Goal: Information Seeking & Learning: Learn about a topic

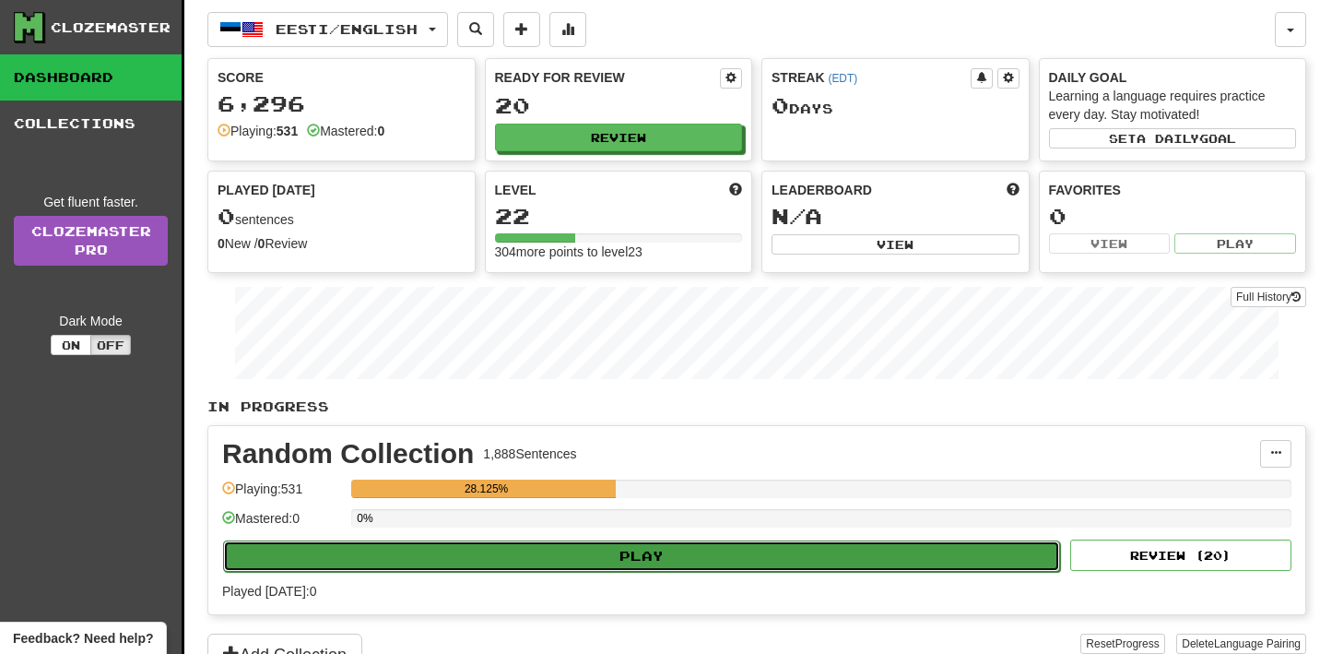
click at [536, 551] on button "Play" at bounding box center [641, 555] width 837 height 31
select select "**"
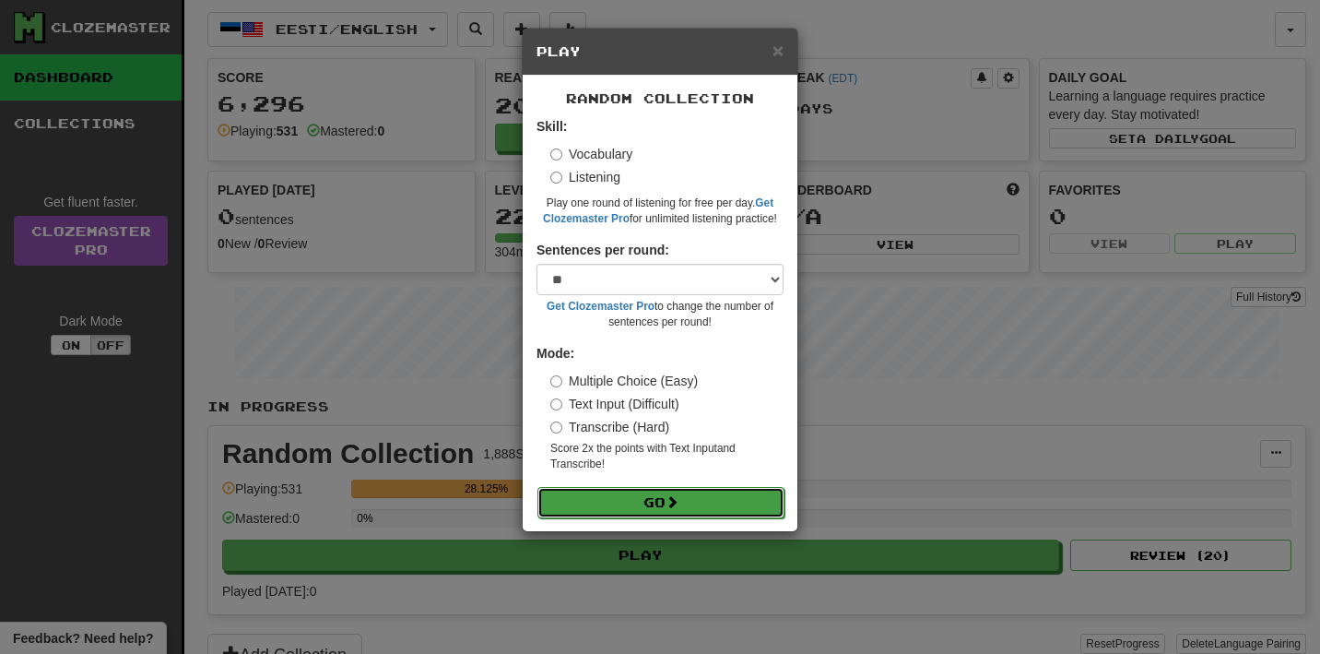
click at [635, 497] on button "Go" at bounding box center [660, 502] width 247 height 31
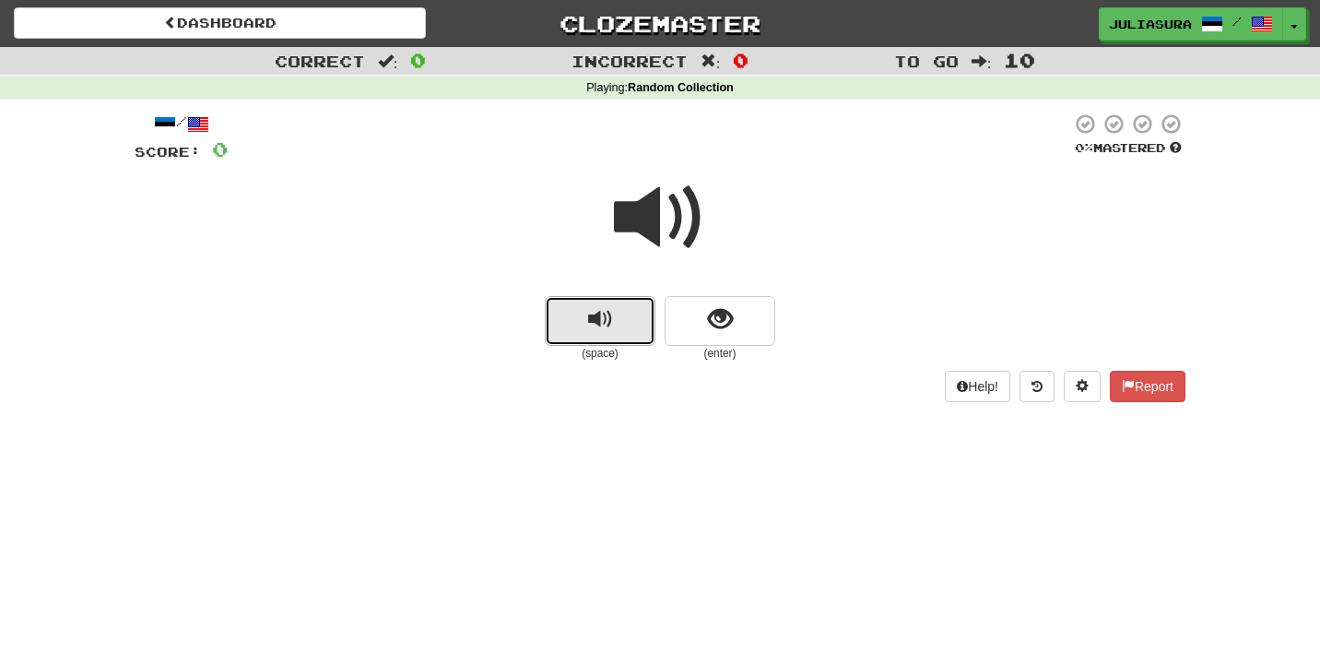
click at [613, 301] on button "replay audio" at bounding box center [600, 321] width 111 height 50
click at [596, 311] on span "replay audio" at bounding box center [600, 319] width 25 height 25
click at [632, 322] on button "replay audio" at bounding box center [600, 321] width 111 height 50
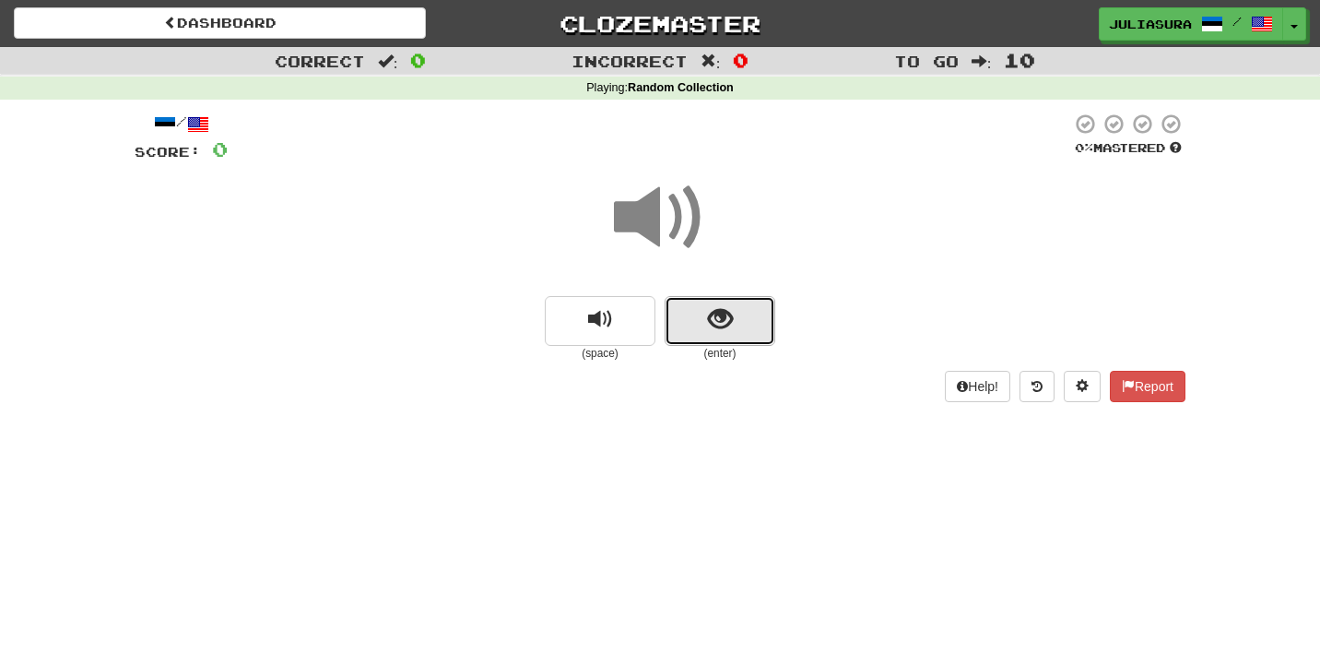
click at [725, 323] on span "show sentence" at bounding box center [720, 319] width 25 height 25
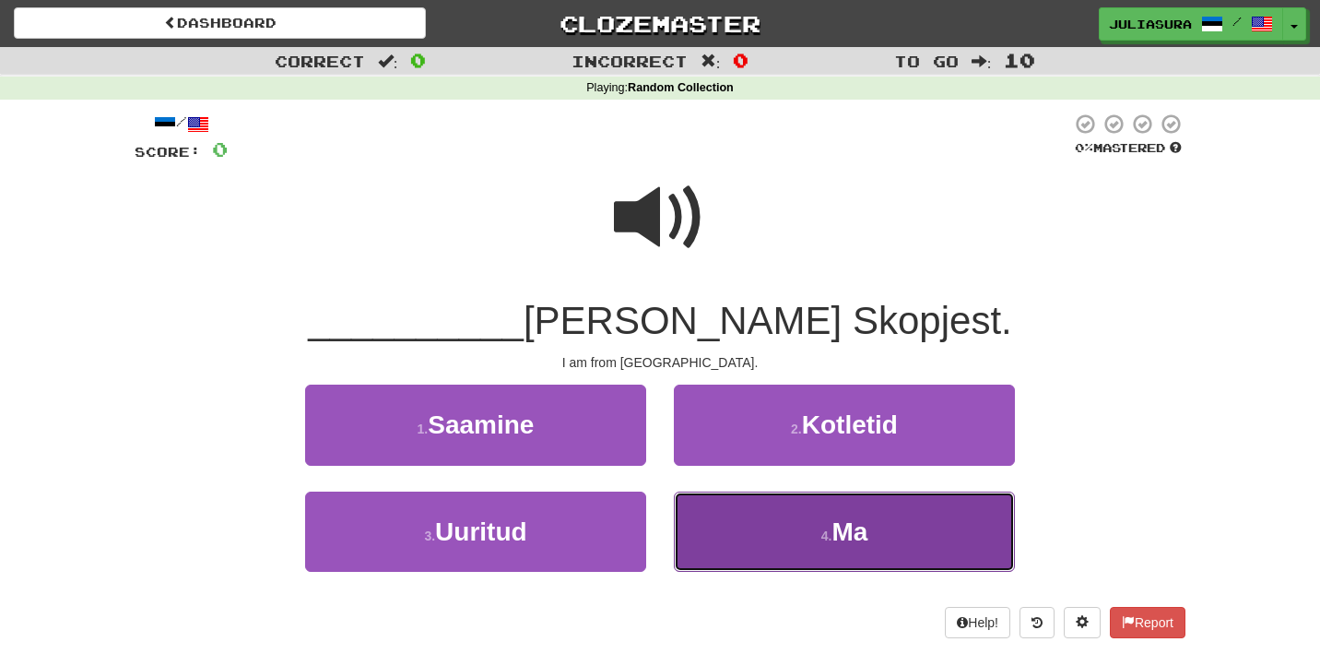
click at [806, 546] on button "4 . Ma" at bounding box center [844, 531] width 341 height 80
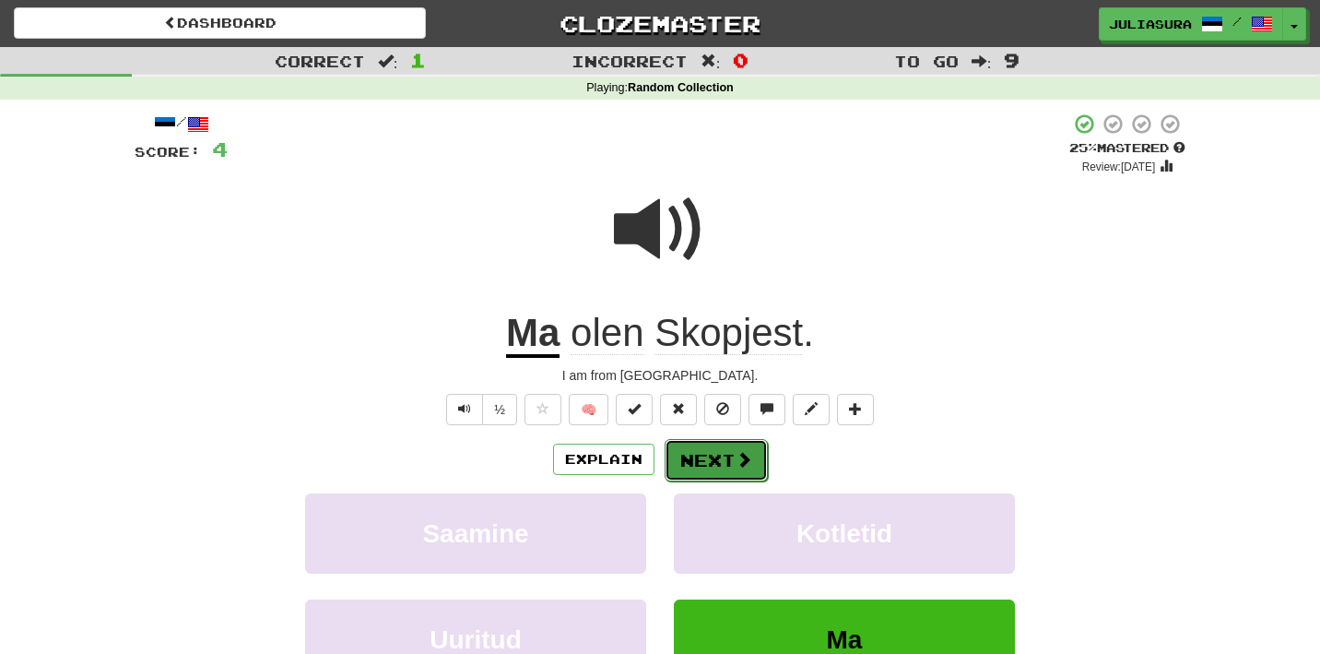
click at [708, 458] on button "Next" at bounding box center [716, 460] width 103 height 42
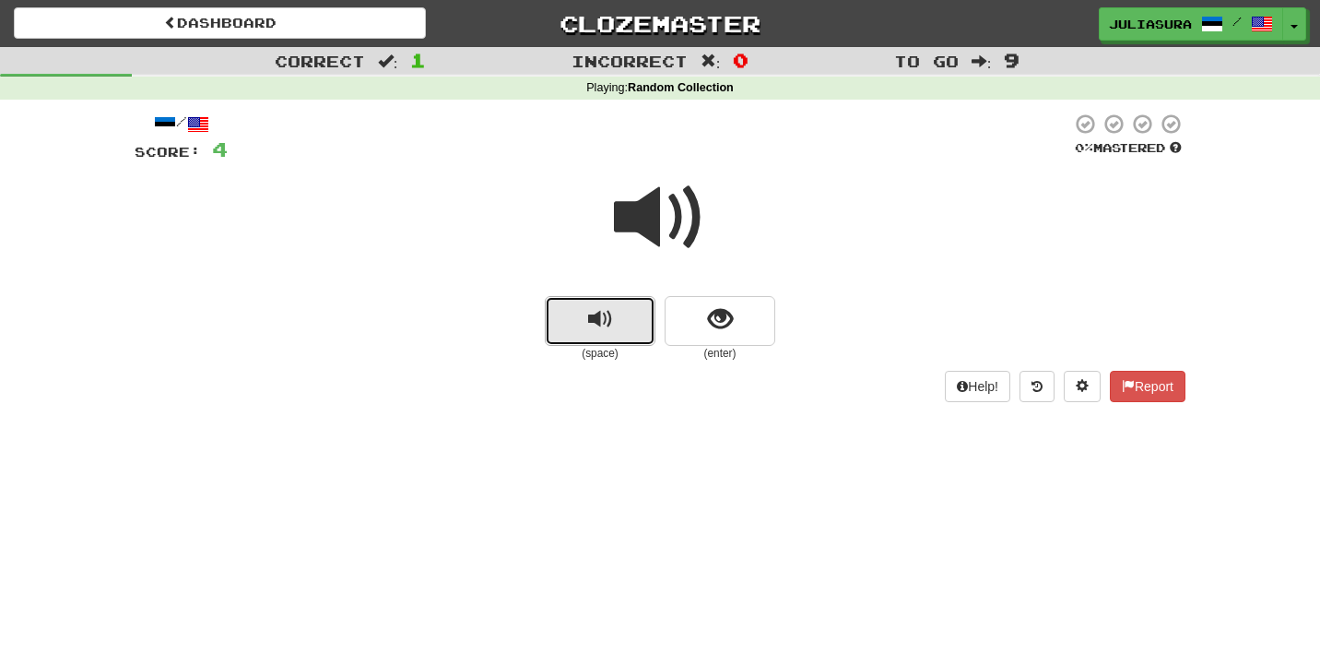
click at [595, 315] on span "replay audio" at bounding box center [600, 319] width 25 height 25
click at [583, 324] on button "replay audio" at bounding box center [600, 321] width 111 height 50
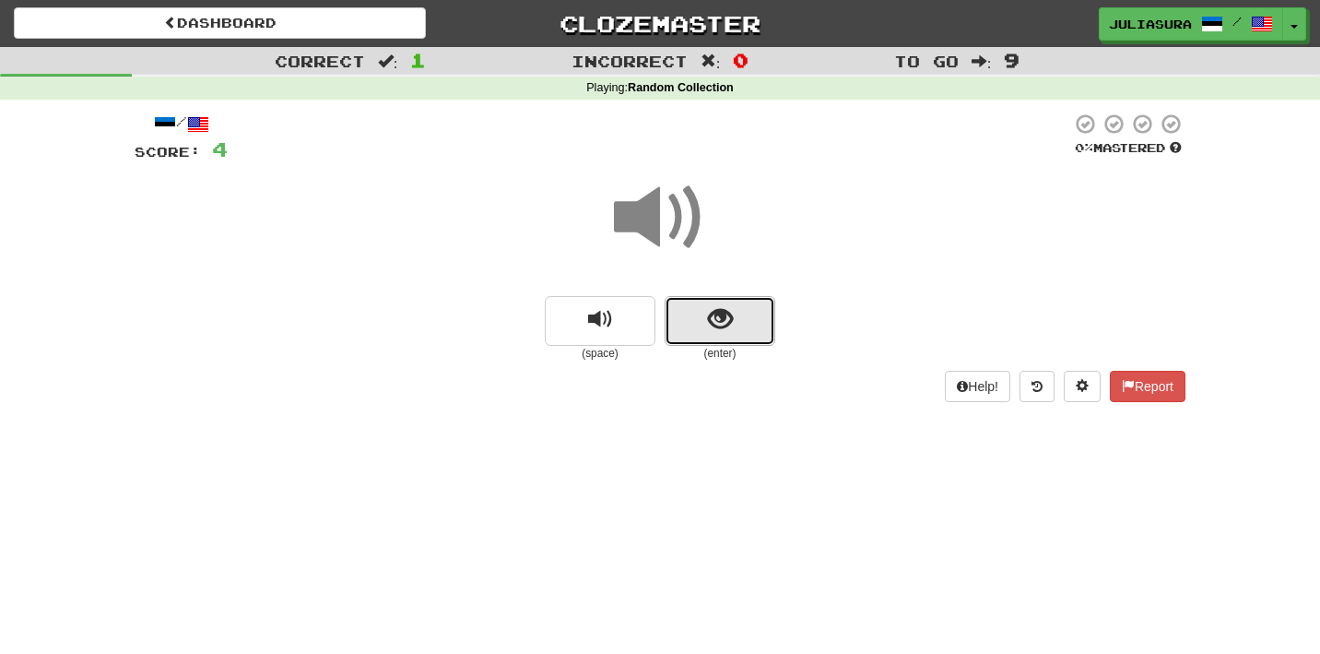
click at [733, 318] on button "show sentence" at bounding box center [720, 321] width 111 height 50
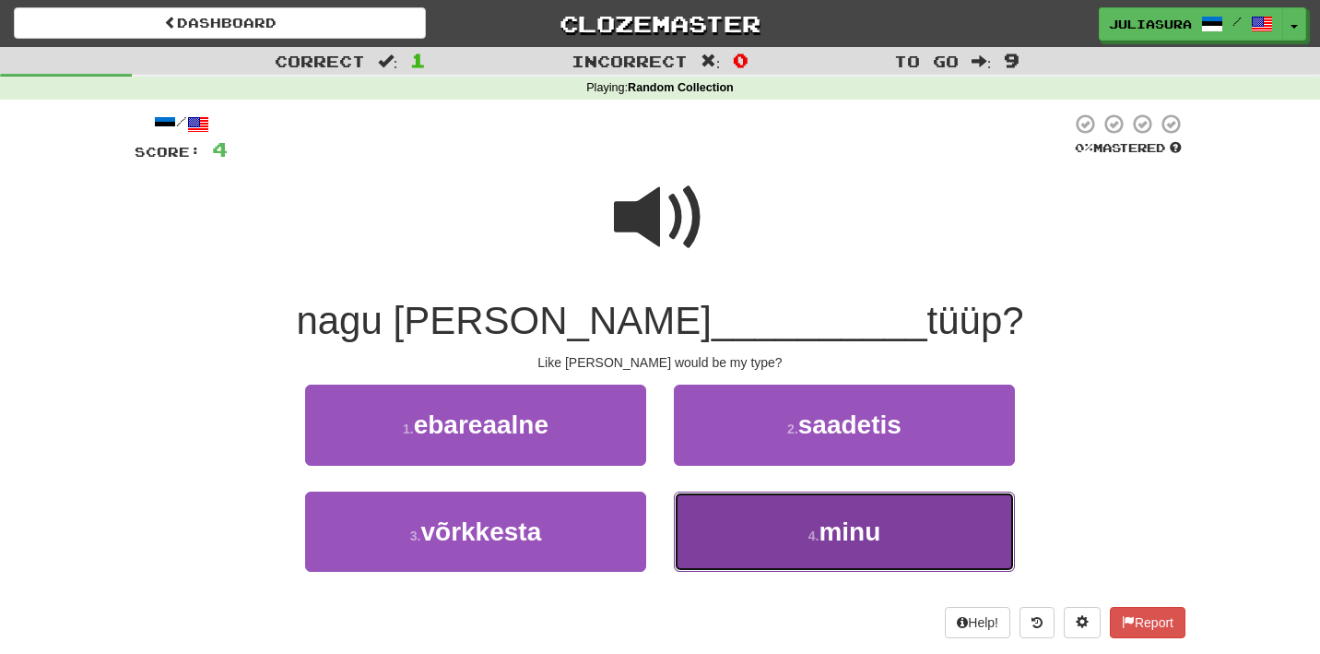
click at [767, 537] on button "4 . minu" at bounding box center [844, 531] width 341 height 80
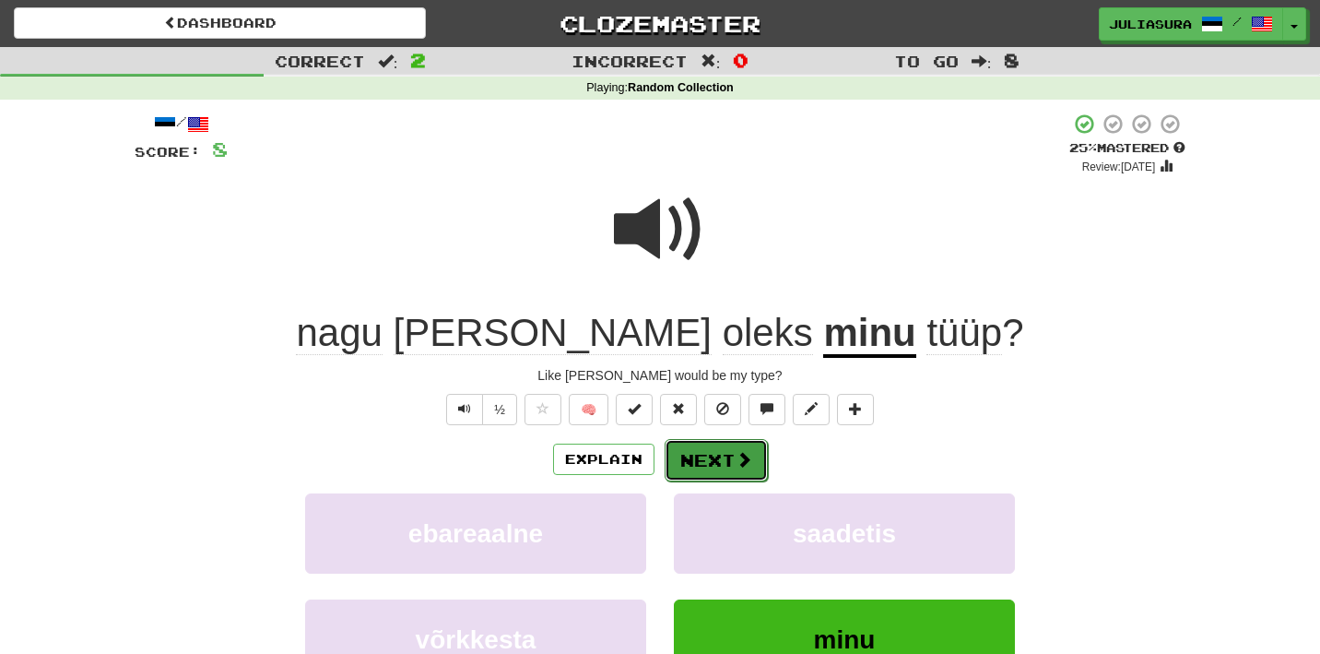
click at [716, 458] on button "Next" at bounding box center [716, 460] width 103 height 42
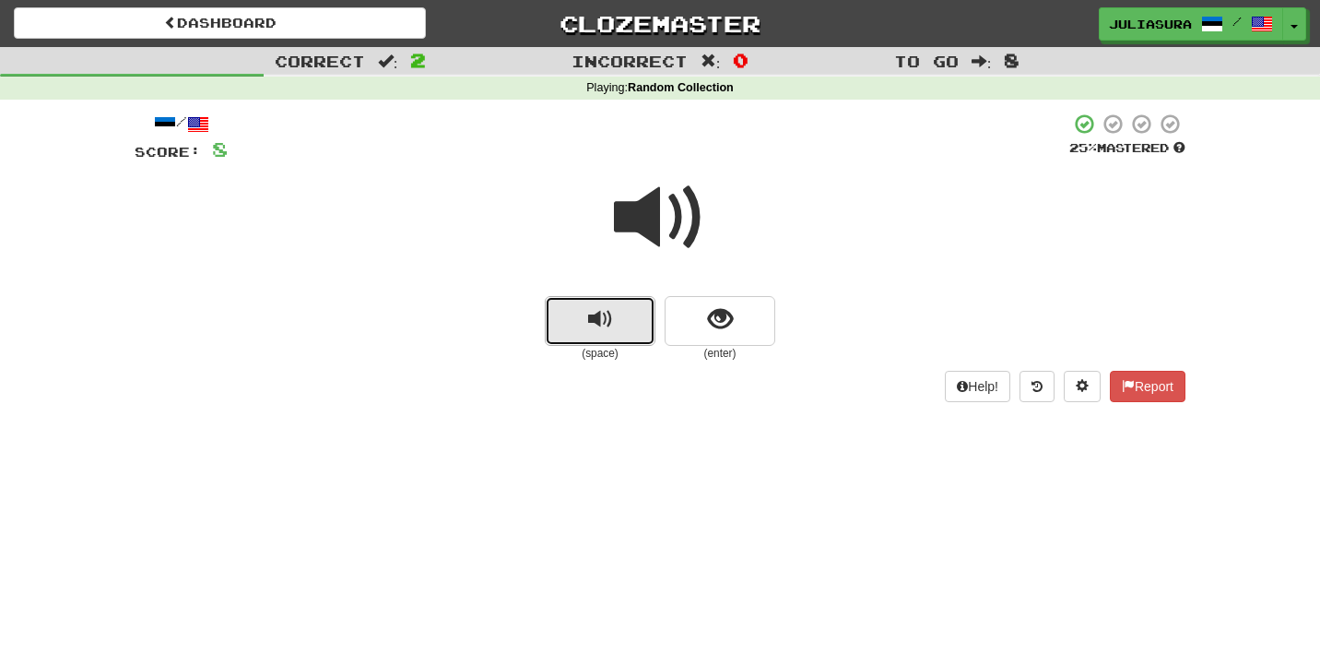
click at [590, 323] on span "replay audio" at bounding box center [600, 319] width 25 height 25
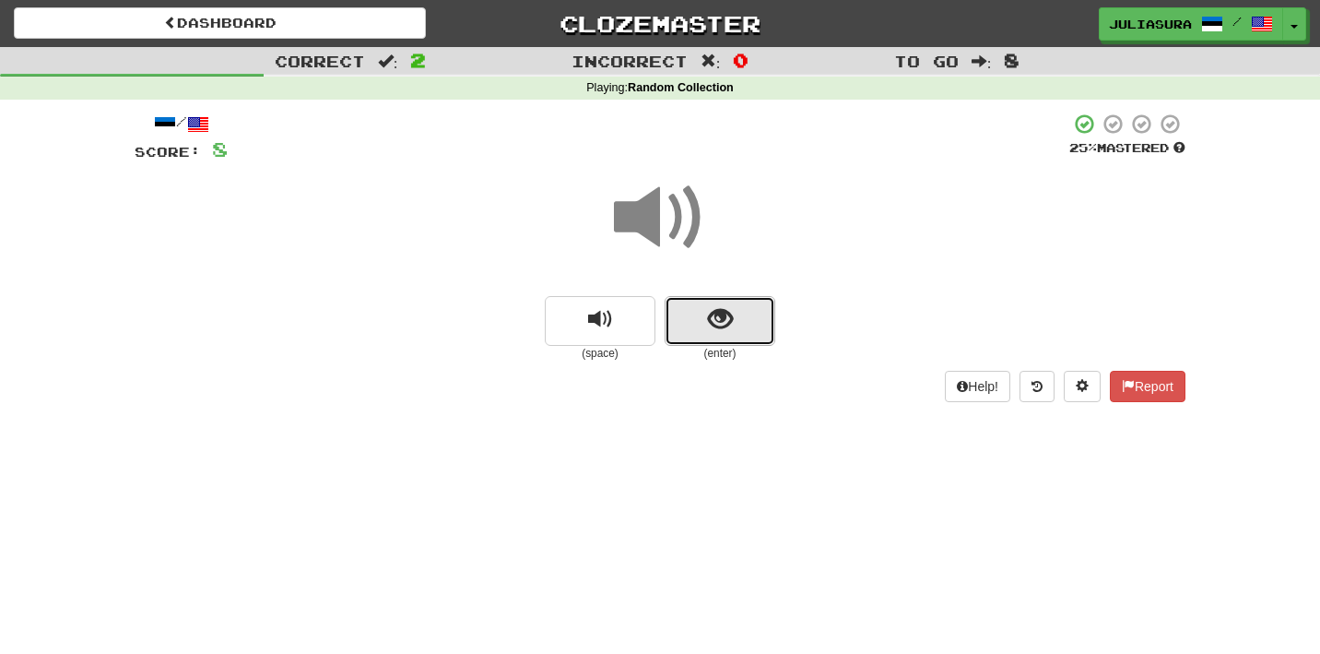
click at [716, 317] on span "show sentence" at bounding box center [720, 319] width 25 height 25
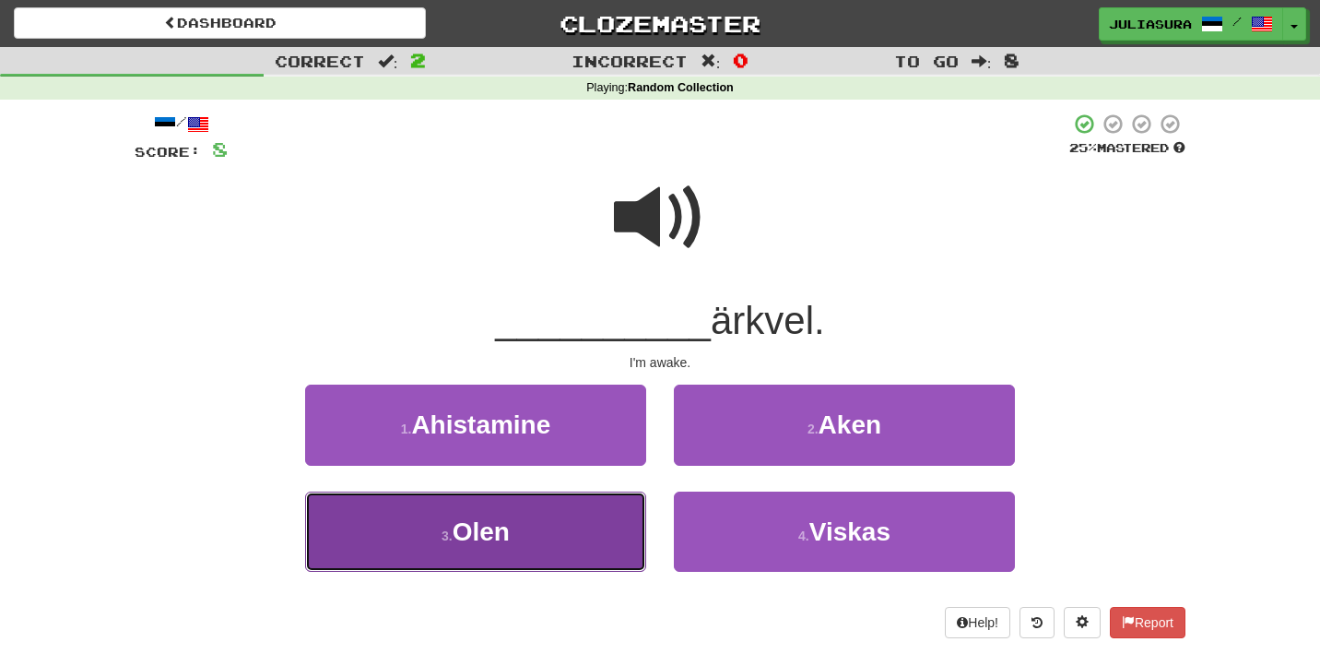
click at [558, 516] on button "3 . Olen" at bounding box center [475, 531] width 341 height 80
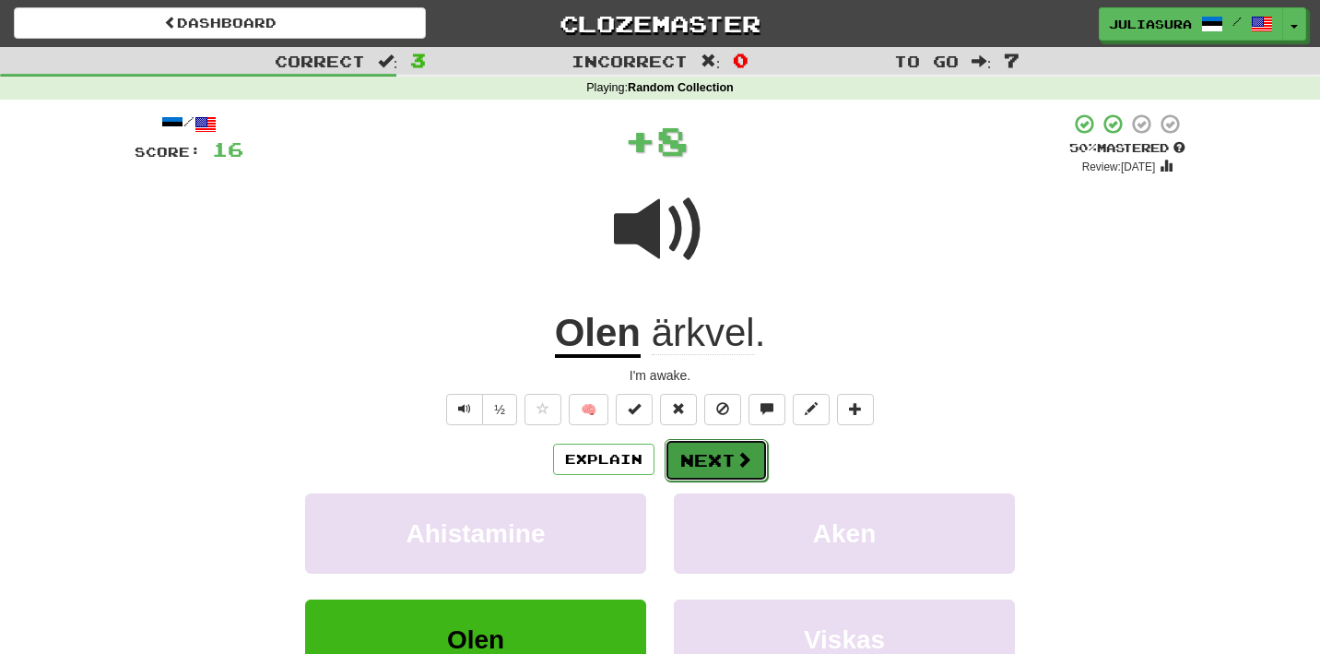
click at [703, 456] on button "Next" at bounding box center [716, 460] width 103 height 42
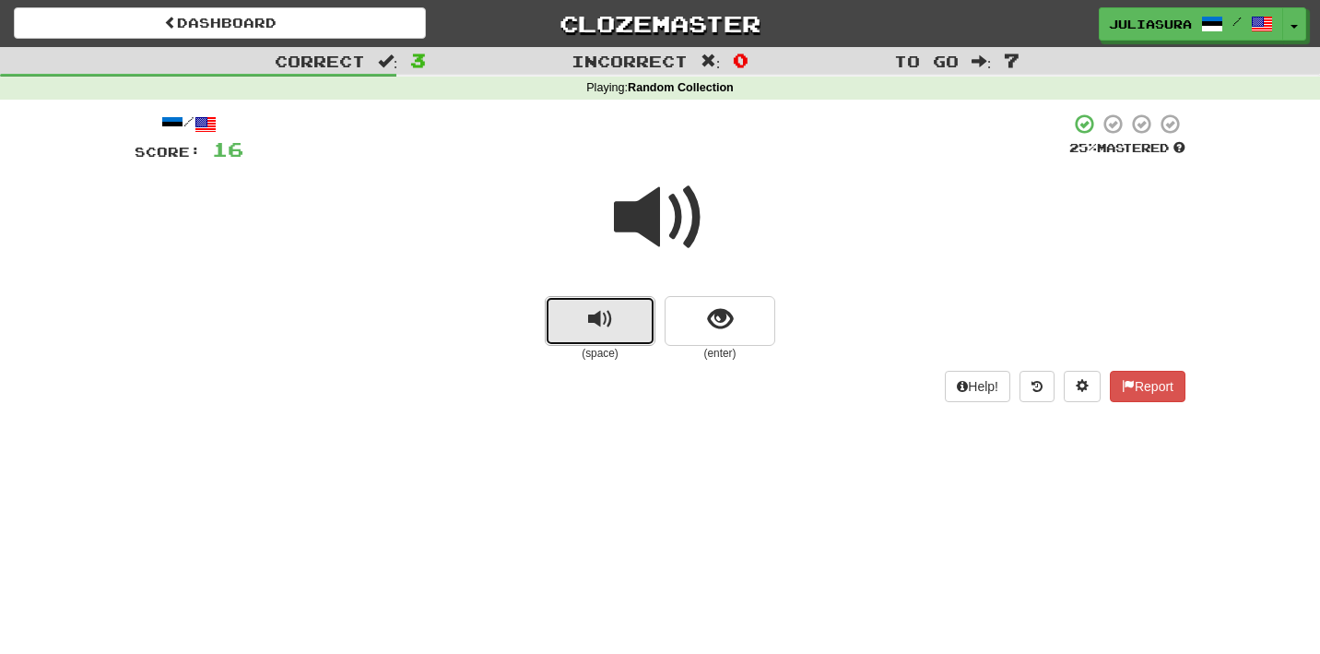
click at [616, 329] on button "replay audio" at bounding box center [600, 321] width 111 height 50
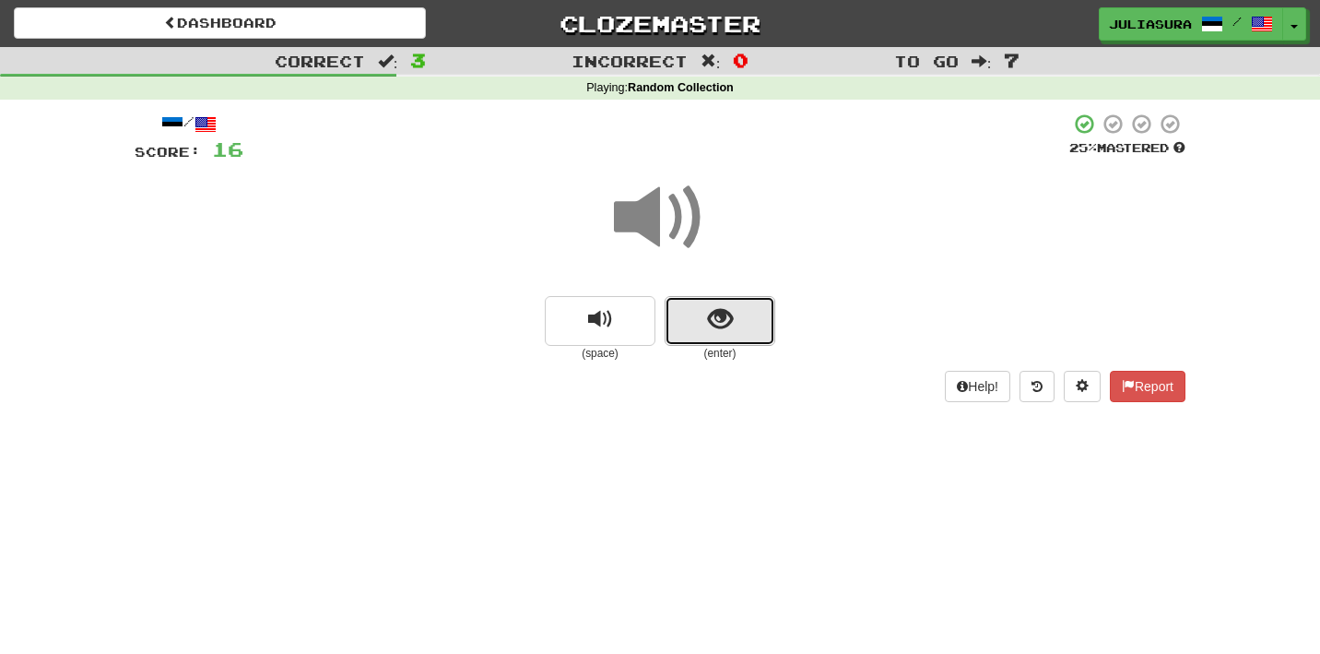
click at [711, 340] on button "show sentence" at bounding box center [720, 321] width 111 height 50
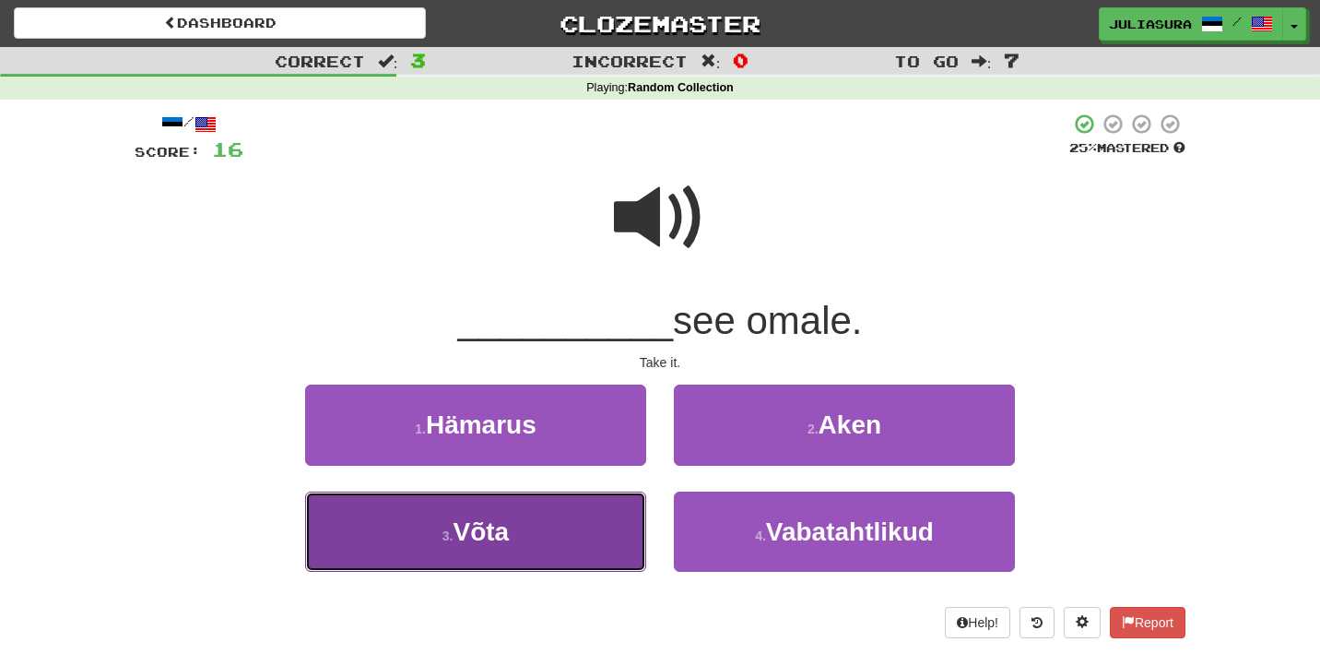
click at [553, 532] on button "3 . Võta" at bounding box center [475, 531] width 341 height 80
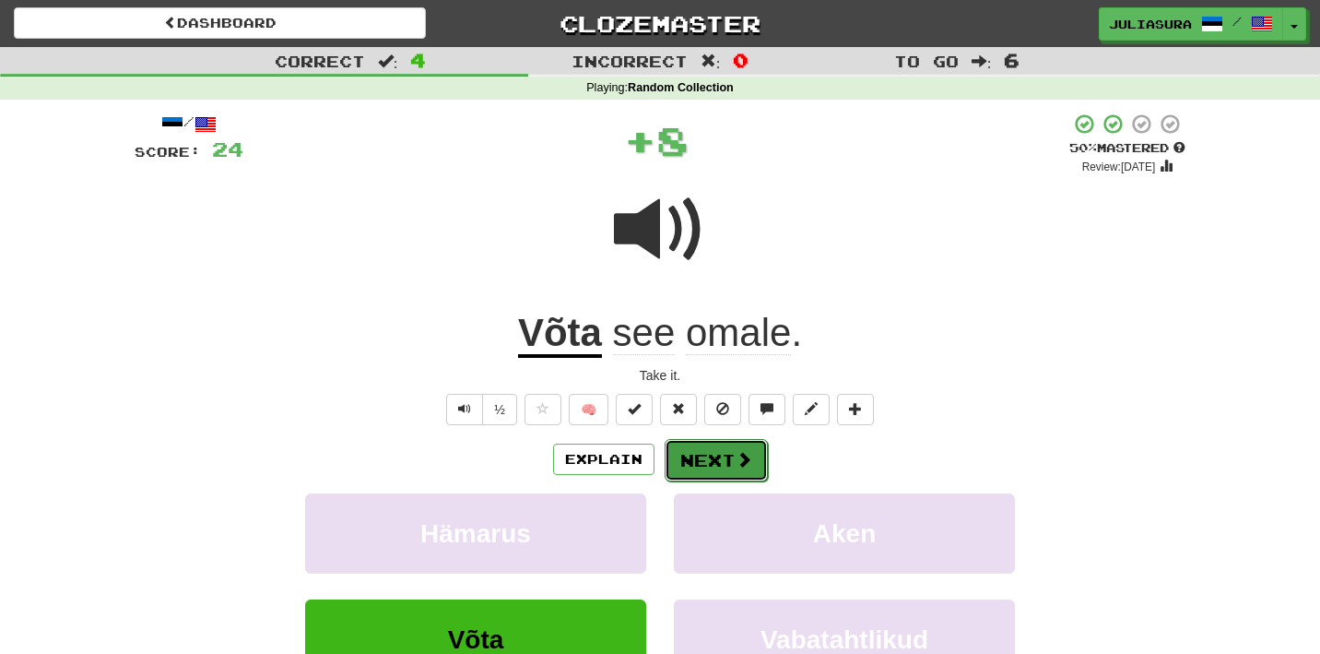
click at [729, 475] on button "Next" at bounding box center [716, 460] width 103 height 42
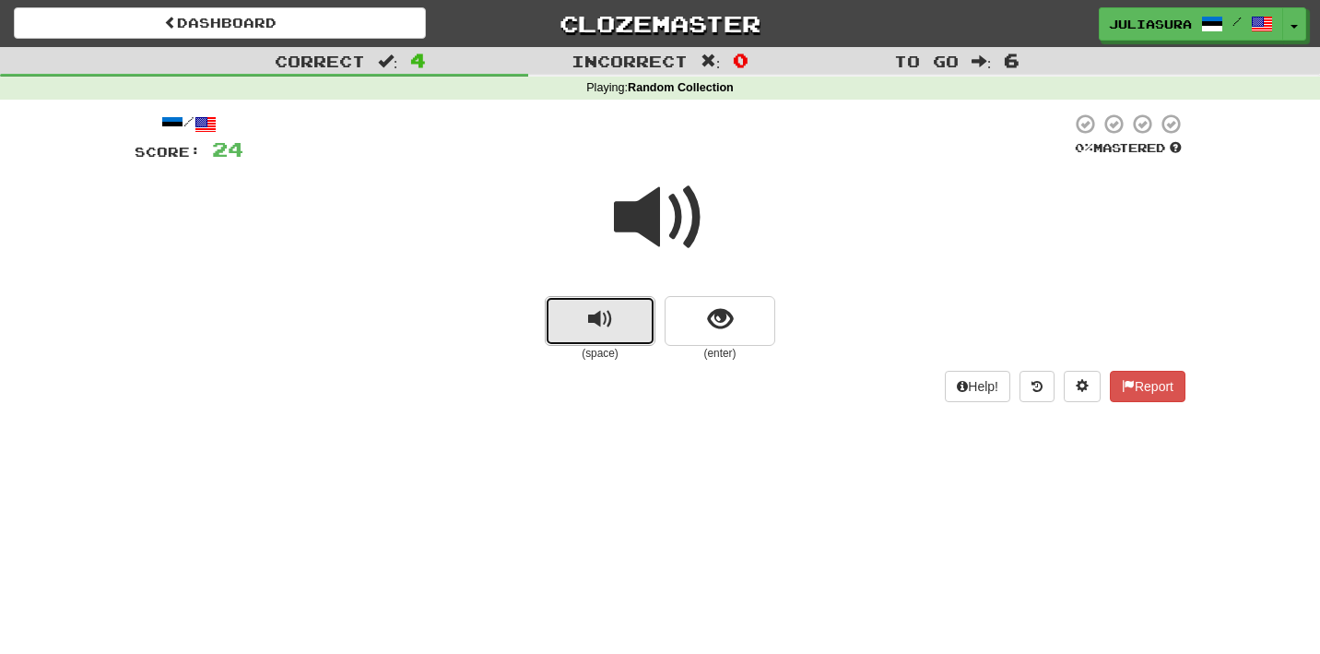
click at [617, 323] on button "replay audio" at bounding box center [600, 321] width 111 height 50
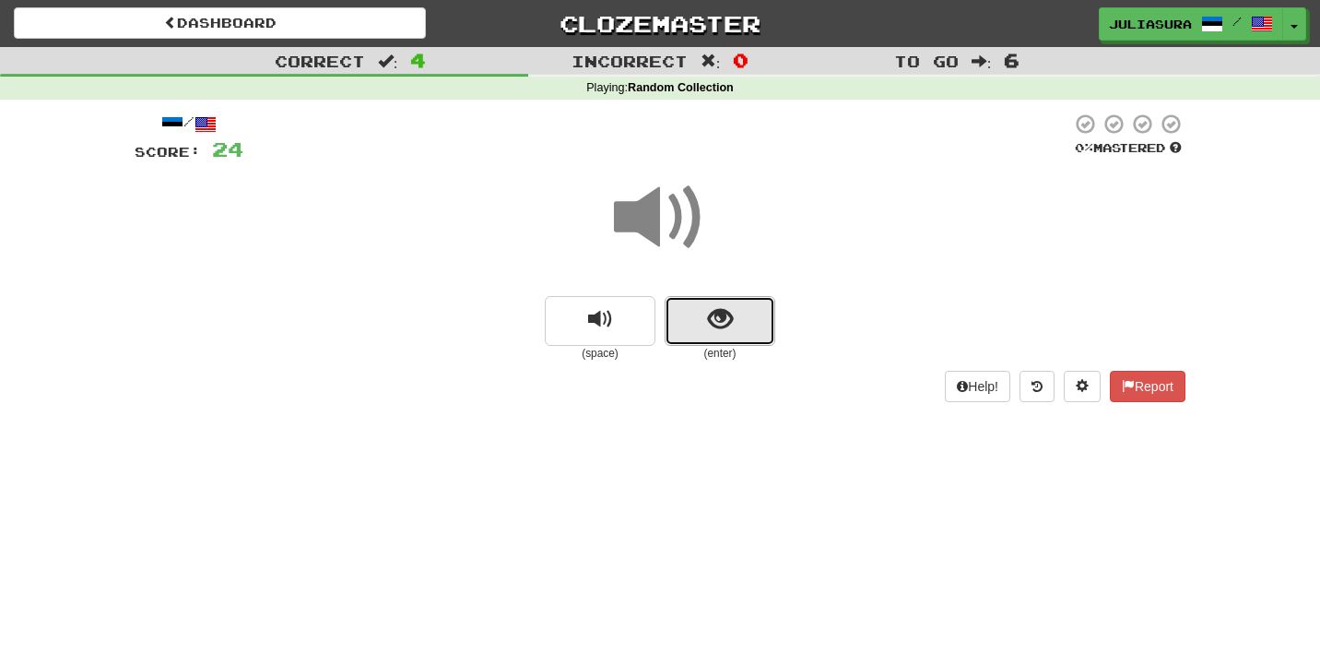
click at [716, 331] on span "show sentence" at bounding box center [720, 319] width 25 height 25
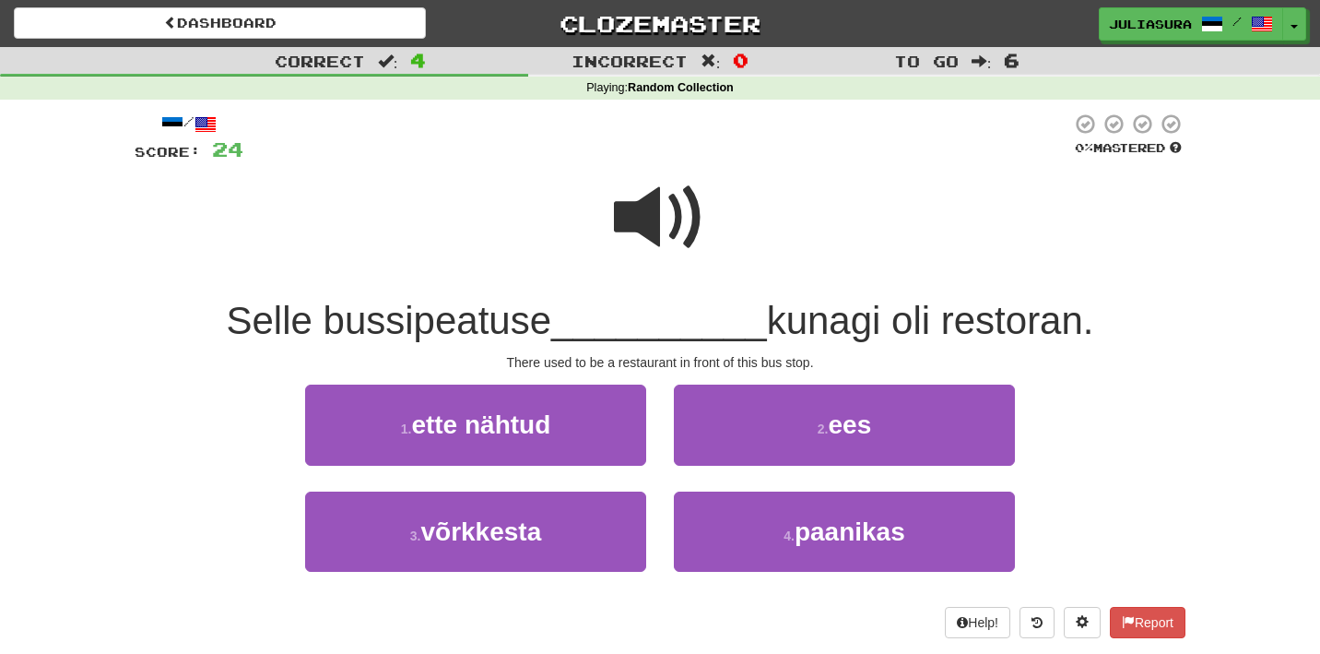
click at [659, 214] on span at bounding box center [660, 217] width 92 height 92
click at [667, 228] on span at bounding box center [660, 217] width 92 height 92
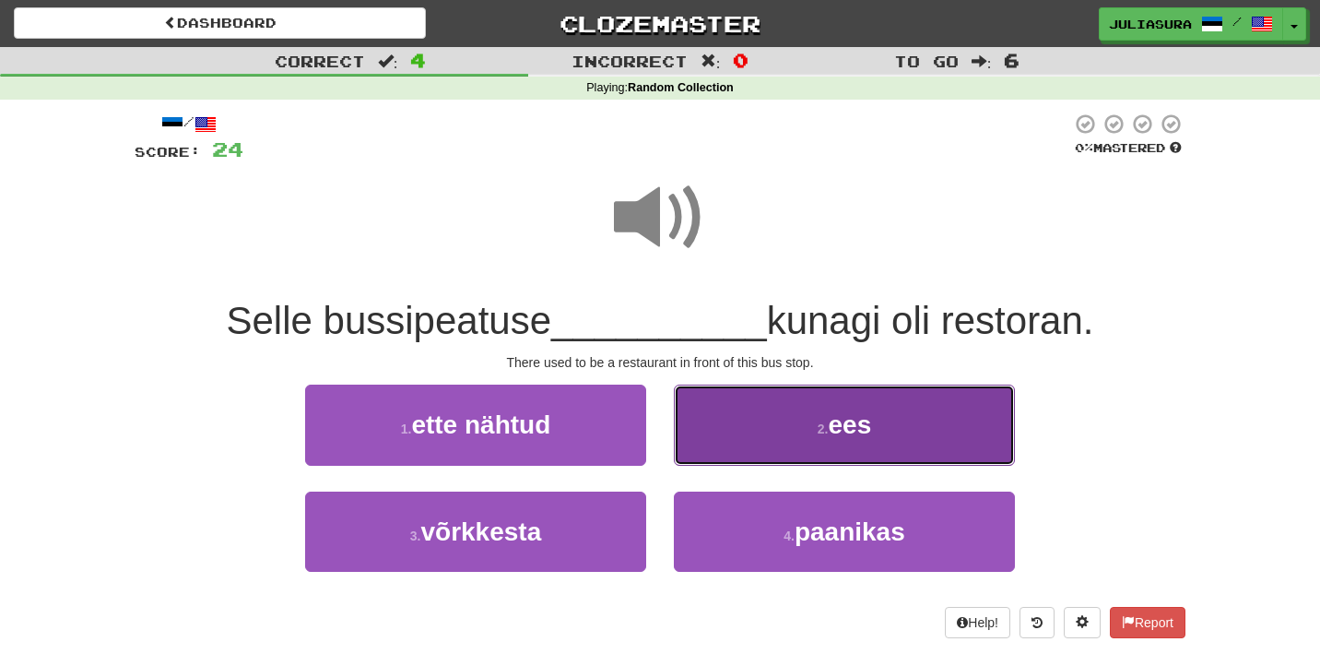
click at [716, 431] on button "2 . ees" at bounding box center [844, 424] width 341 height 80
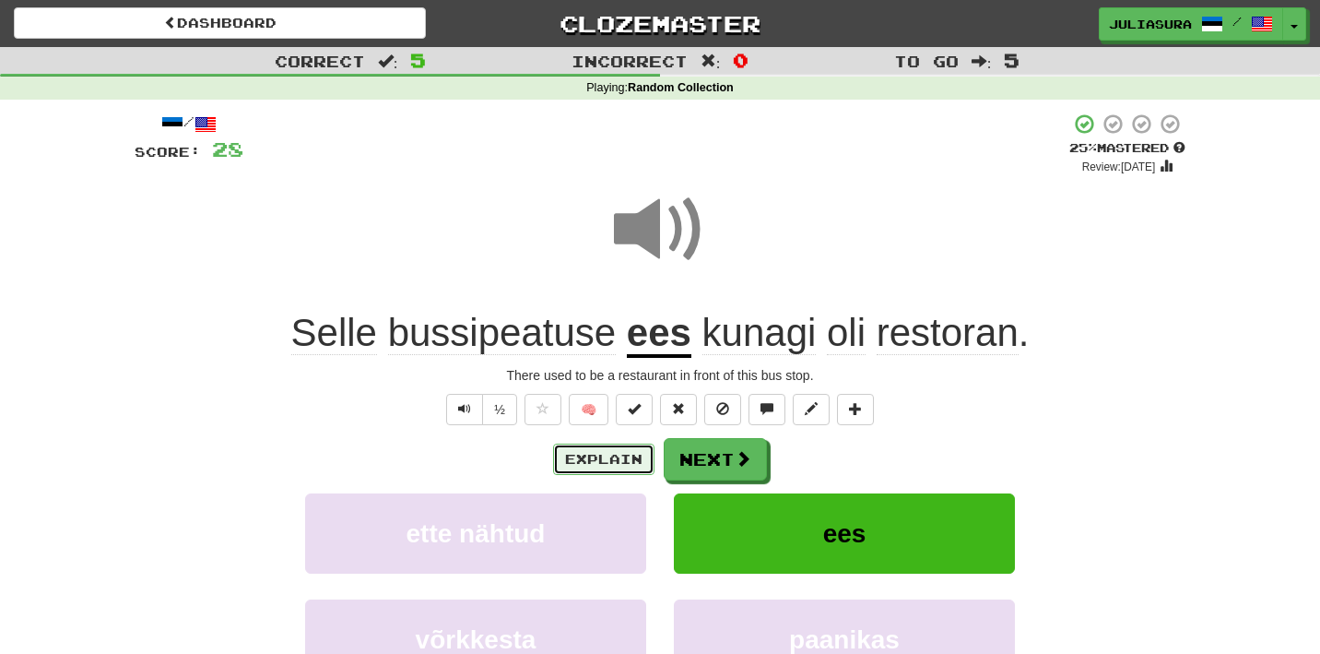
click at [619, 465] on button "Explain" at bounding box center [603, 458] width 101 height 31
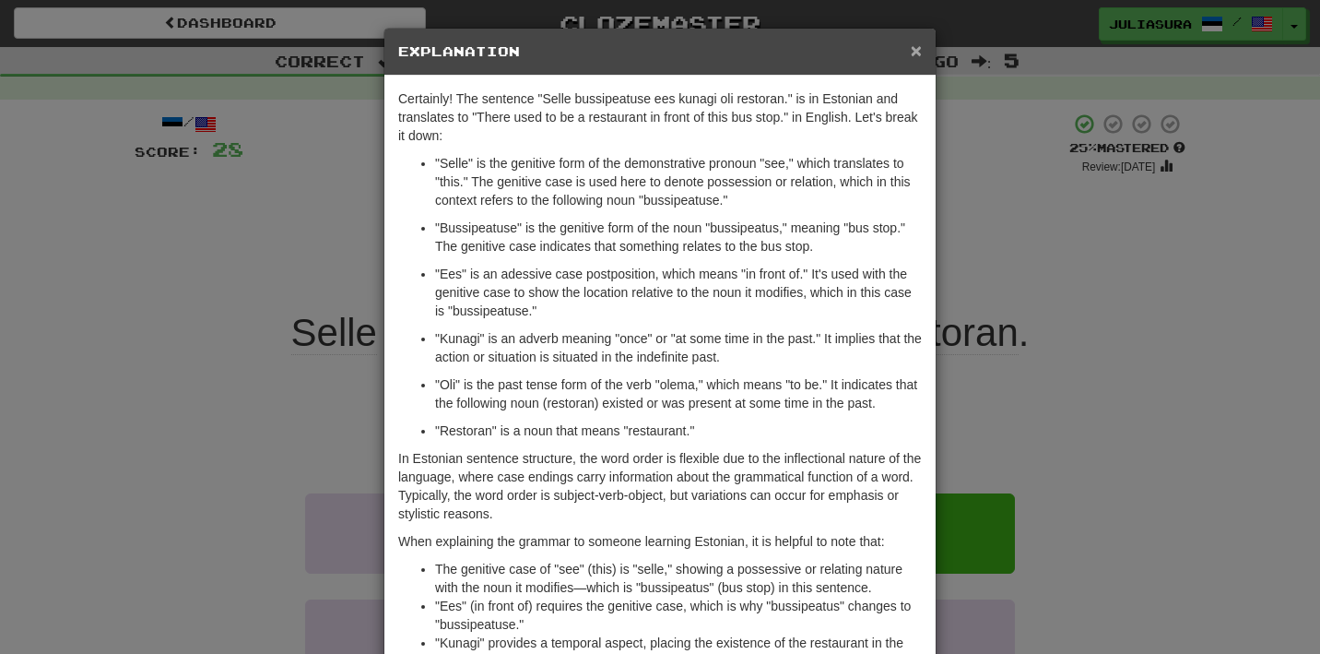
click at [918, 53] on span "×" at bounding box center [916, 50] width 11 height 21
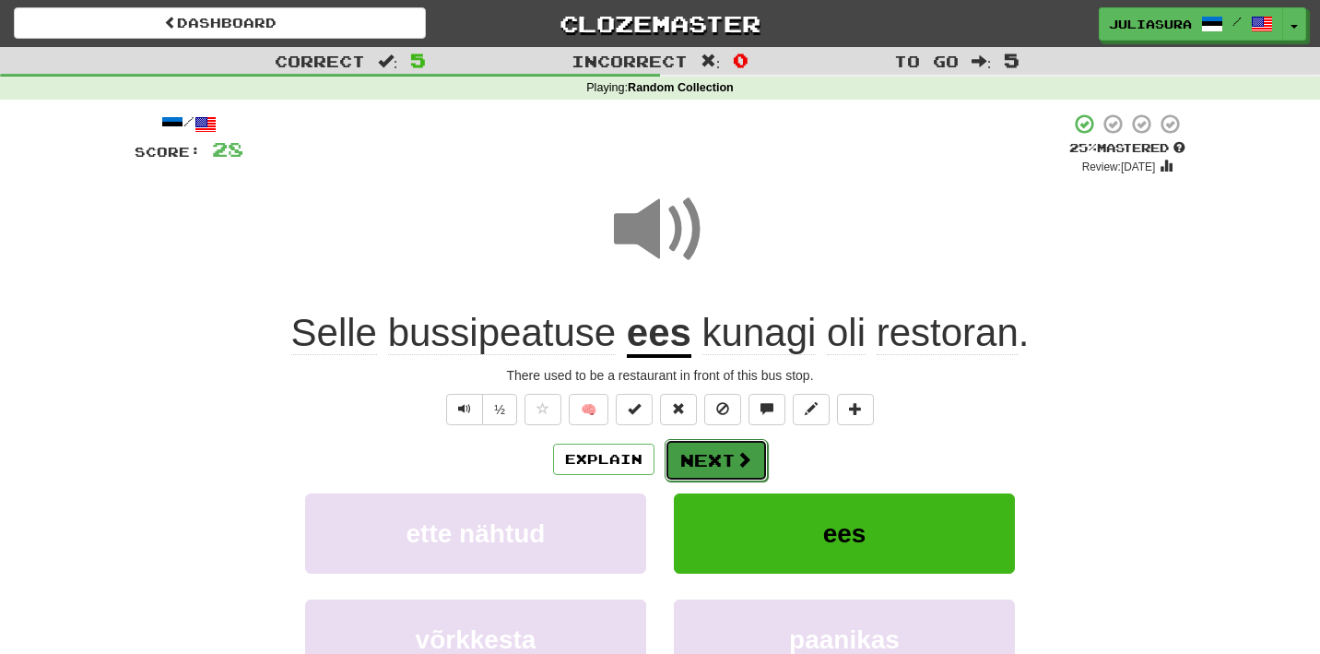
click at [736, 465] on span at bounding box center [744, 459] width 17 height 17
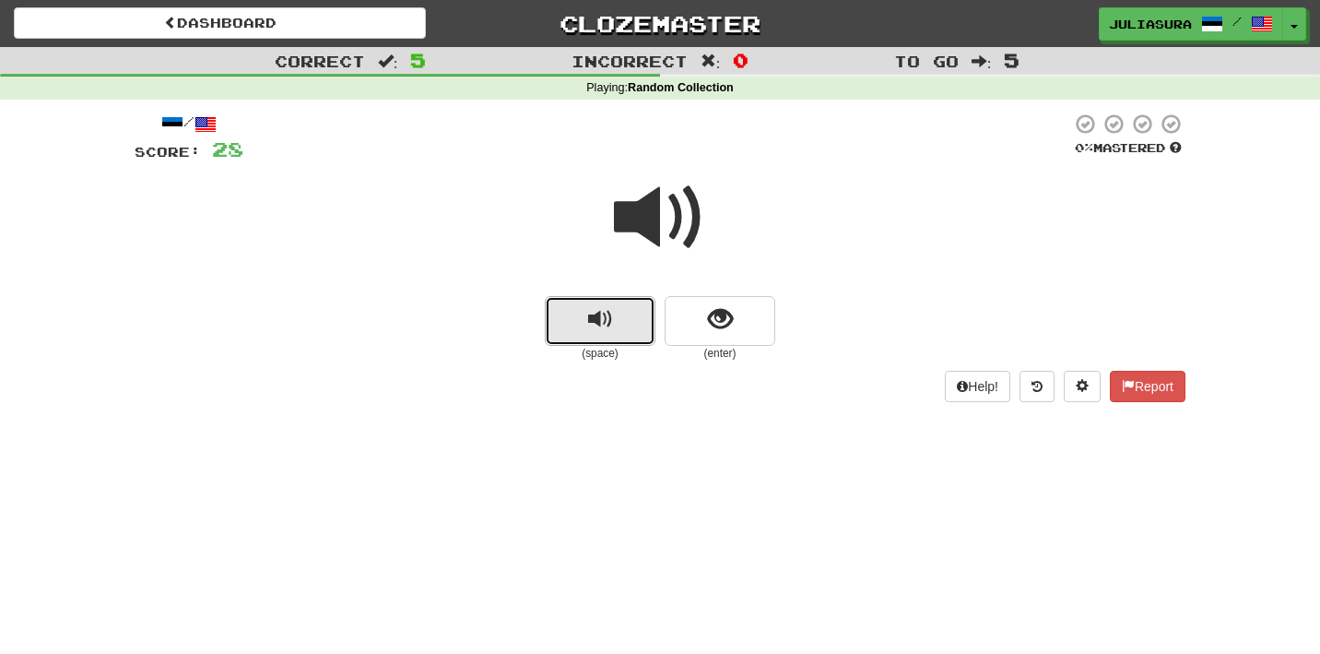
click at [618, 324] on button "replay audio" at bounding box center [600, 321] width 111 height 50
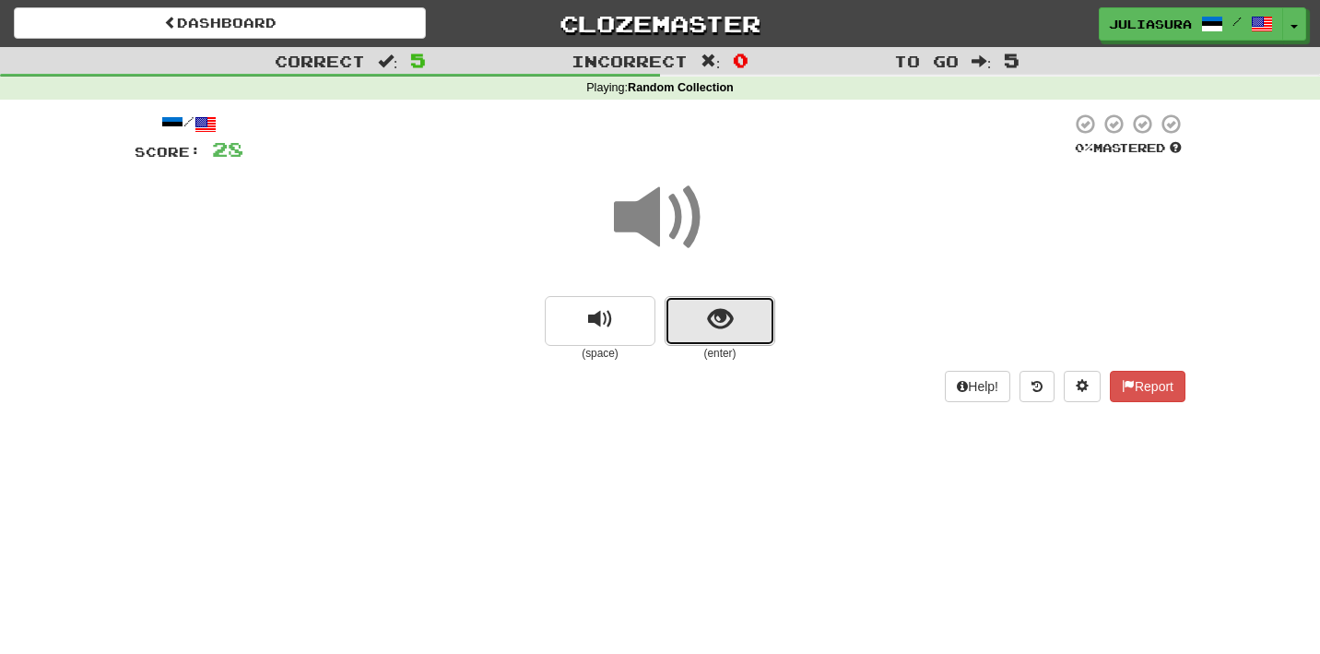
click at [715, 312] on span "show sentence" at bounding box center [720, 319] width 25 height 25
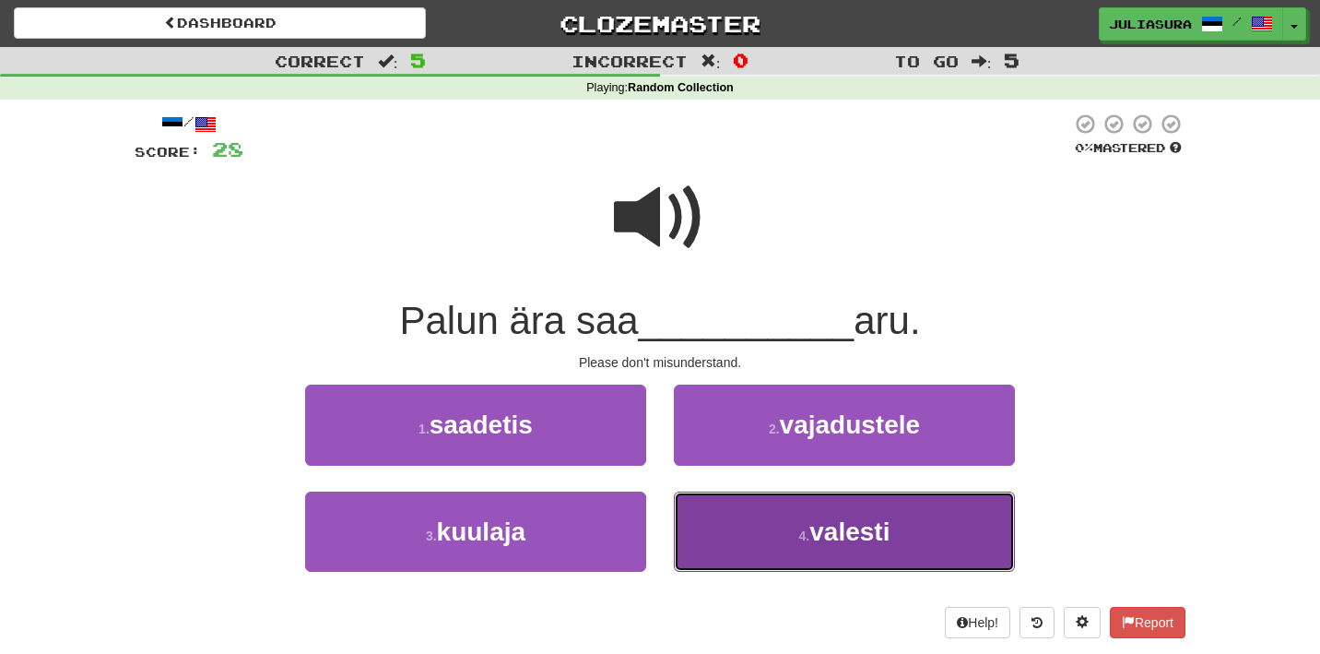
click at [770, 522] on button "4 . valesti" at bounding box center [844, 531] width 341 height 80
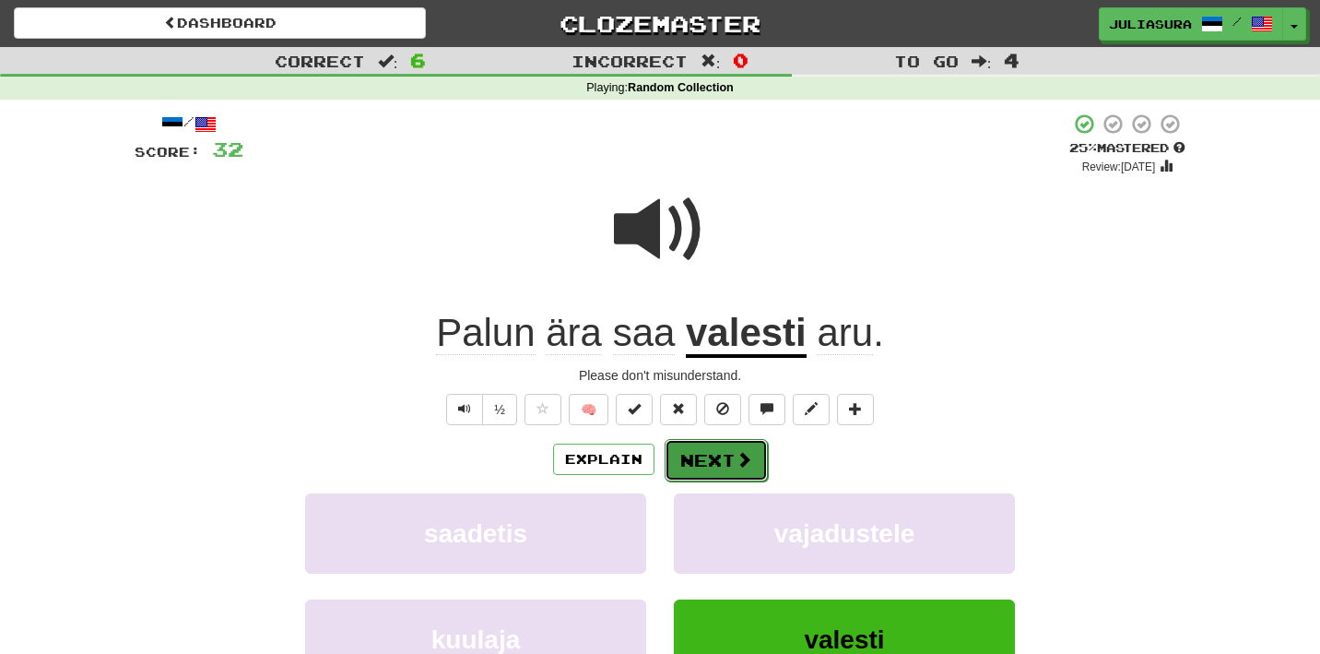
click at [732, 469] on button "Next" at bounding box center [716, 460] width 103 height 42
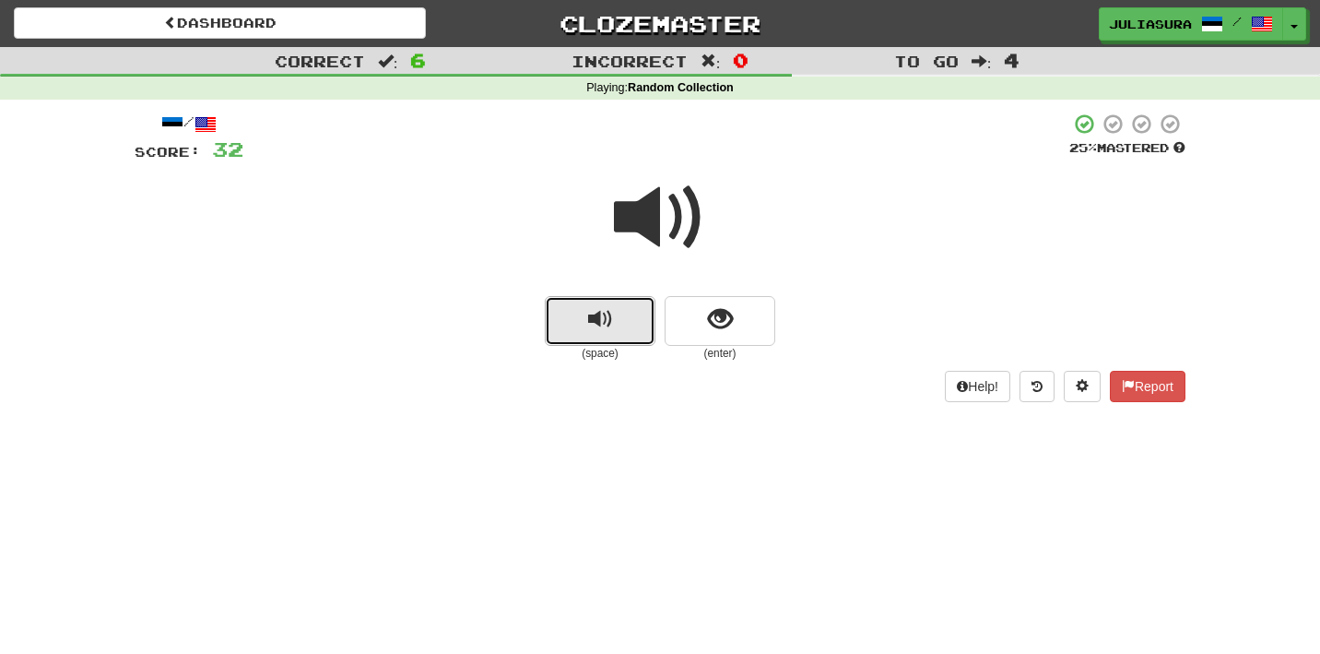
click at [601, 308] on span "replay audio" at bounding box center [600, 319] width 25 height 25
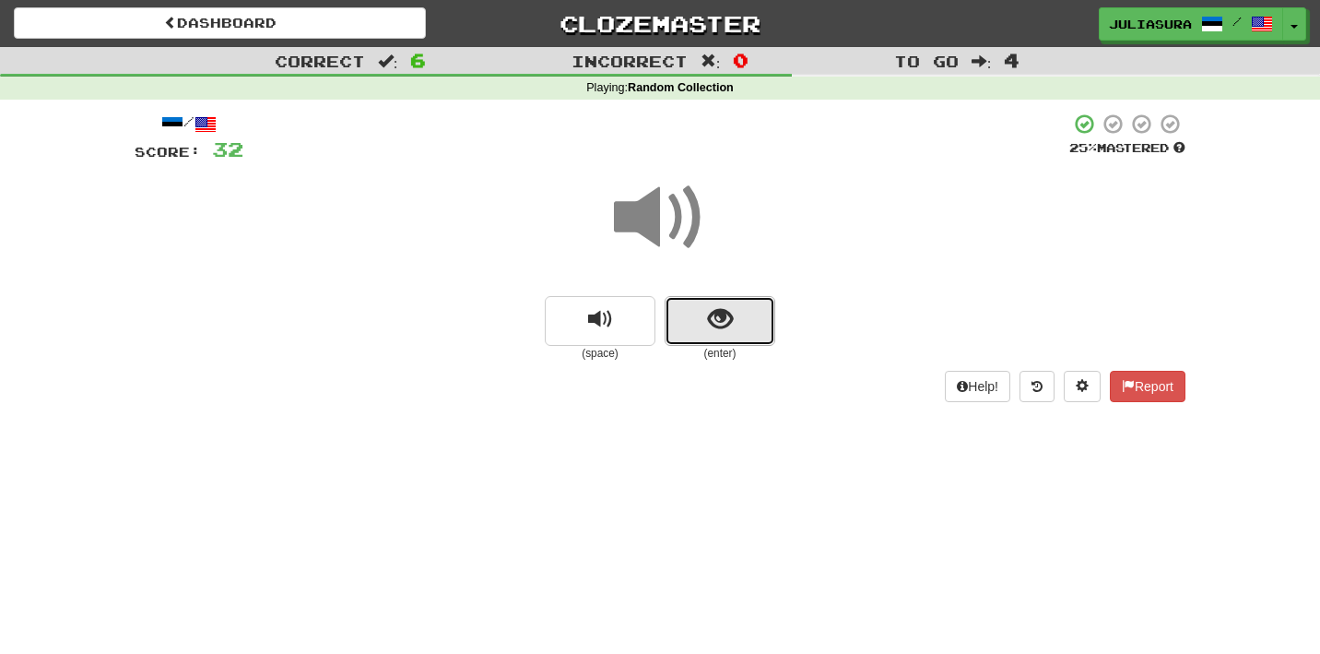
click at [712, 327] on span "show sentence" at bounding box center [720, 319] width 25 height 25
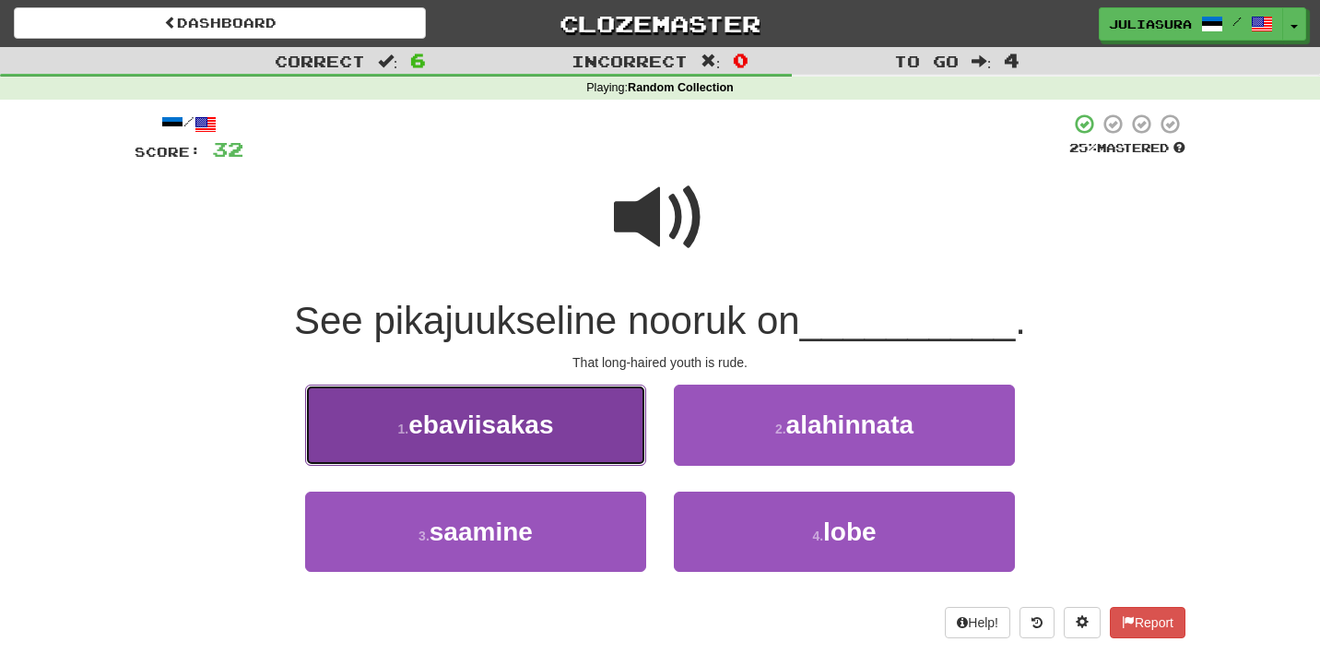
click at [594, 427] on button "1 . ebaviisakas" at bounding box center [475, 424] width 341 height 80
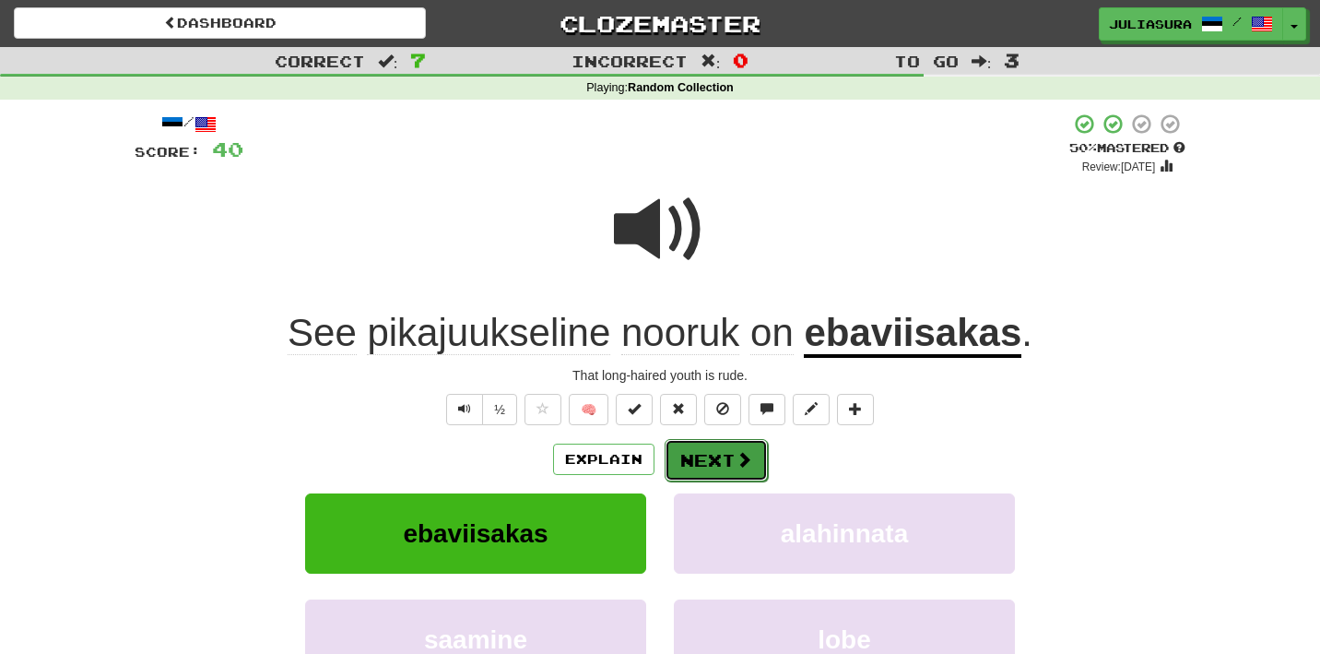
click at [698, 459] on button "Next" at bounding box center [716, 460] width 103 height 42
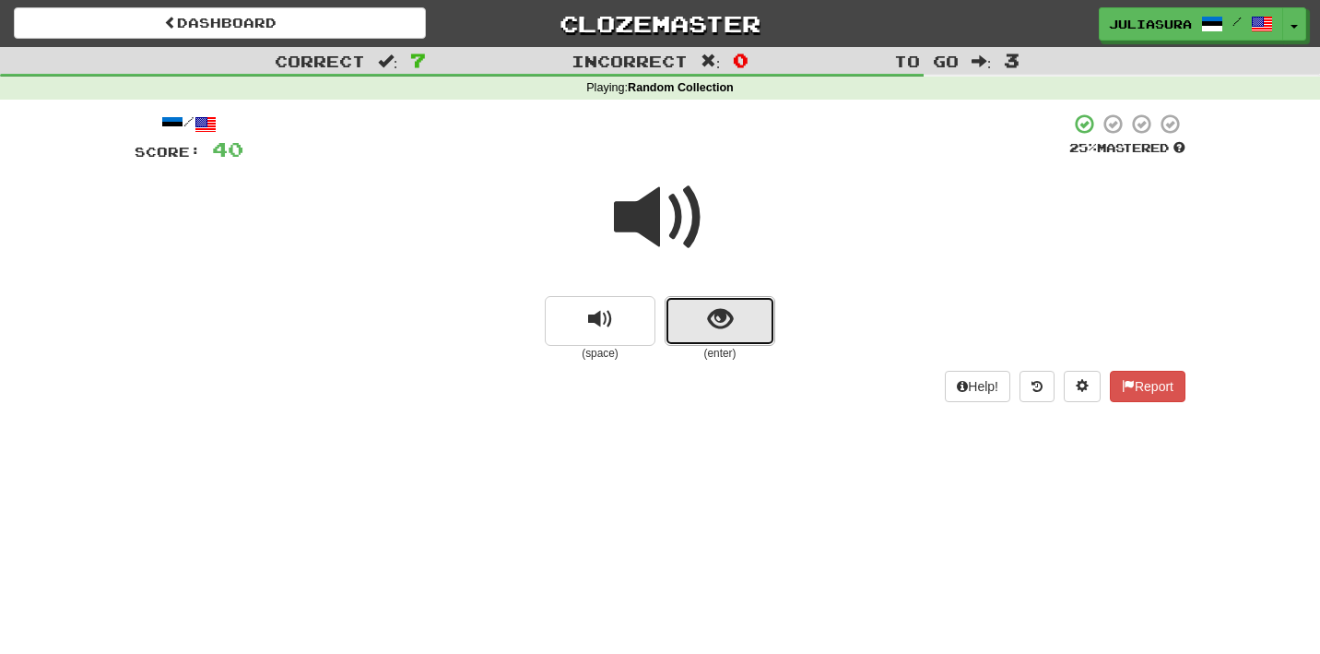
click at [721, 324] on span "show sentence" at bounding box center [720, 319] width 25 height 25
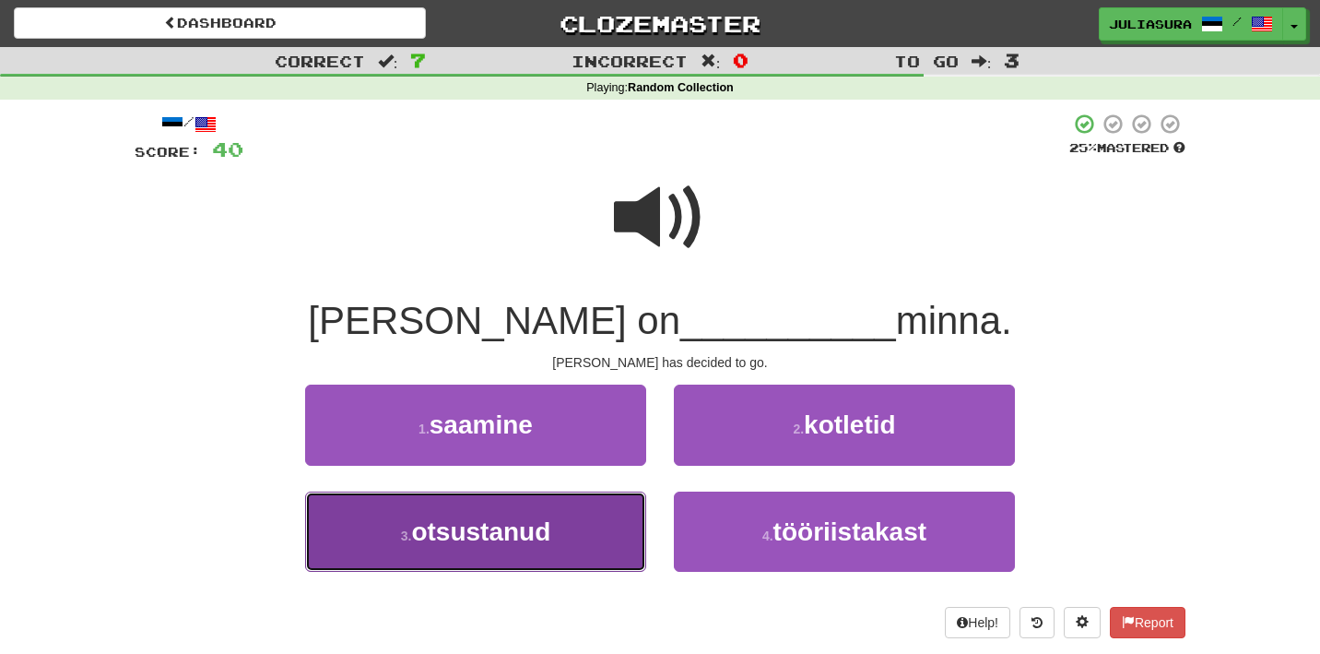
click at [600, 519] on button "3 . otsustanud" at bounding box center [475, 531] width 341 height 80
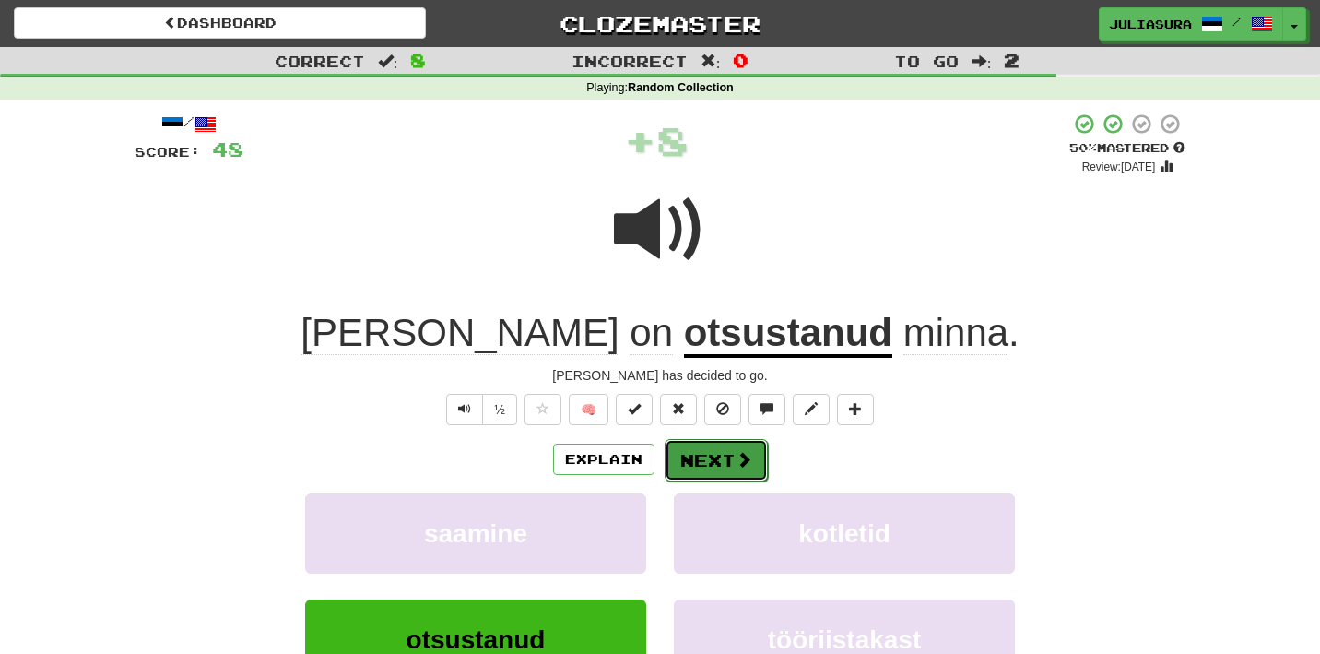
click at [694, 468] on button "Next" at bounding box center [716, 460] width 103 height 42
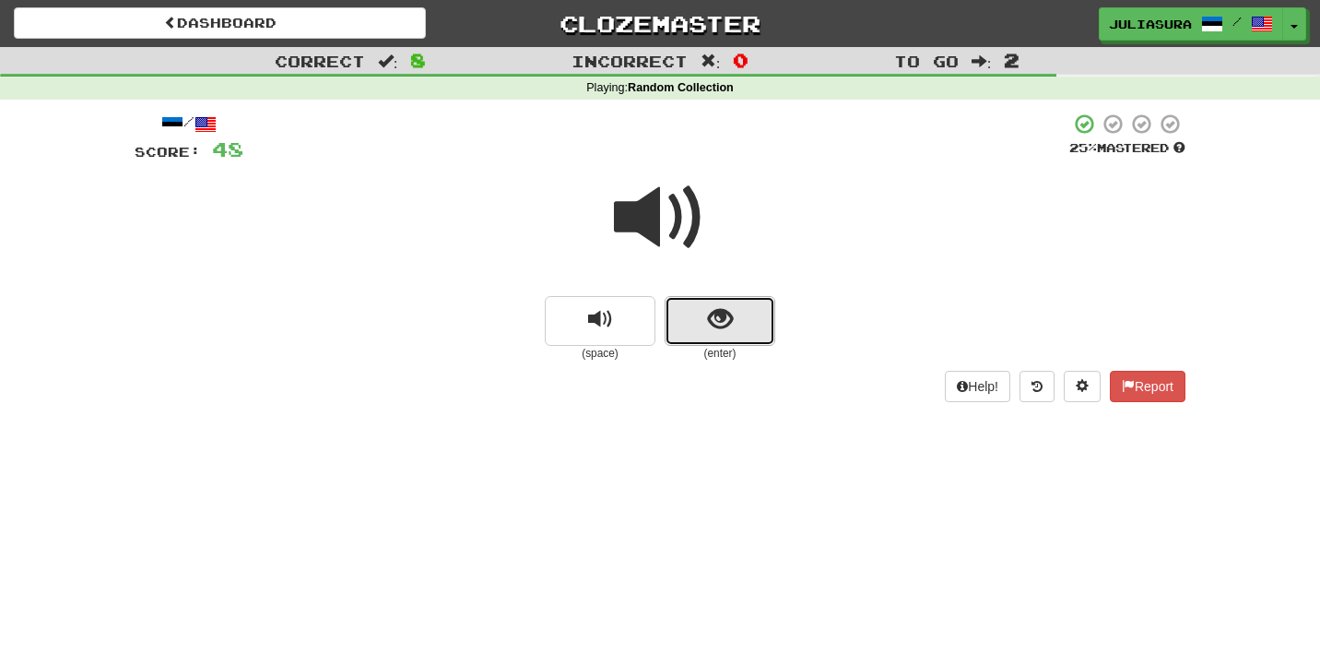
click at [702, 326] on button "show sentence" at bounding box center [720, 321] width 111 height 50
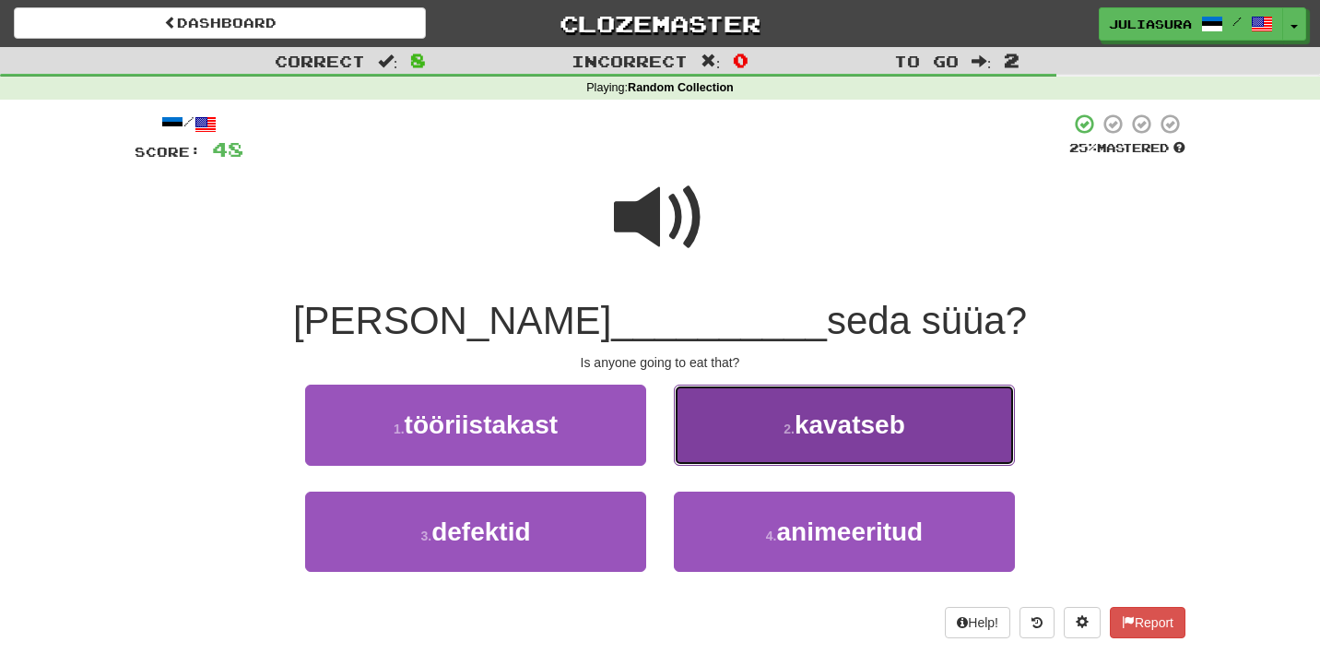
click at [763, 420] on button "2 . kavatseb" at bounding box center [844, 424] width 341 height 80
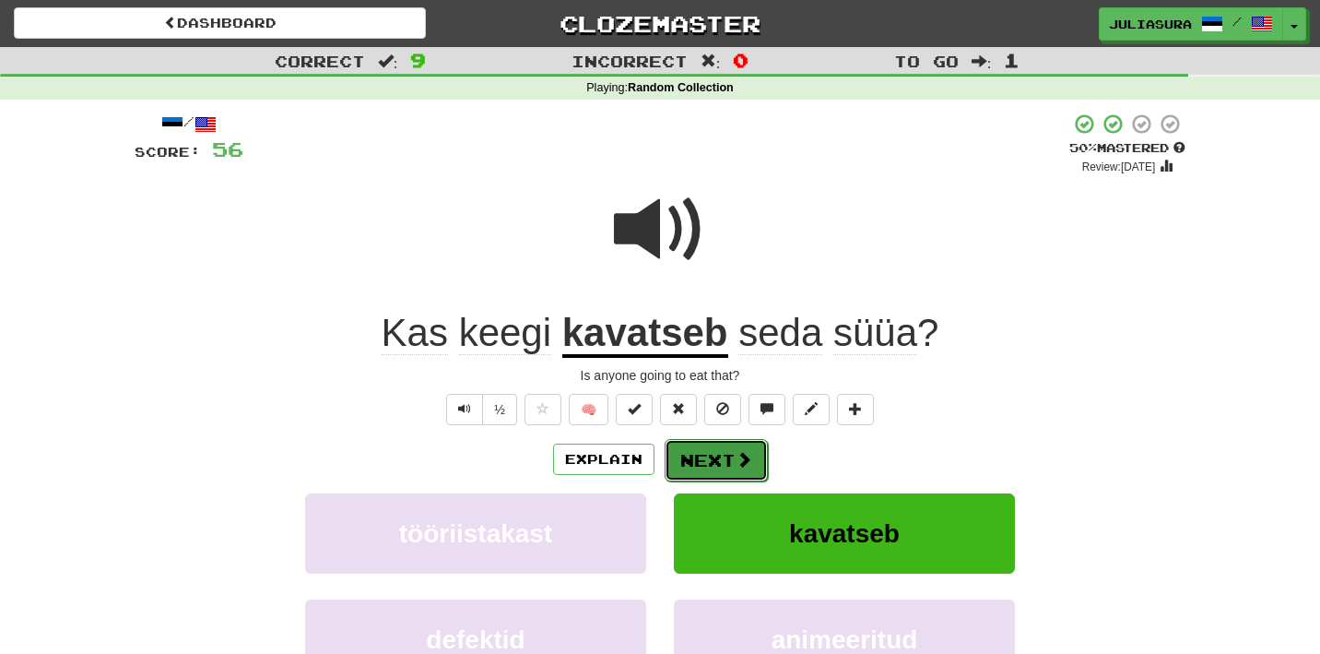
click at [721, 463] on button "Next" at bounding box center [716, 460] width 103 height 42
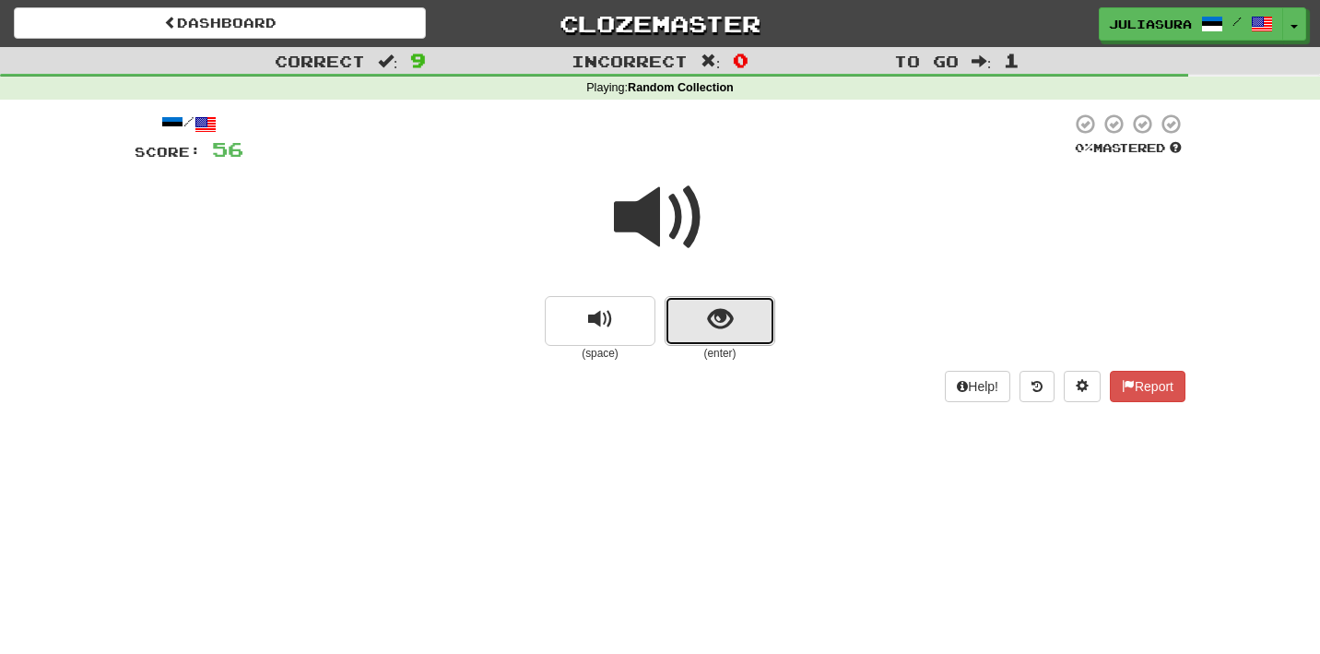
click at [709, 319] on span "show sentence" at bounding box center [720, 319] width 25 height 25
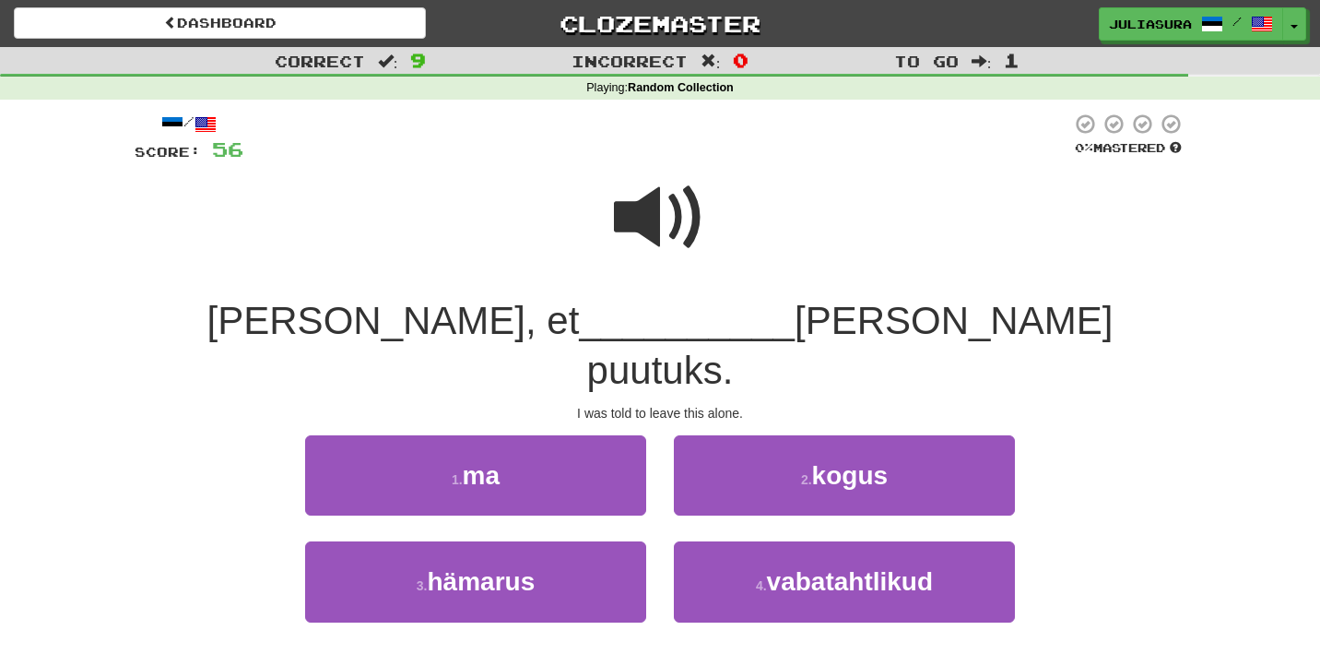
click at [637, 199] on span at bounding box center [660, 217] width 92 height 92
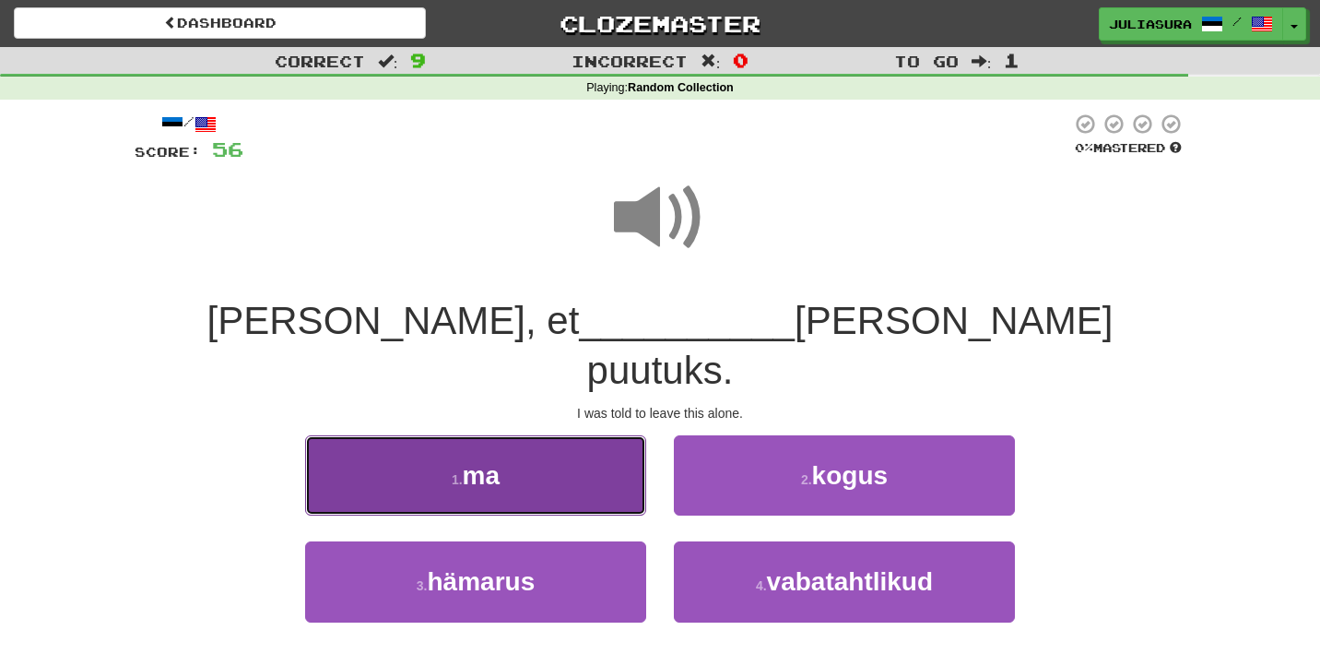
click at [581, 435] on button "1 . ma" at bounding box center [475, 475] width 341 height 80
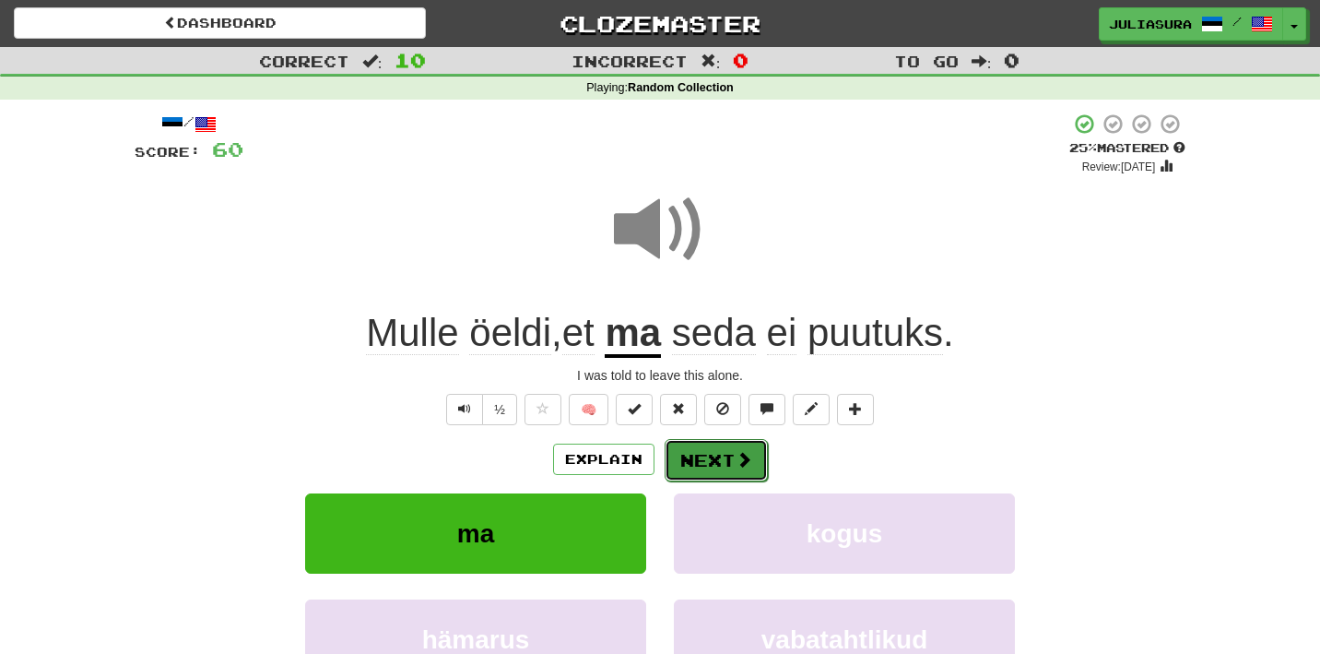
click at [713, 462] on button "Next" at bounding box center [716, 460] width 103 height 42
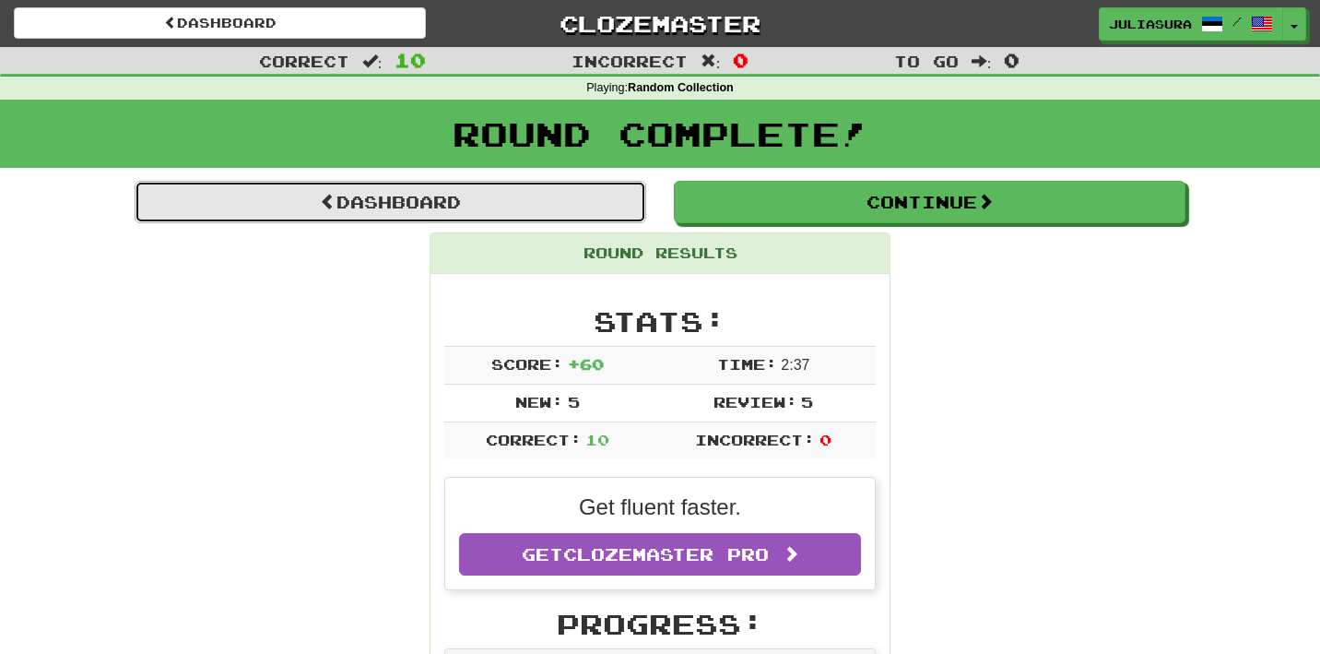
click at [559, 198] on link "Dashboard" at bounding box center [391, 202] width 512 height 42
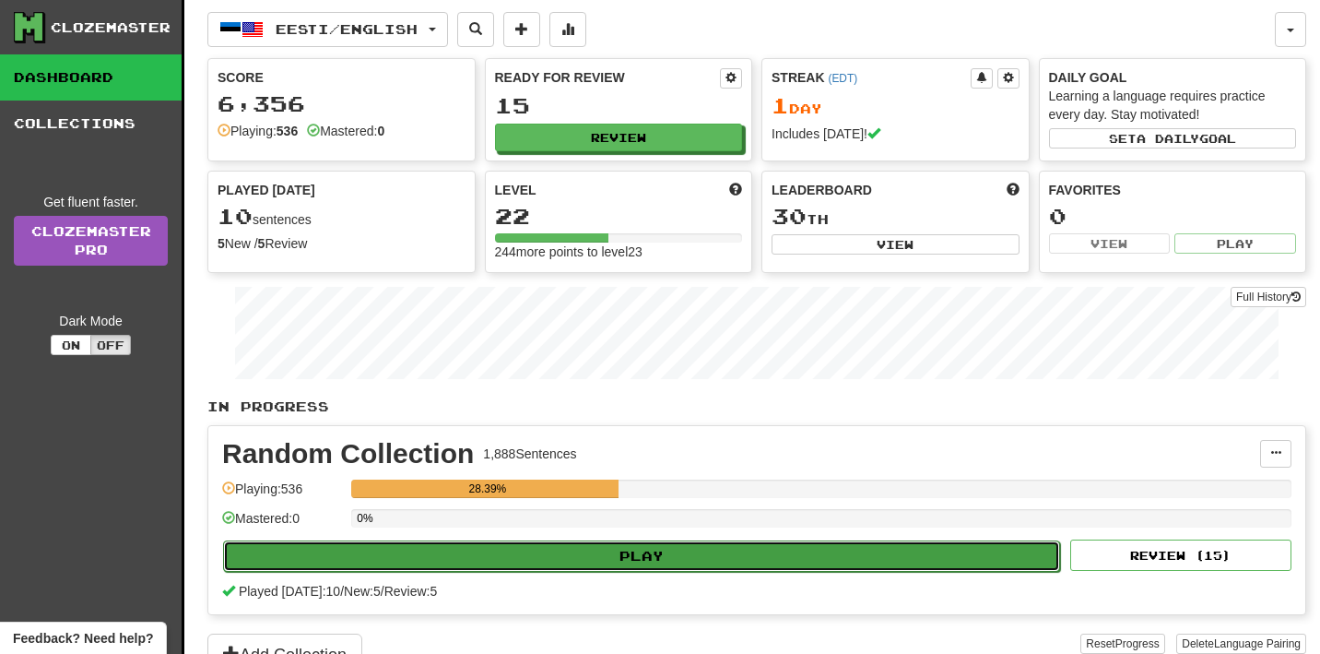
click at [631, 554] on button "Play" at bounding box center [641, 555] width 837 height 31
select select "**"
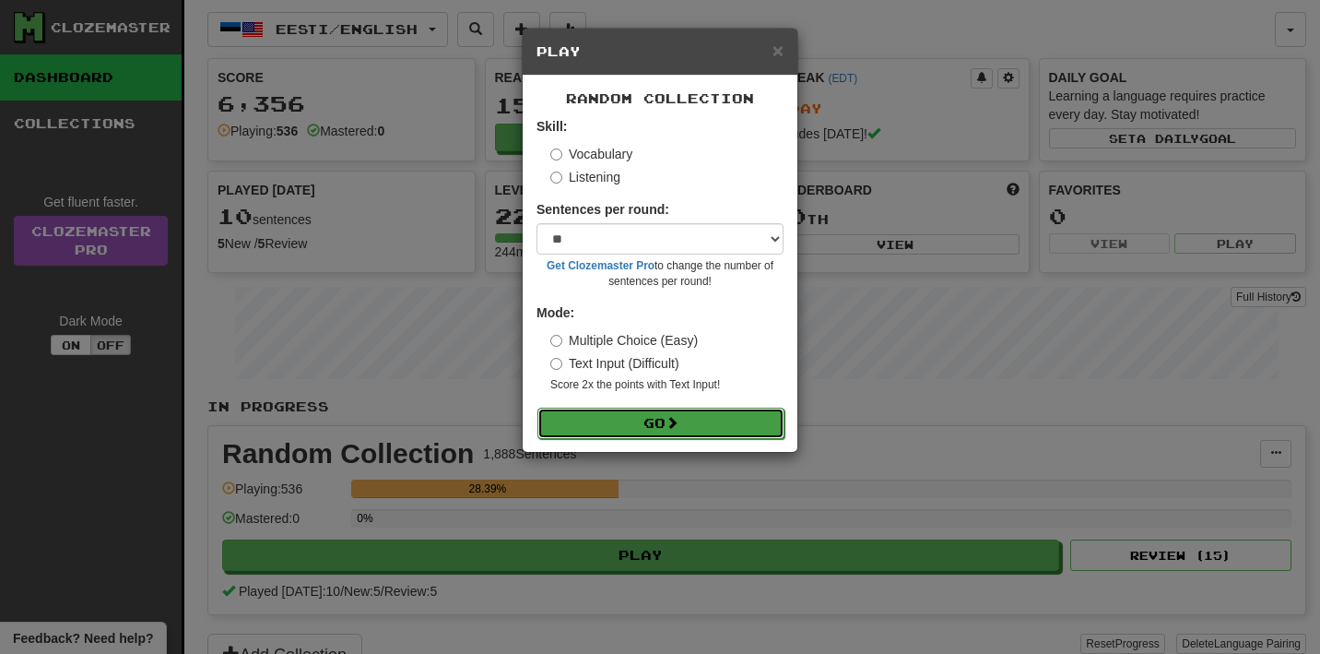
click at [665, 424] on button "Go" at bounding box center [660, 422] width 247 height 31
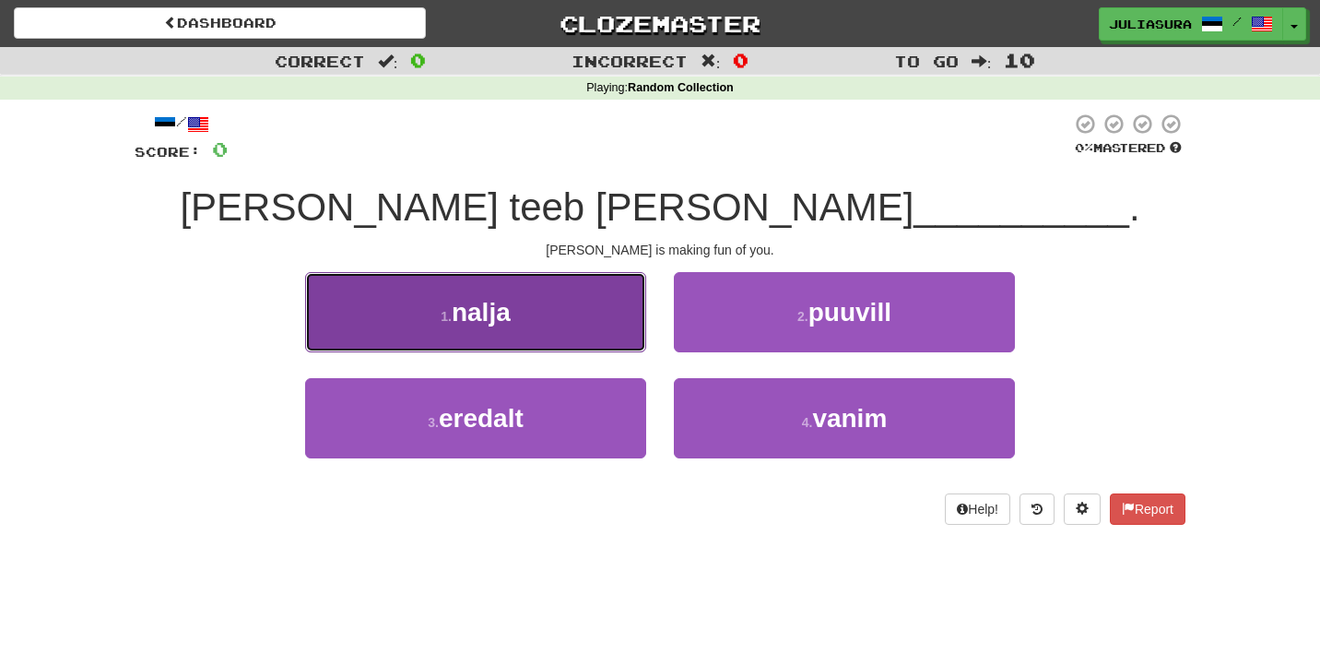
click at [607, 319] on button "1 . nalja" at bounding box center [475, 312] width 341 height 80
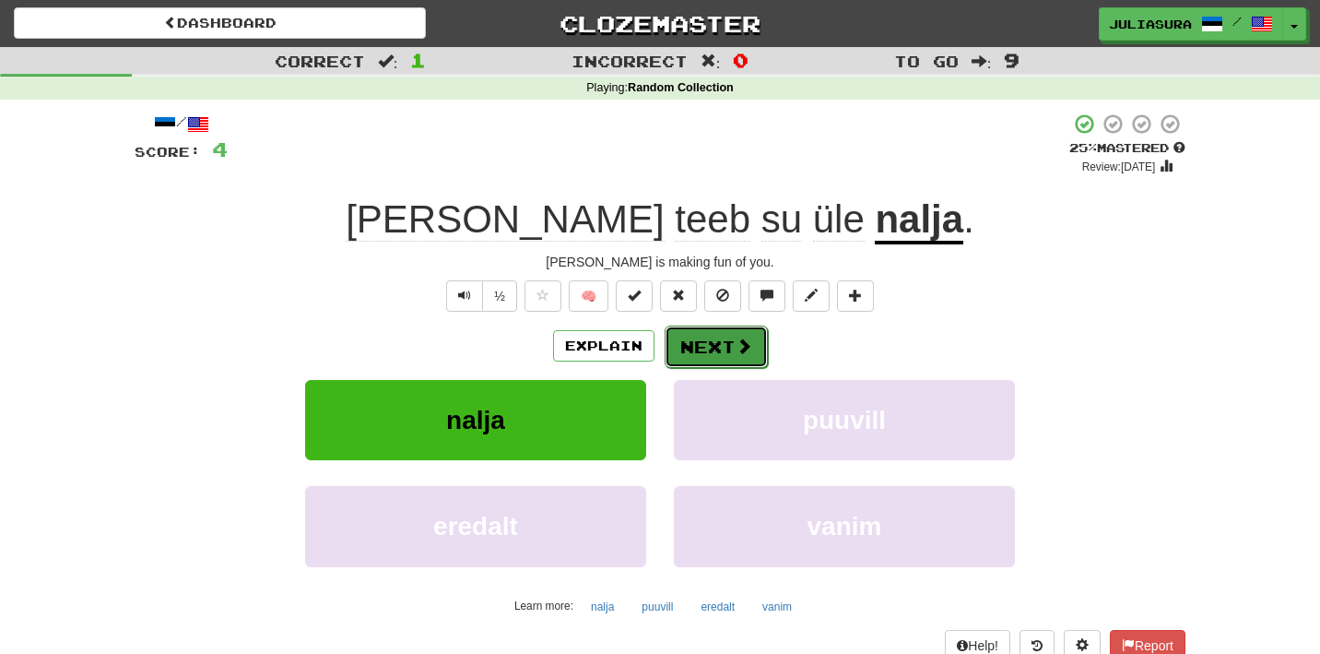
click at [703, 348] on button "Next" at bounding box center [716, 346] width 103 height 42
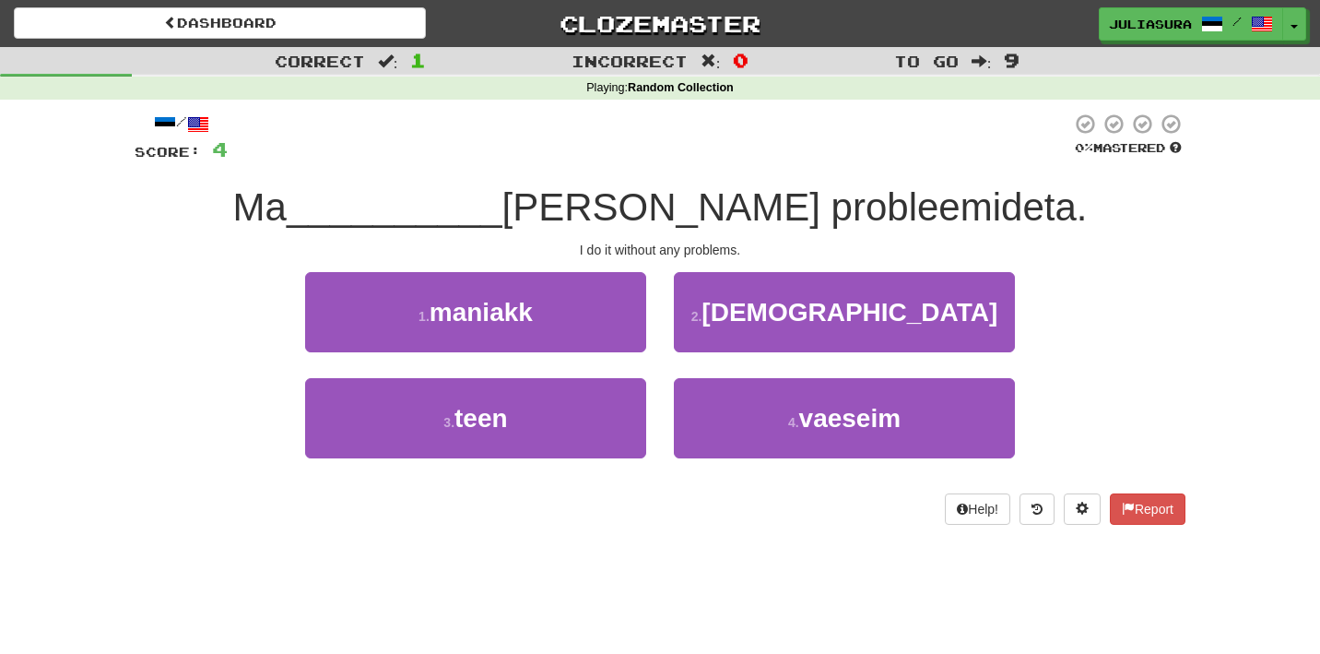
click at [650, 412] on div "3 . teen" at bounding box center [475, 431] width 369 height 106
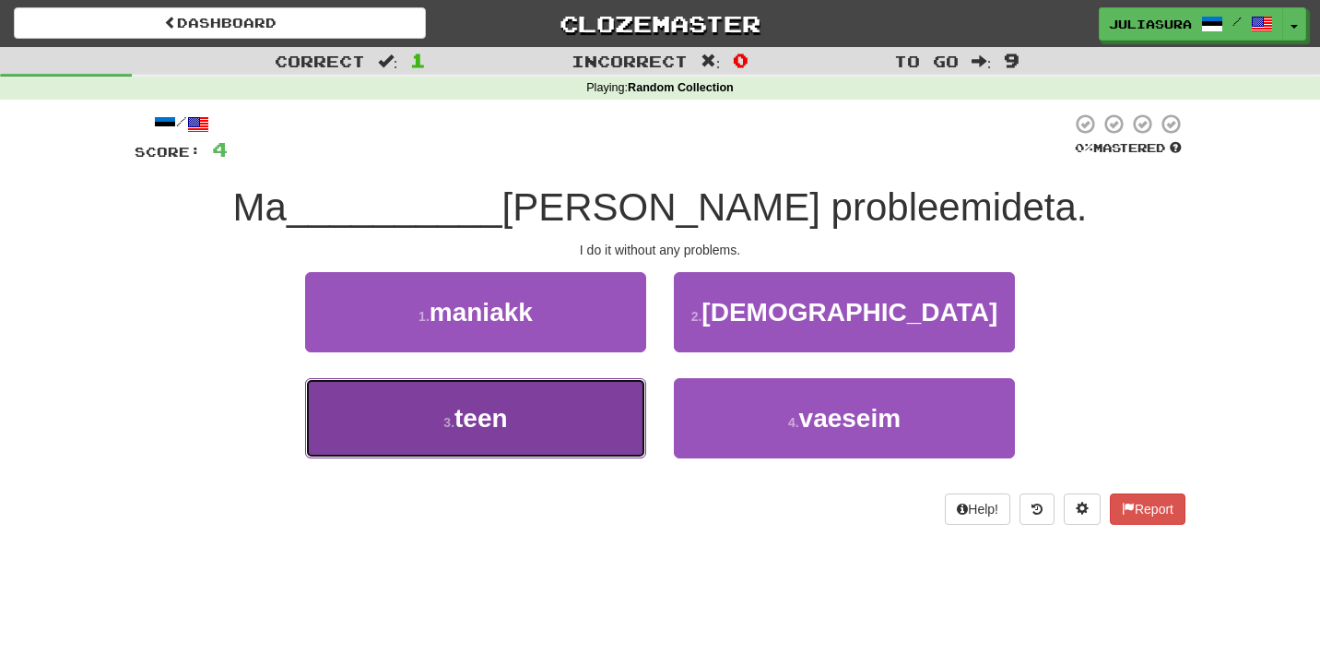
click at [626, 413] on button "3 . teen" at bounding box center [475, 418] width 341 height 80
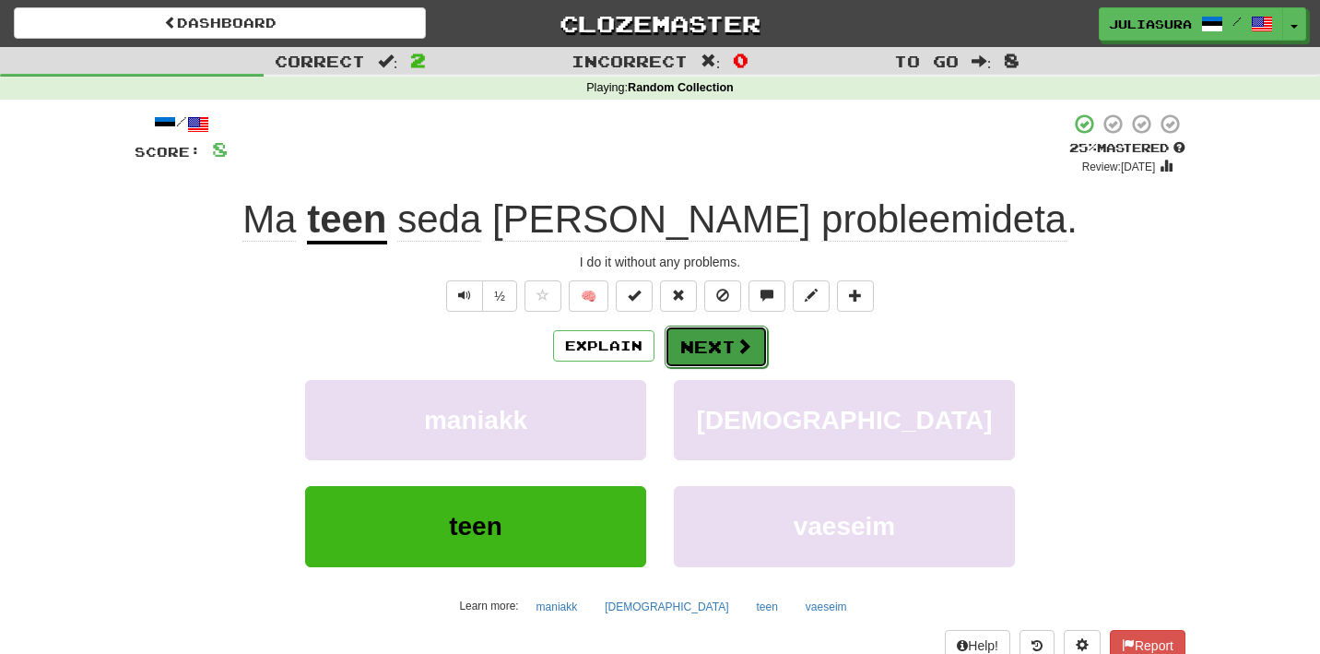
click at [703, 345] on button "Next" at bounding box center [716, 346] width 103 height 42
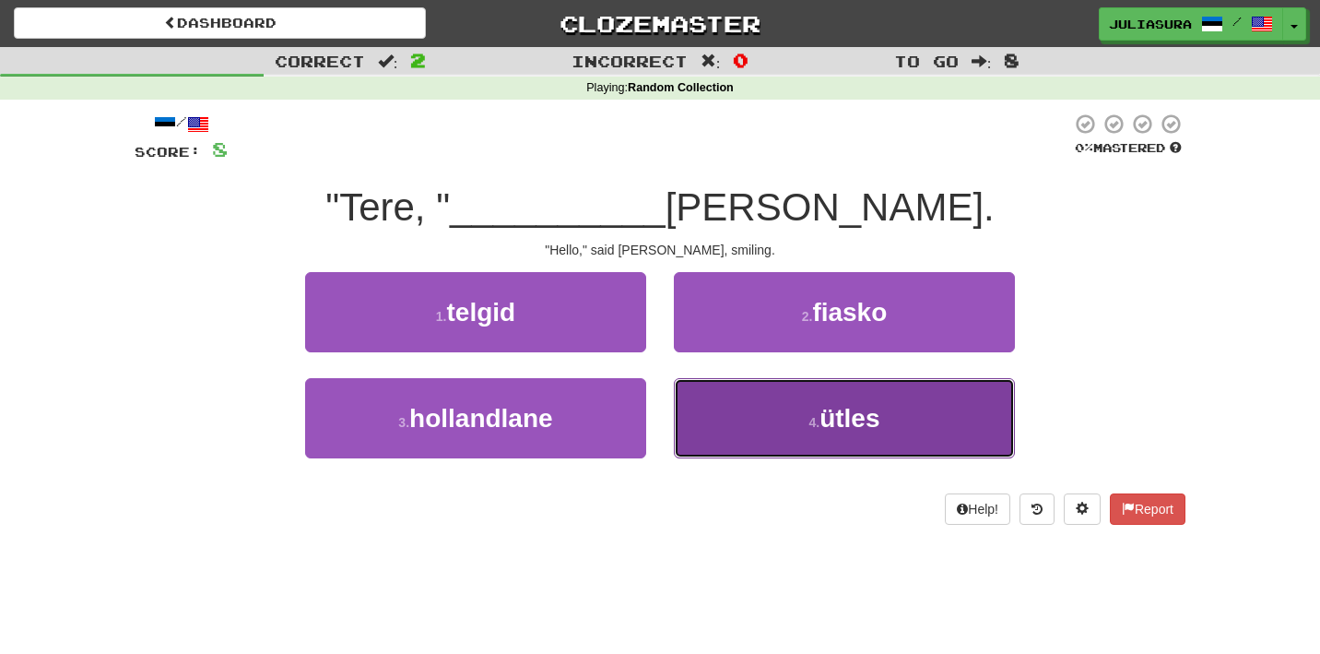
click at [718, 421] on button "4 . ütles" at bounding box center [844, 418] width 341 height 80
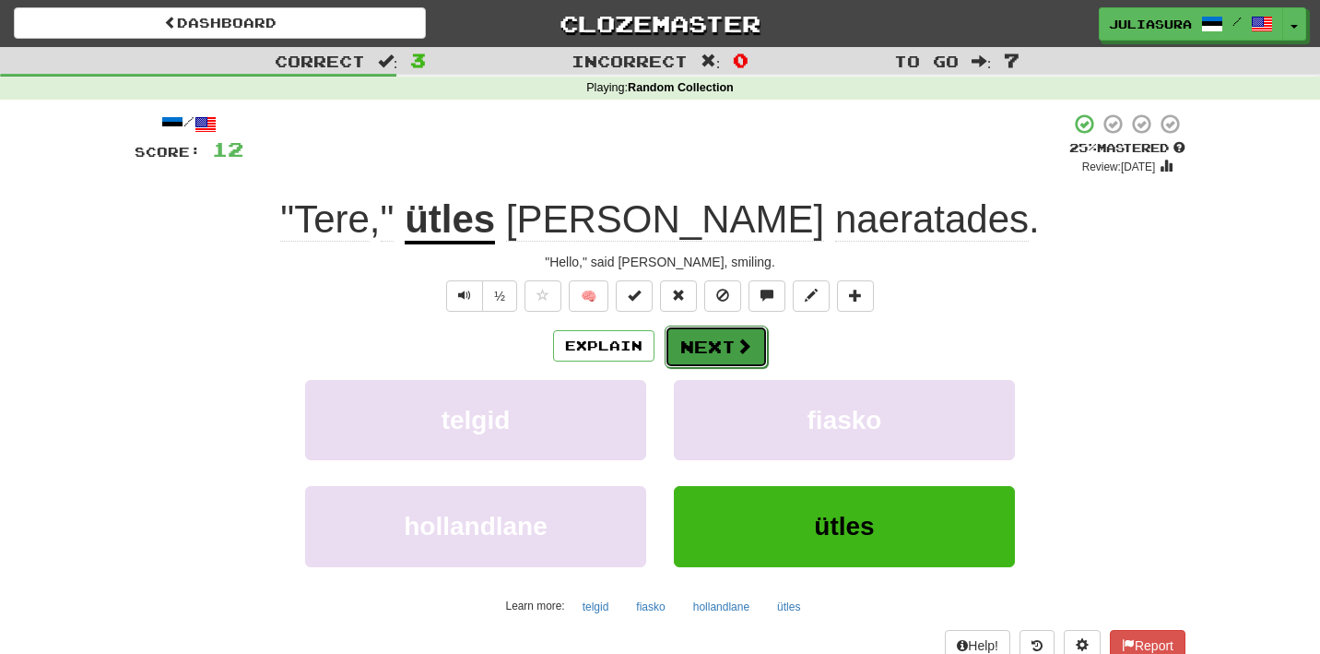
click at [731, 354] on button "Next" at bounding box center [716, 346] width 103 height 42
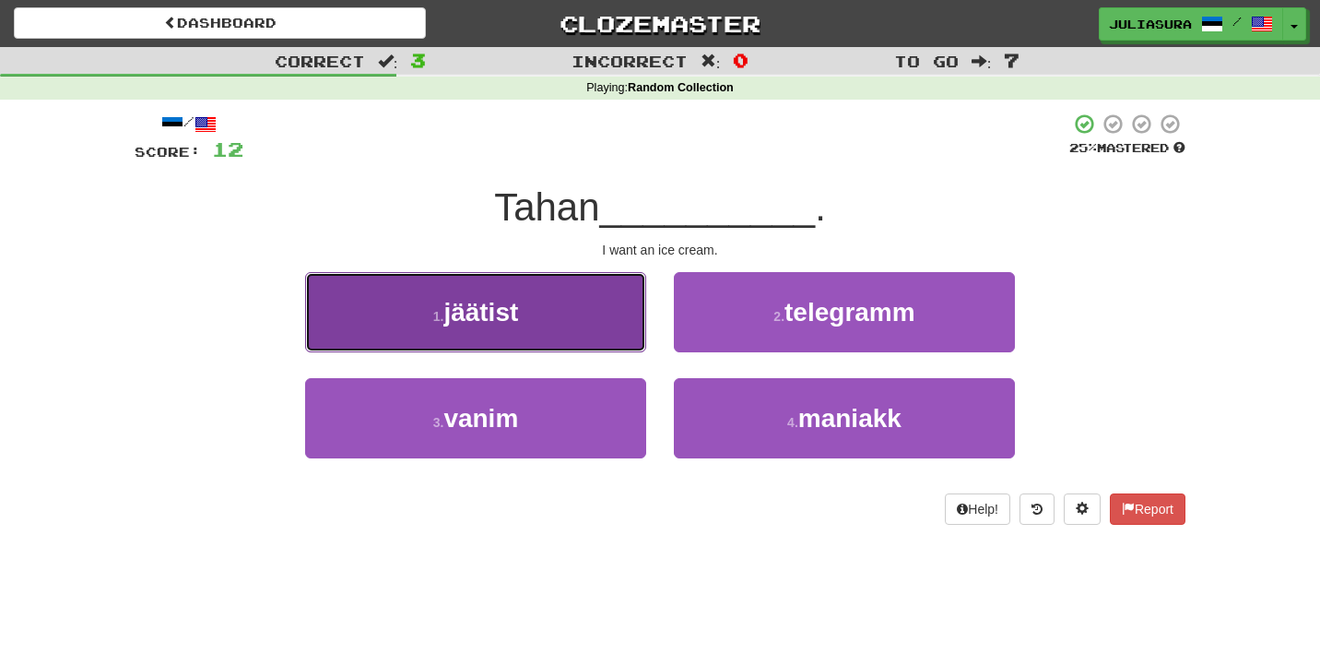
click at [593, 318] on button "1 . jäätist" at bounding box center [475, 312] width 341 height 80
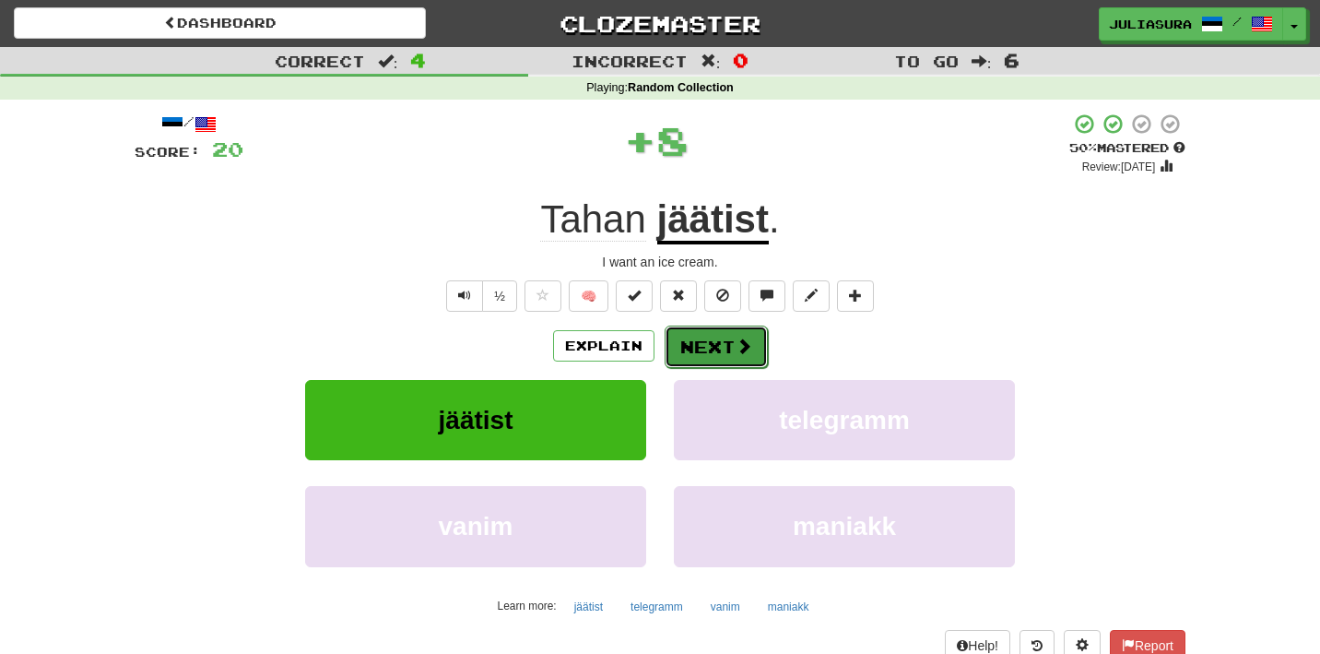
click at [731, 342] on button "Next" at bounding box center [716, 346] width 103 height 42
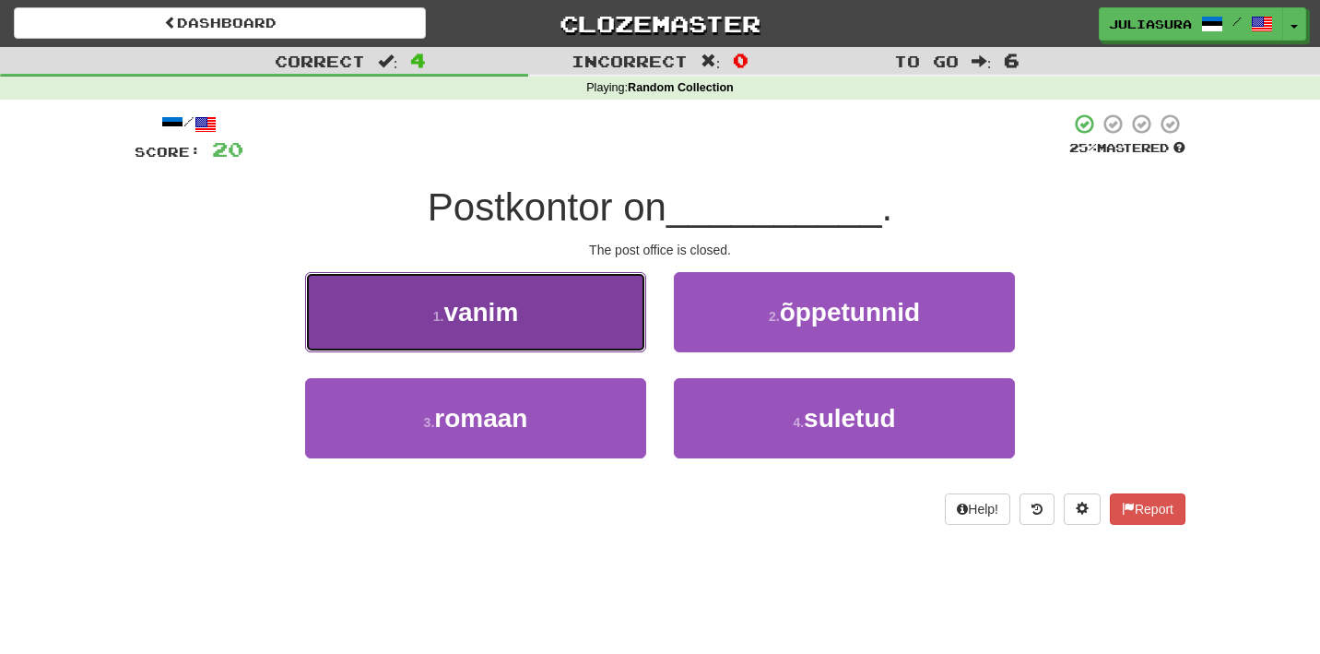
click at [585, 298] on button "1 . vanim" at bounding box center [475, 312] width 341 height 80
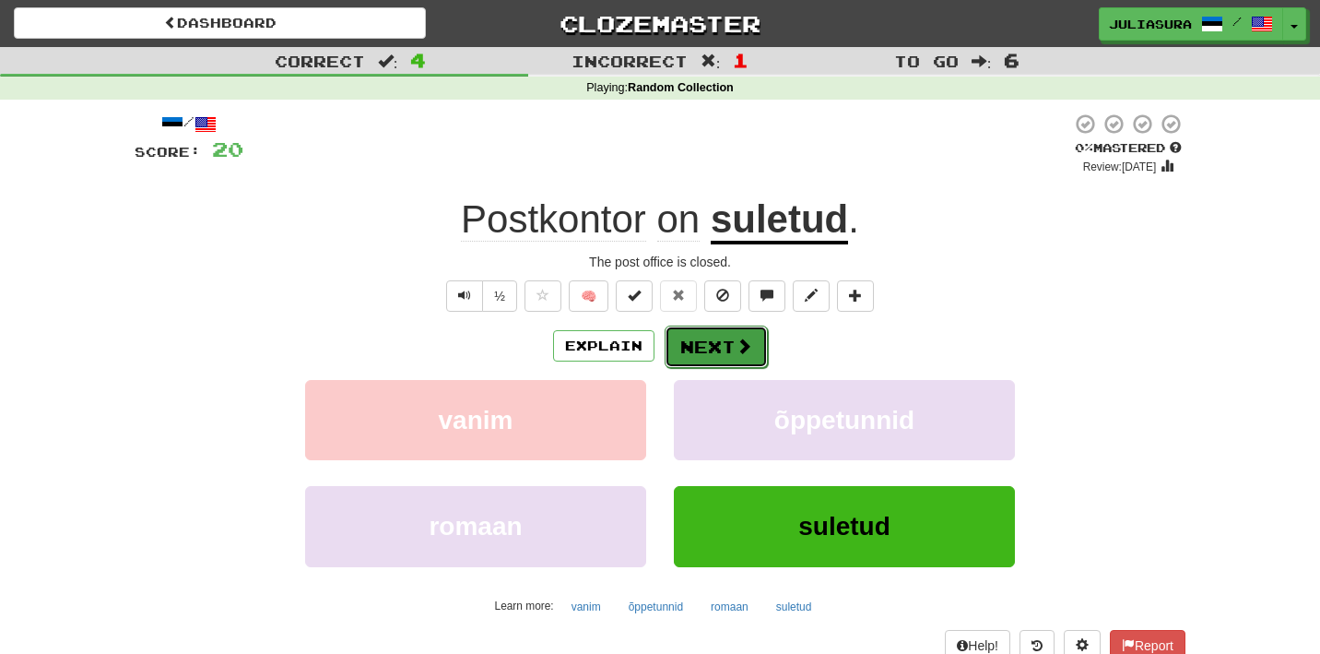
click at [717, 345] on button "Next" at bounding box center [716, 346] width 103 height 42
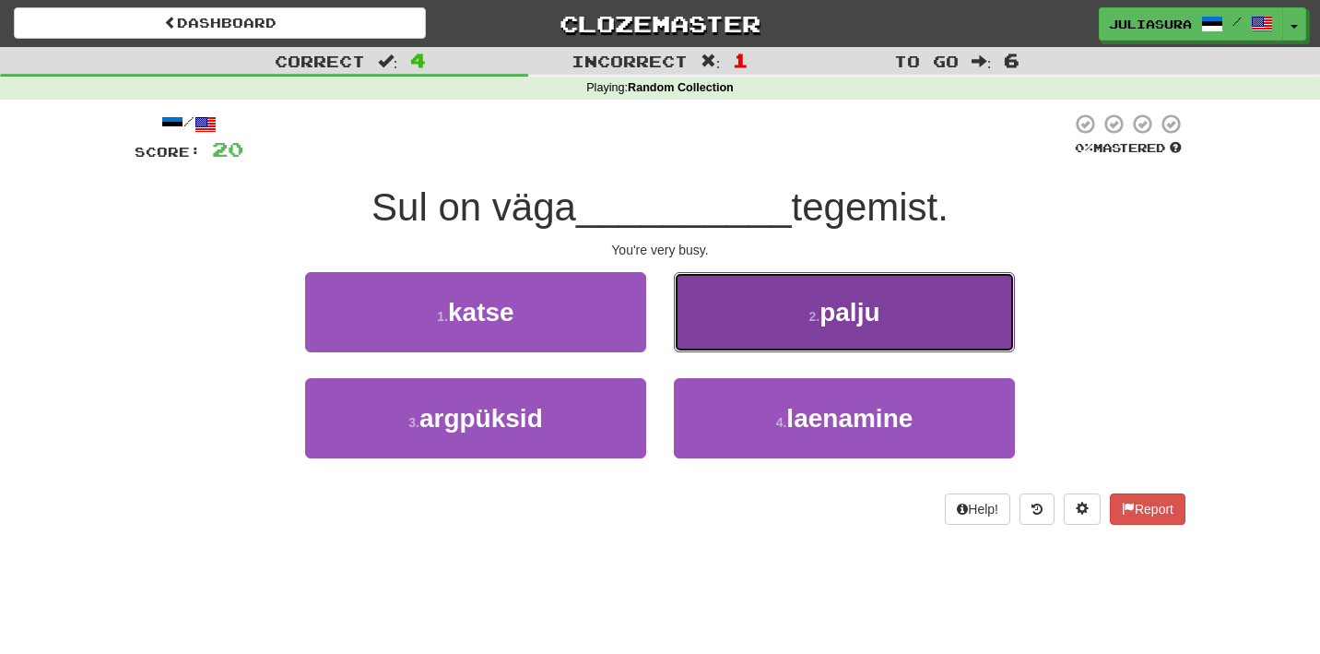
click at [729, 327] on button "2 . palju" at bounding box center [844, 312] width 341 height 80
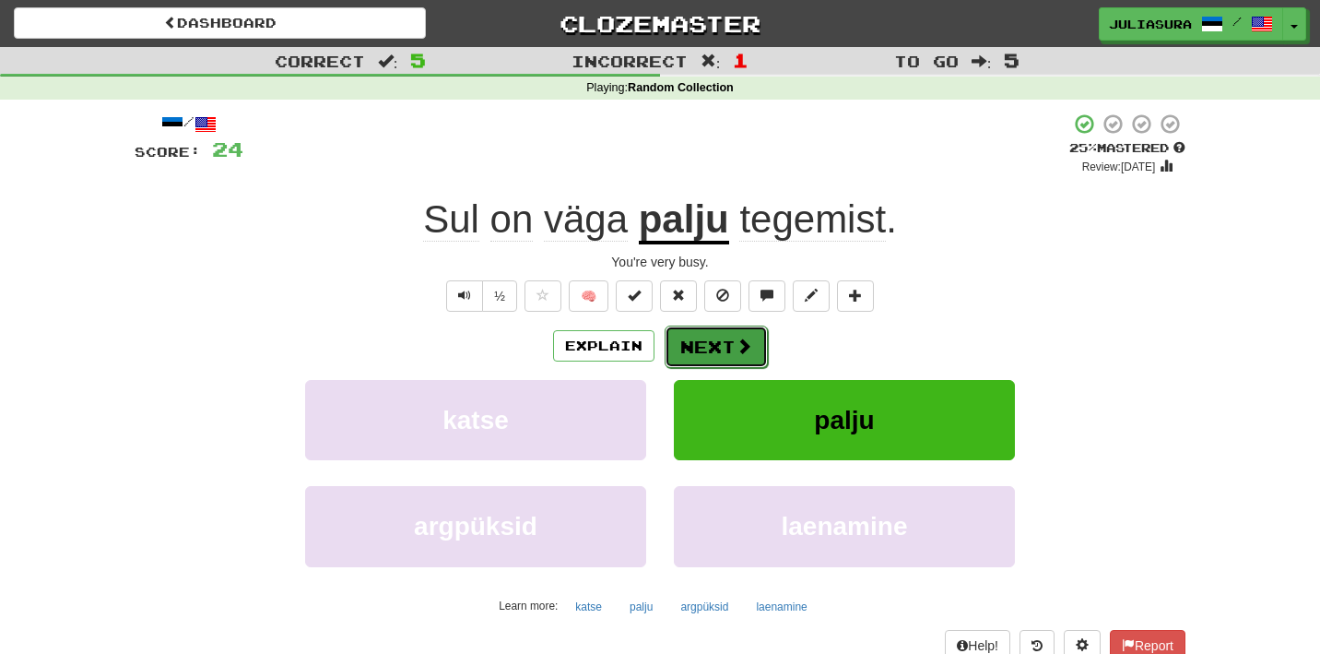
click at [704, 345] on button "Next" at bounding box center [716, 346] width 103 height 42
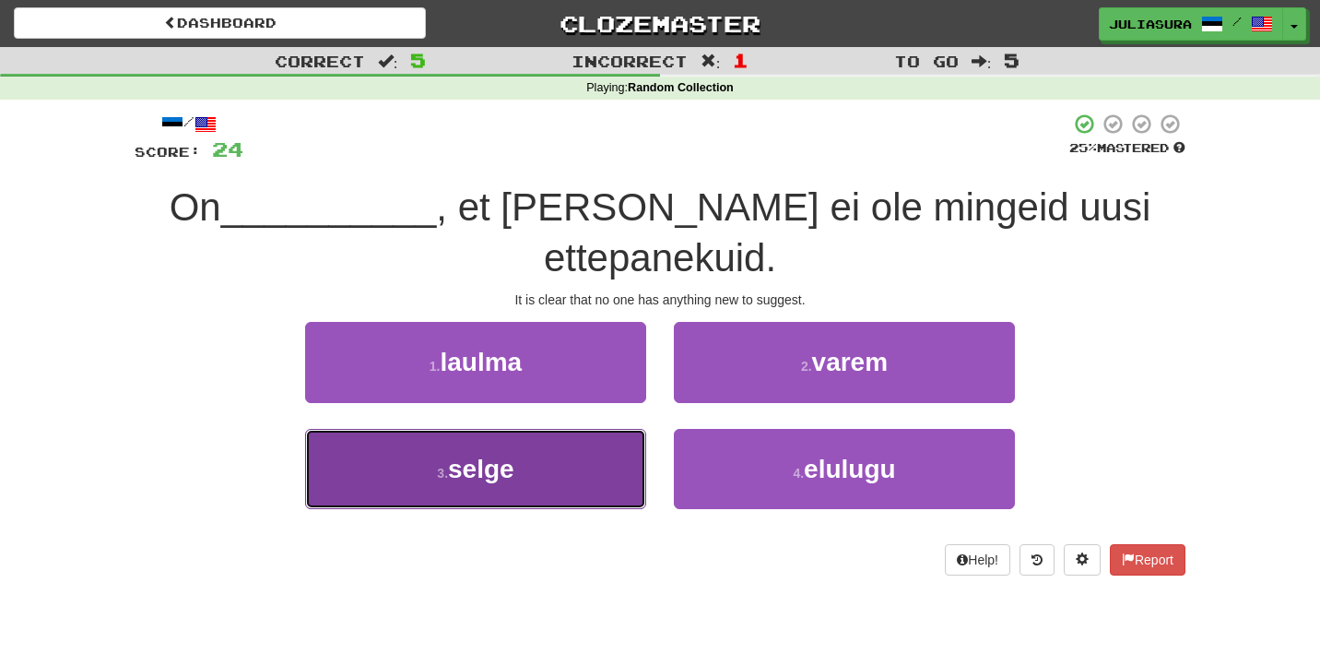
click at [595, 431] on button "3 . selge" at bounding box center [475, 469] width 341 height 80
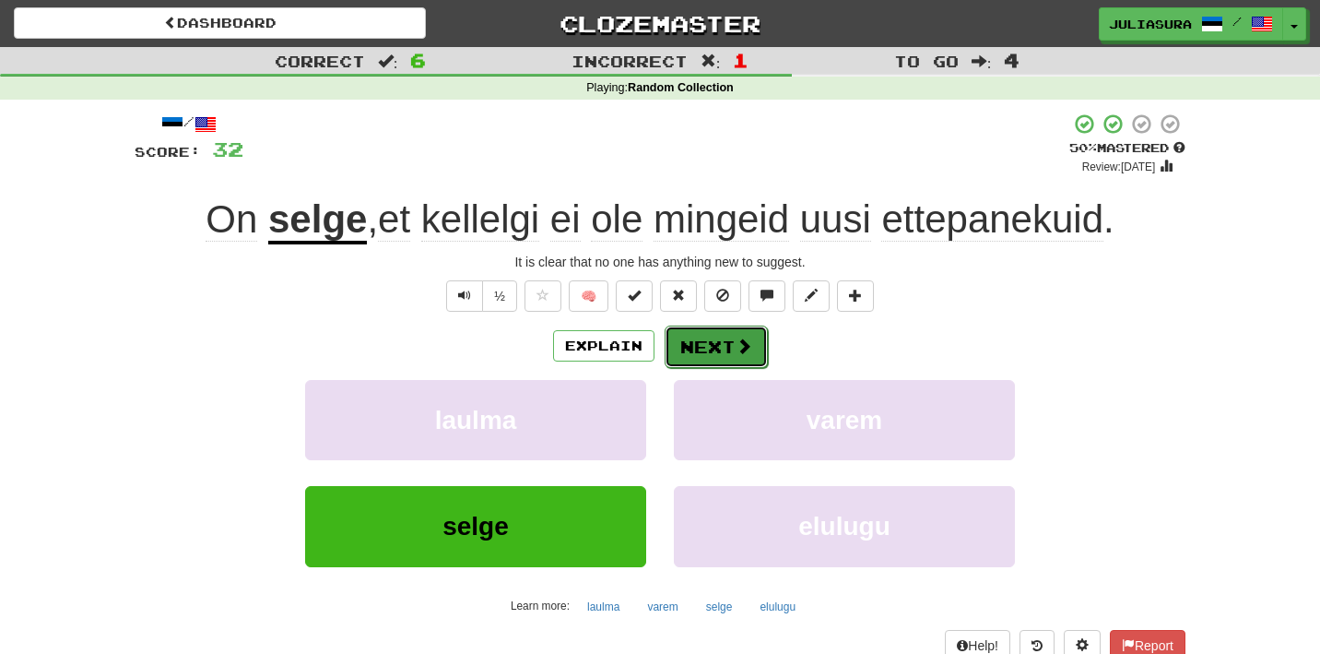
click at [705, 347] on button "Next" at bounding box center [716, 346] width 103 height 42
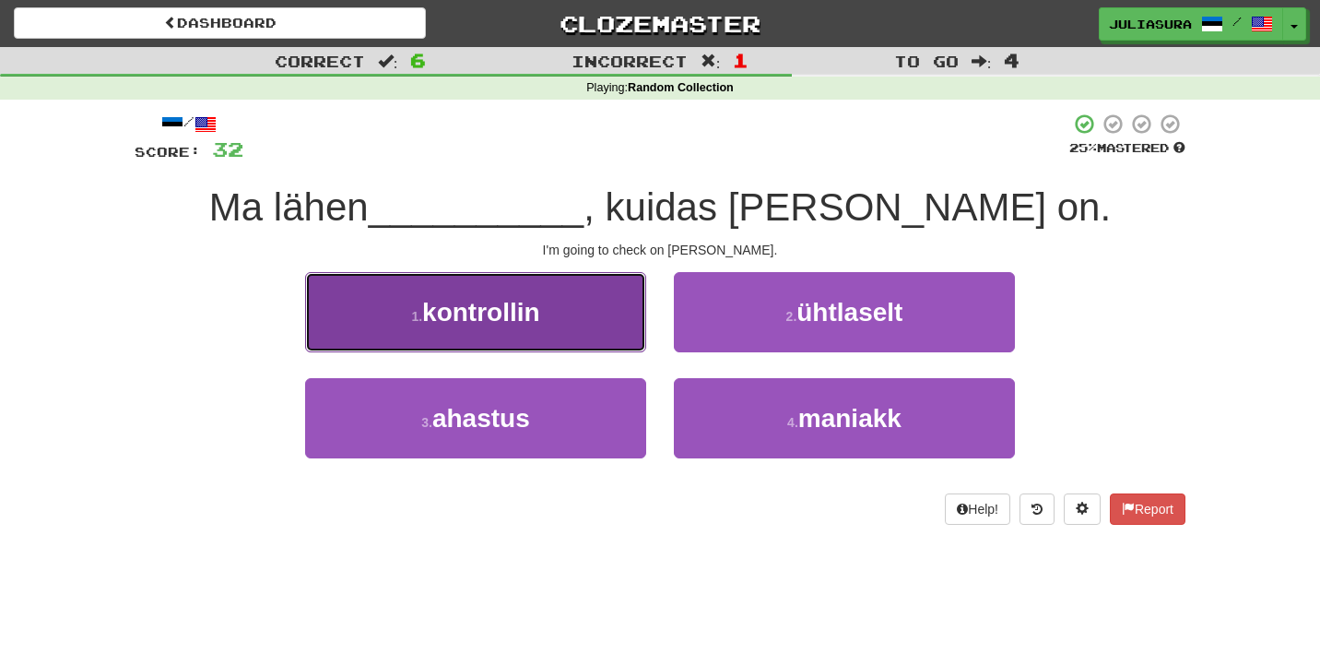
click at [614, 326] on button "1 . kontrollin" at bounding box center [475, 312] width 341 height 80
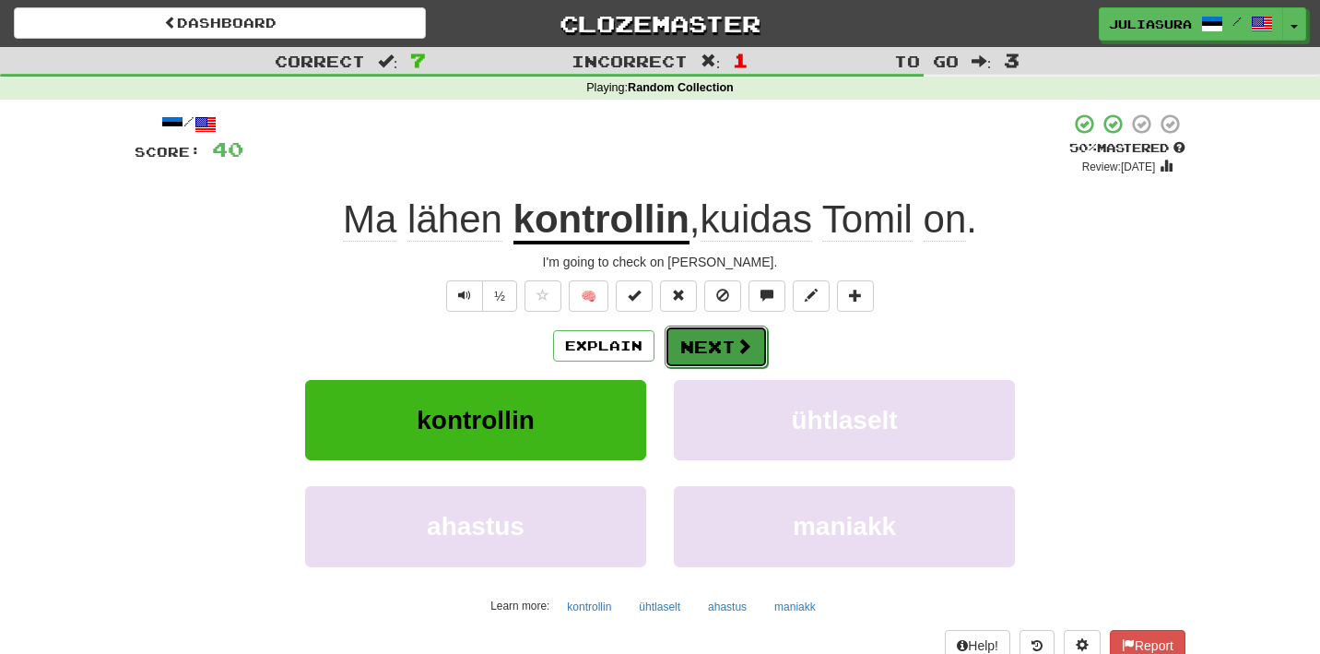
click at [691, 338] on button "Next" at bounding box center [716, 346] width 103 height 42
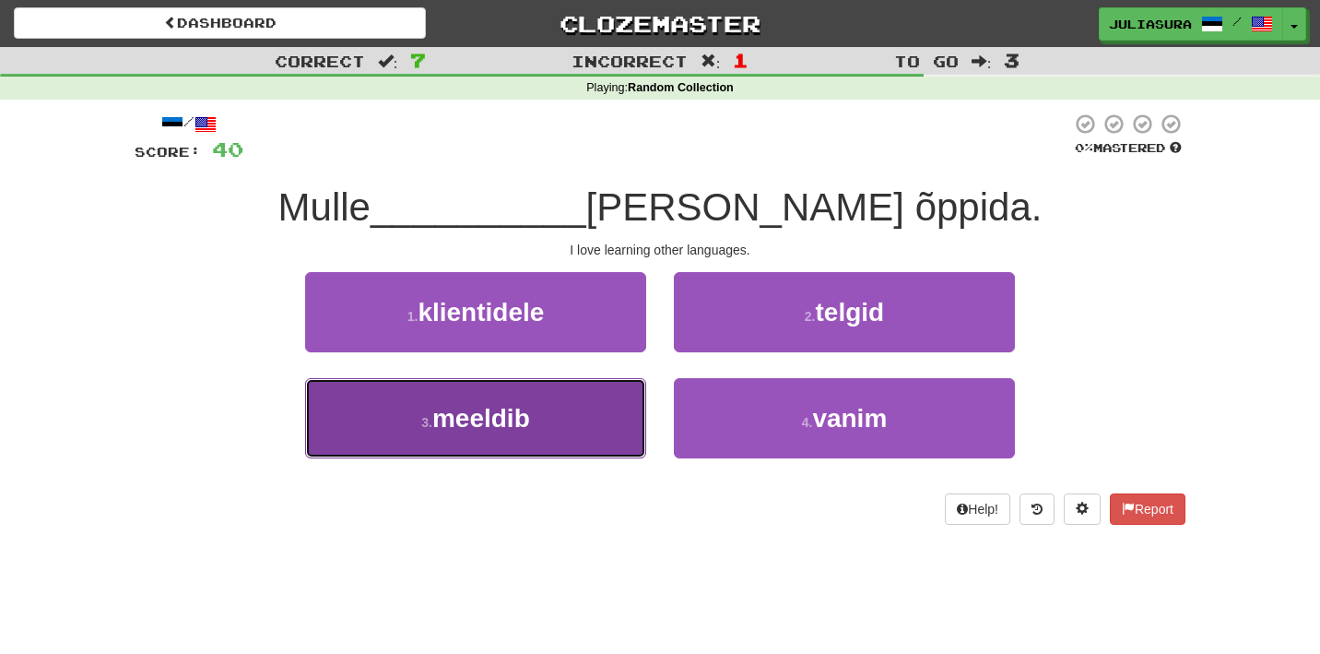
click at [623, 406] on button "3 . meeldib" at bounding box center [475, 418] width 341 height 80
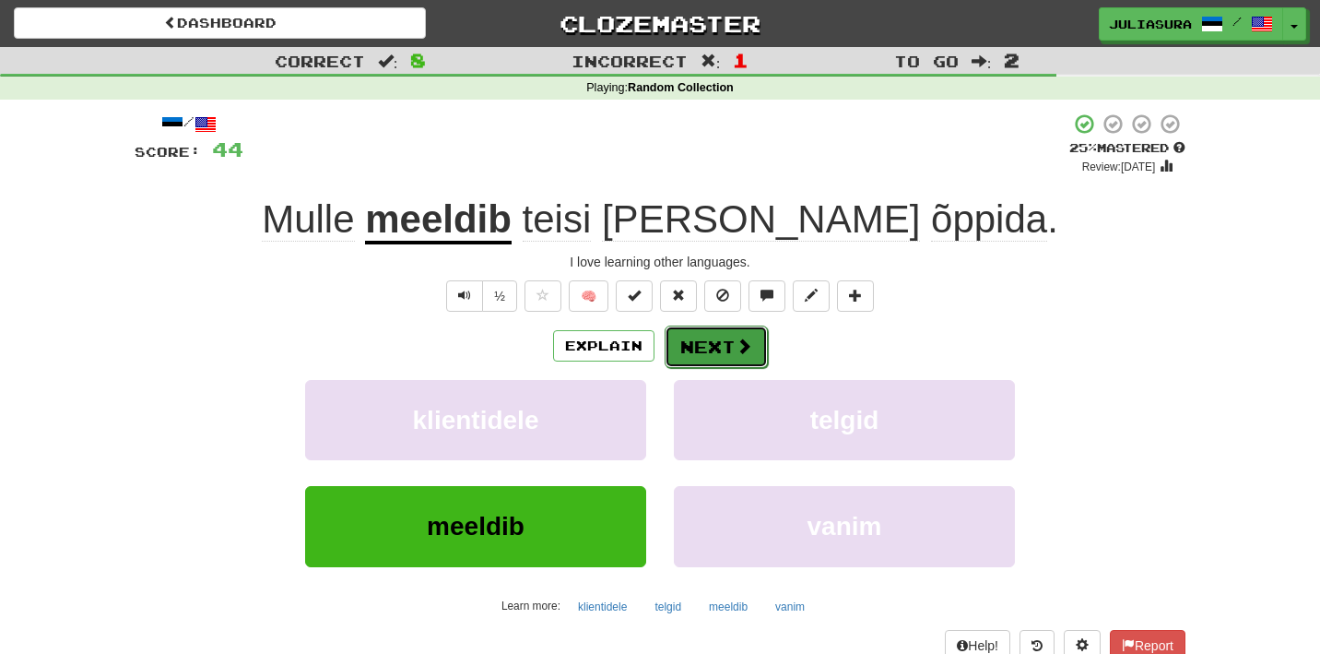
click at [728, 339] on button "Next" at bounding box center [716, 346] width 103 height 42
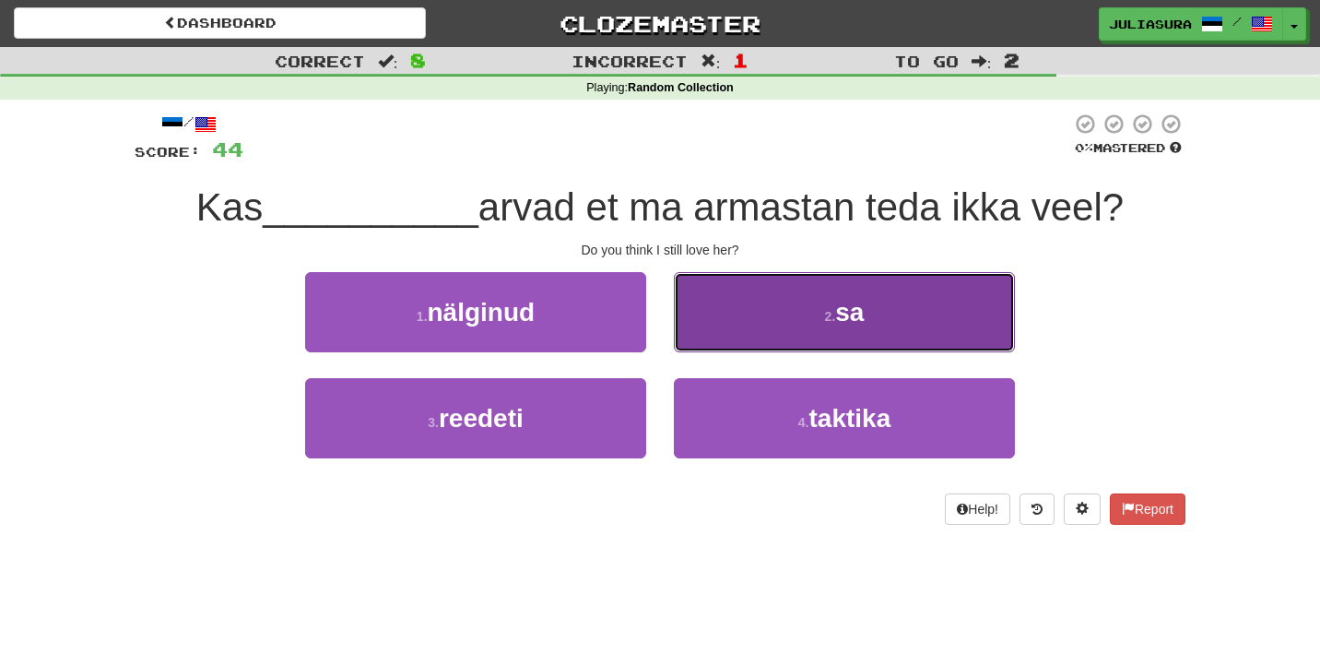
click at [751, 310] on button "2 . sa" at bounding box center [844, 312] width 341 height 80
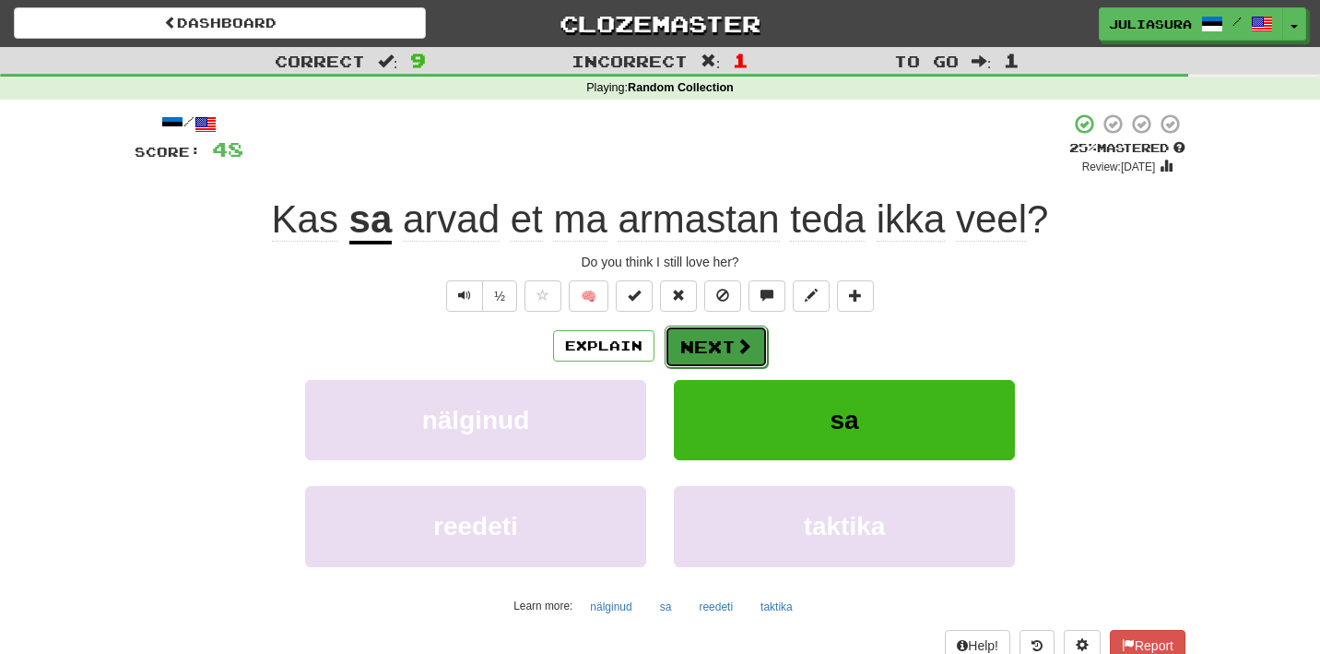
click at [737, 341] on span at bounding box center [744, 345] width 17 height 17
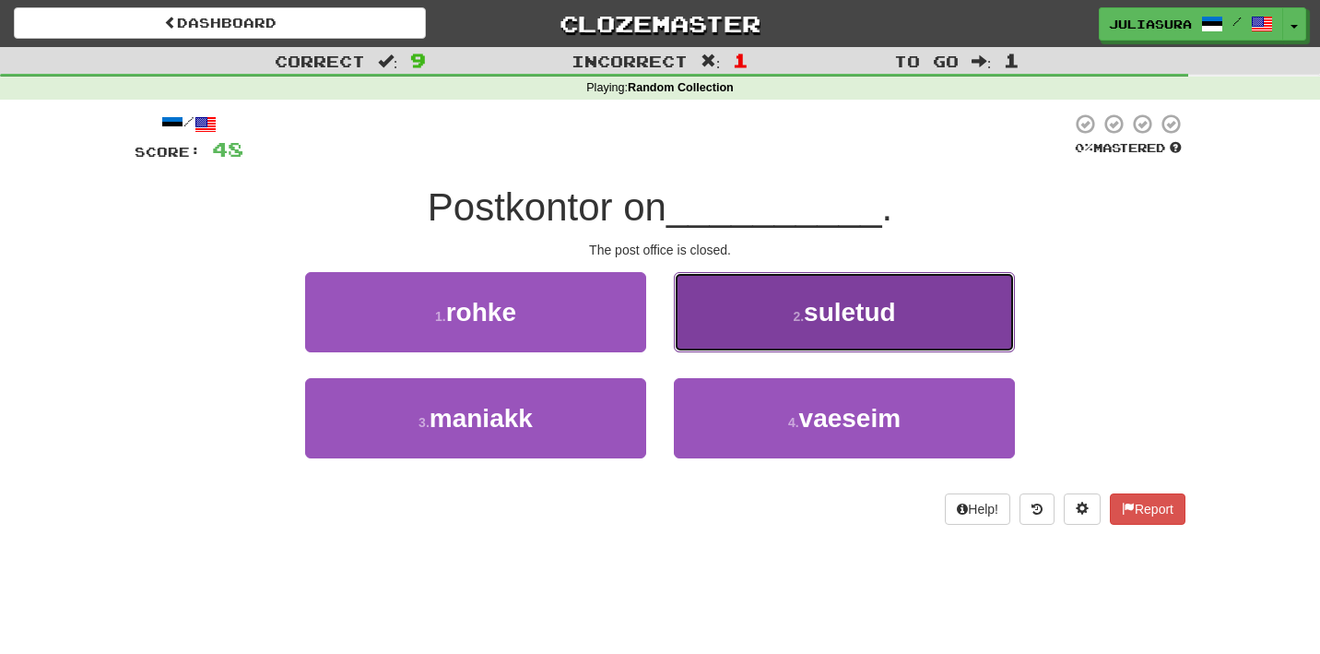
click at [760, 325] on button "2 . suletud" at bounding box center [844, 312] width 341 height 80
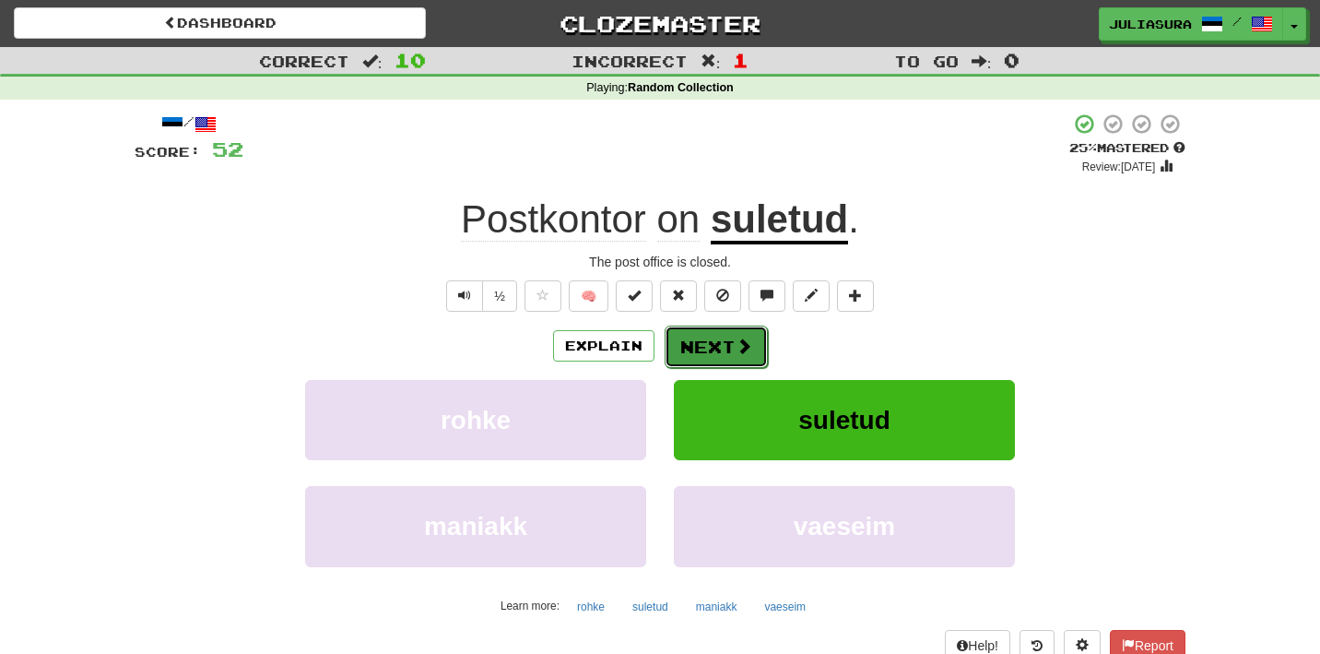
click at [736, 336] on button "Next" at bounding box center [716, 346] width 103 height 42
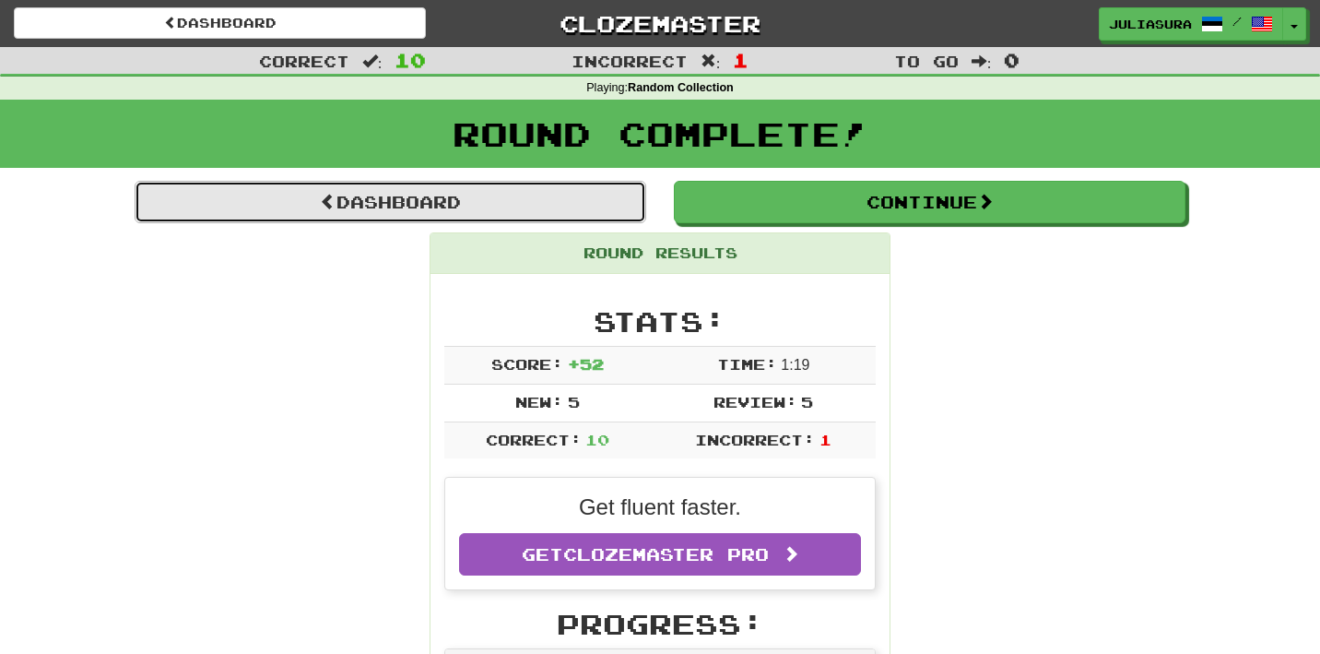
click at [594, 211] on link "Dashboard" at bounding box center [391, 202] width 512 height 42
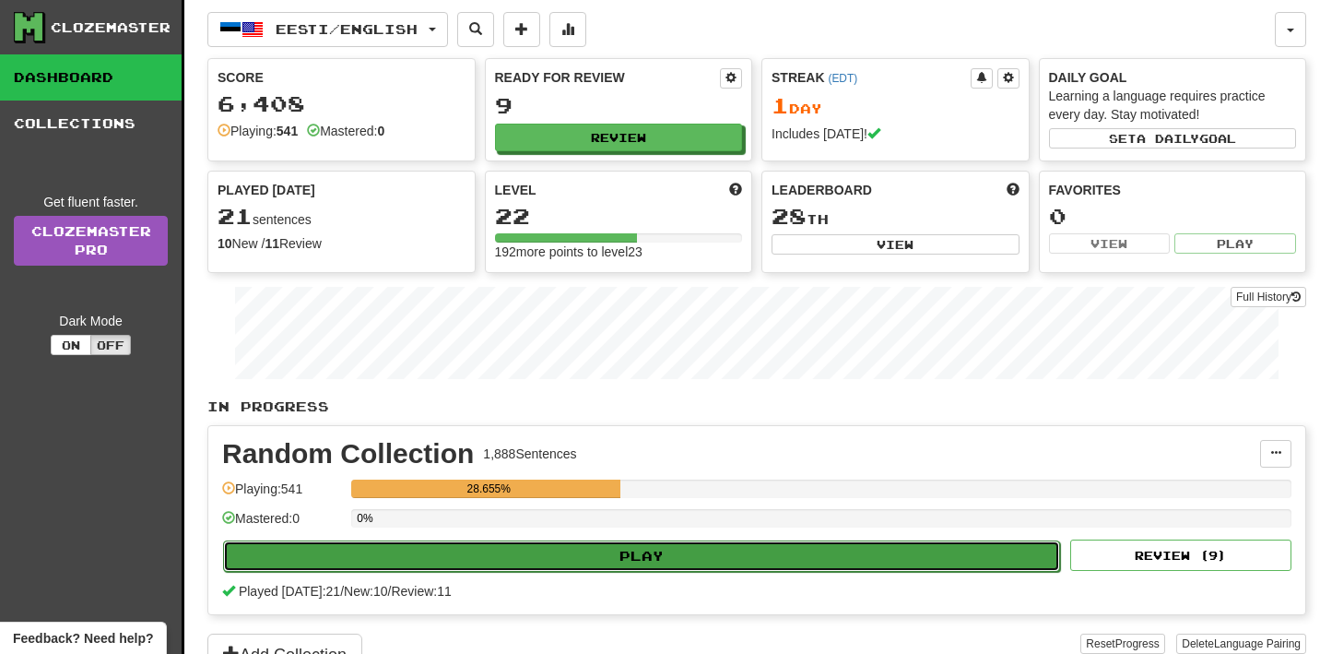
click at [677, 557] on button "Play" at bounding box center [641, 555] width 837 height 31
select select "**"
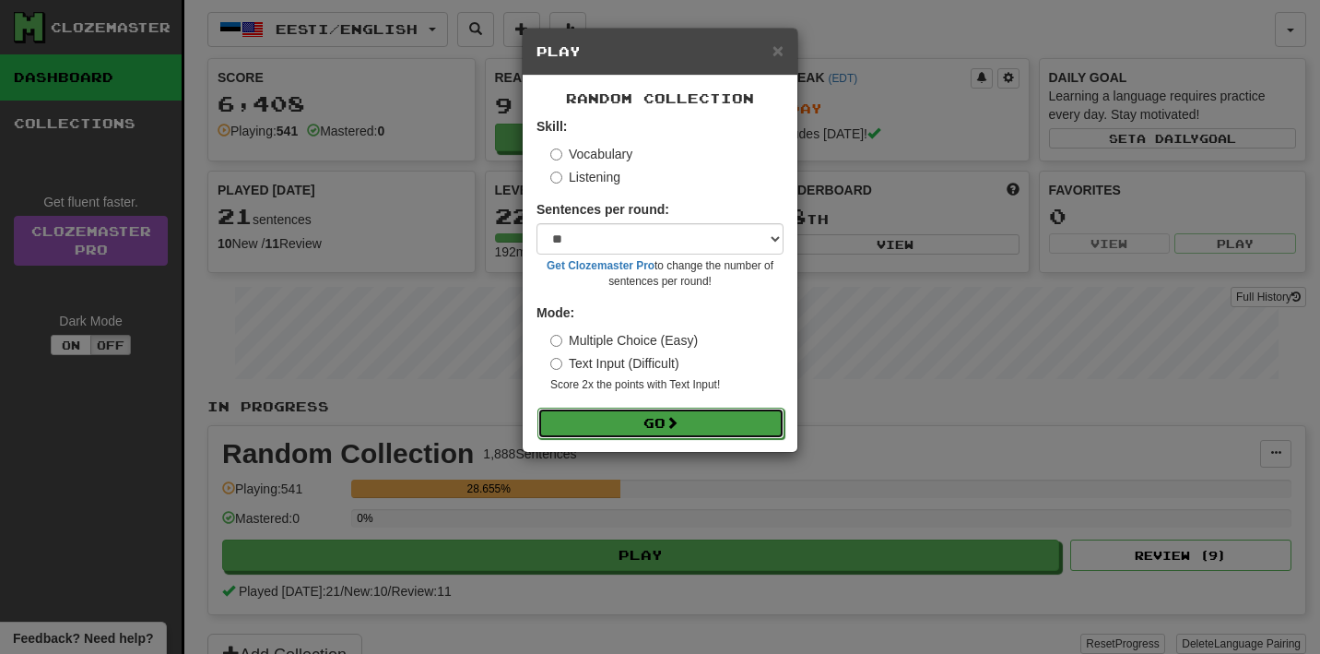
click at [650, 419] on button "Go" at bounding box center [660, 422] width 247 height 31
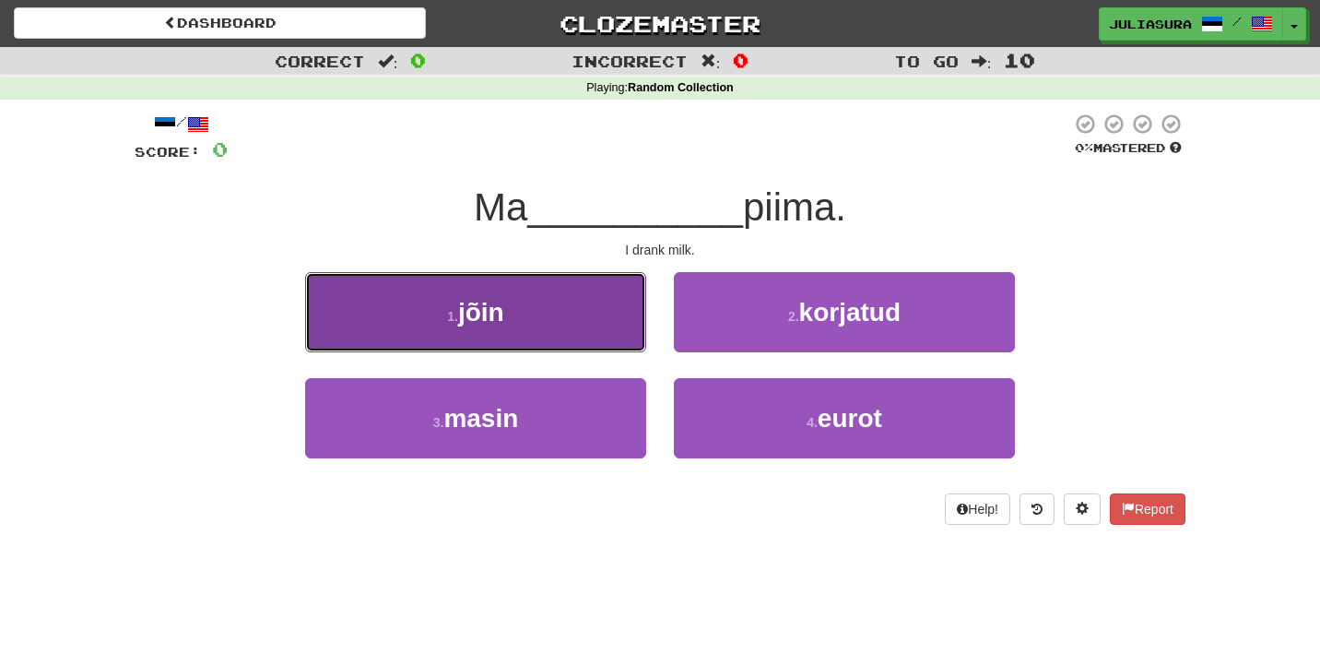
click at [591, 321] on button "1 . jõin" at bounding box center [475, 312] width 341 height 80
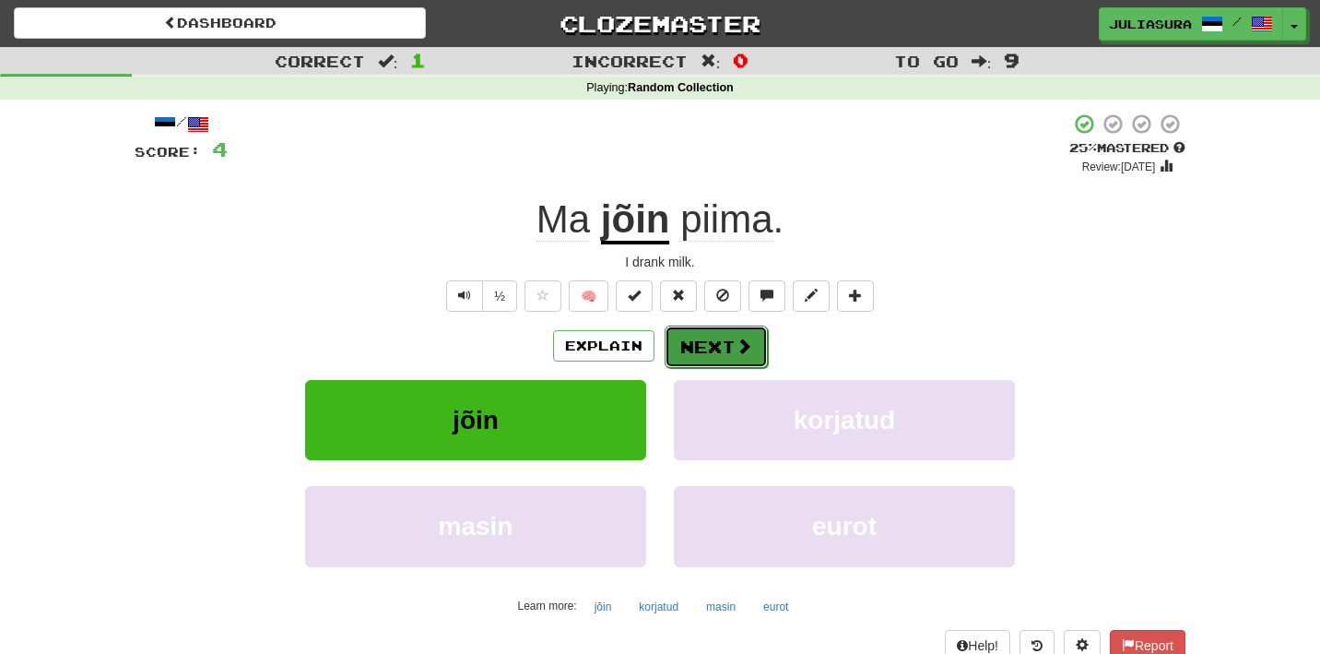
click at [725, 346] on button "Next" at bounding box center [716, 346] width 103 height 42
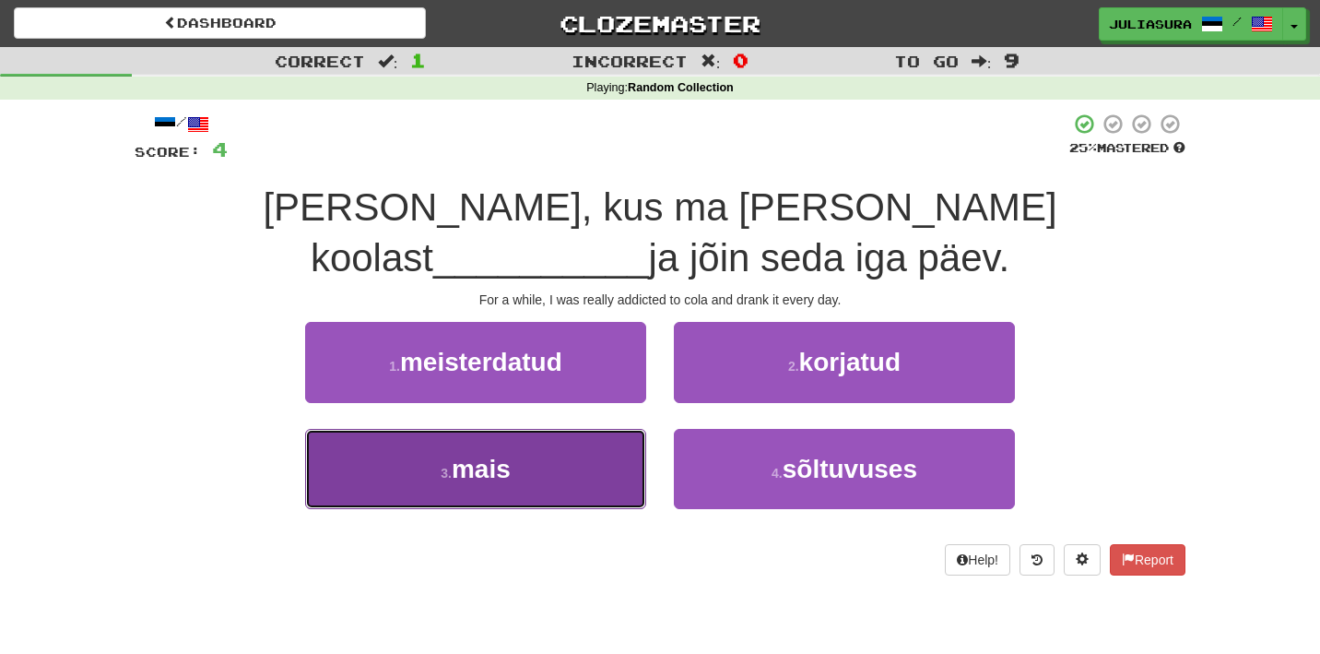
click at [632, 457] on button "3 . mais" at bounding box center [475, 469] width 341 height 80
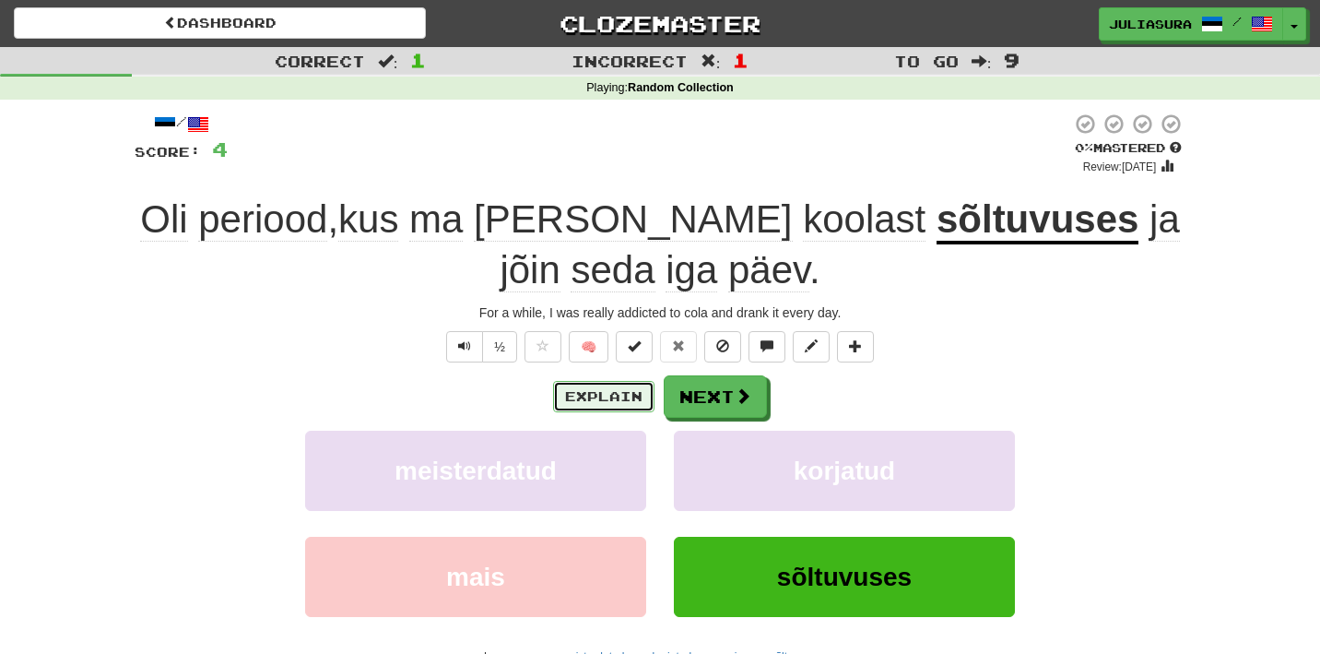
click at [606, 402] on button "Explain" at bounding box center [603, 396] width 101 height 31
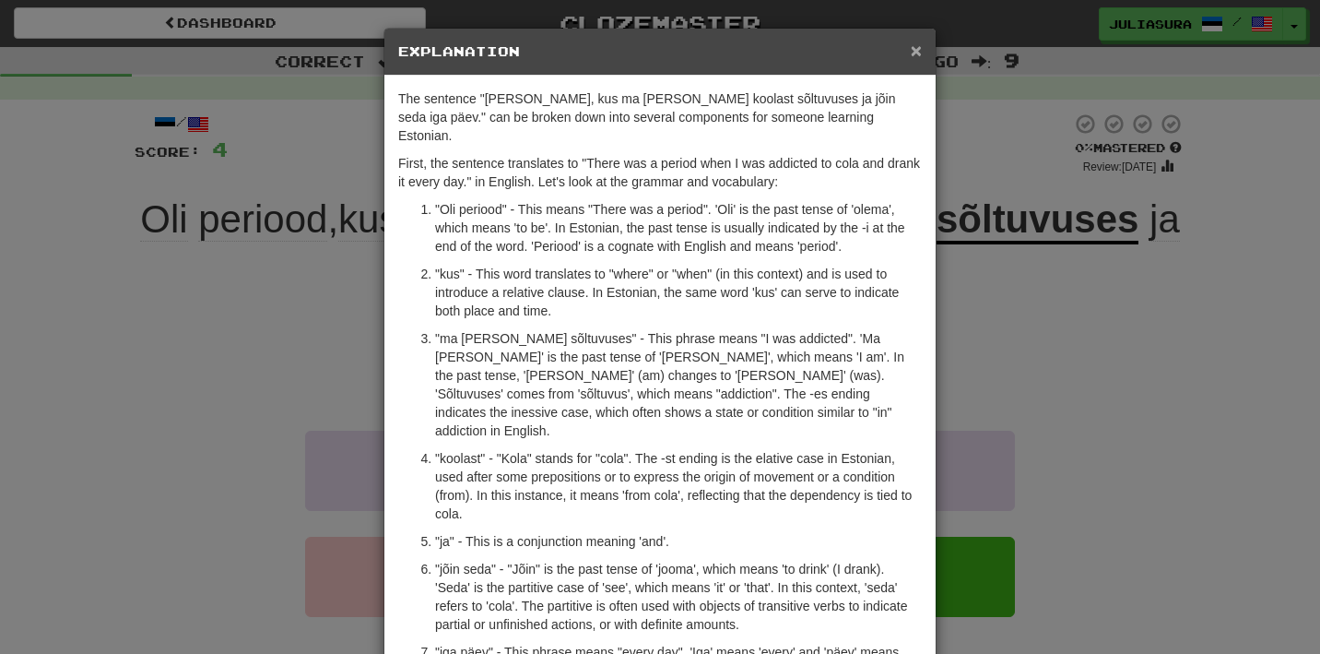
click at [919, 56] on span "×" at bounding box center [916, 50] width 11 height 21
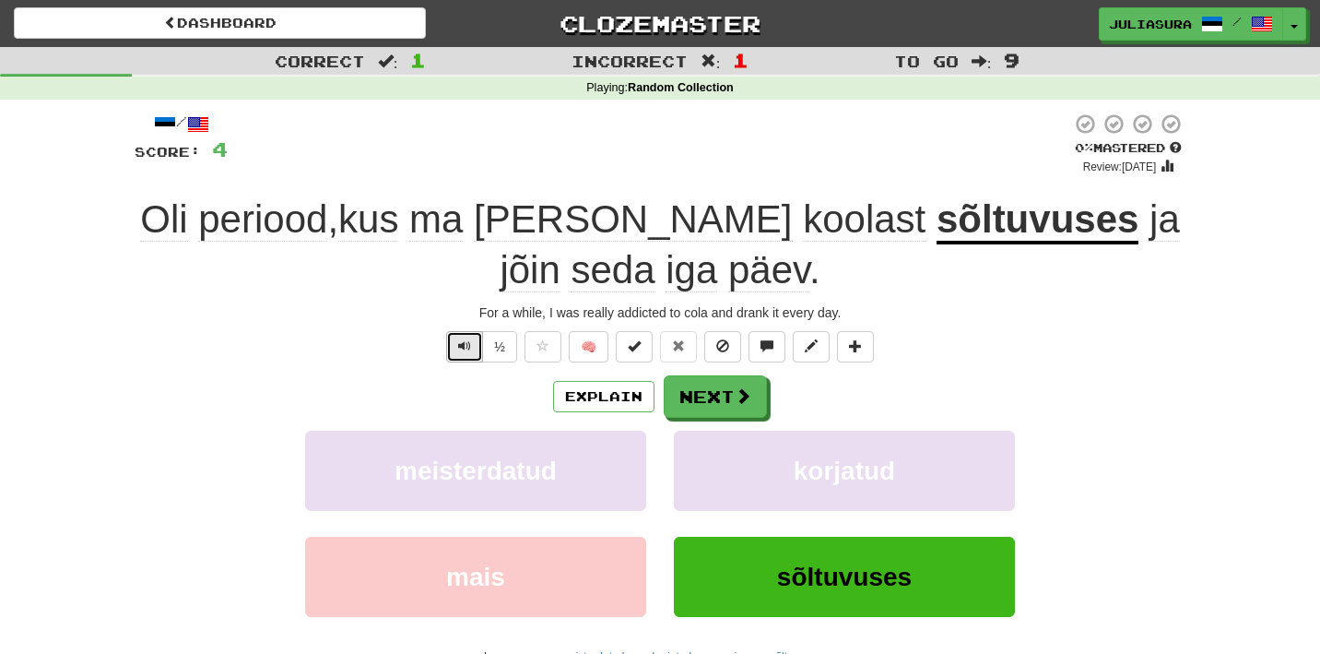
click at [464, 344] on span "Text-to-speech controls" at bounding box center [464, 345] width 13 height 13
click at [681, 401] on button "Next" at bounding box center [716, 397] width 103 height 42
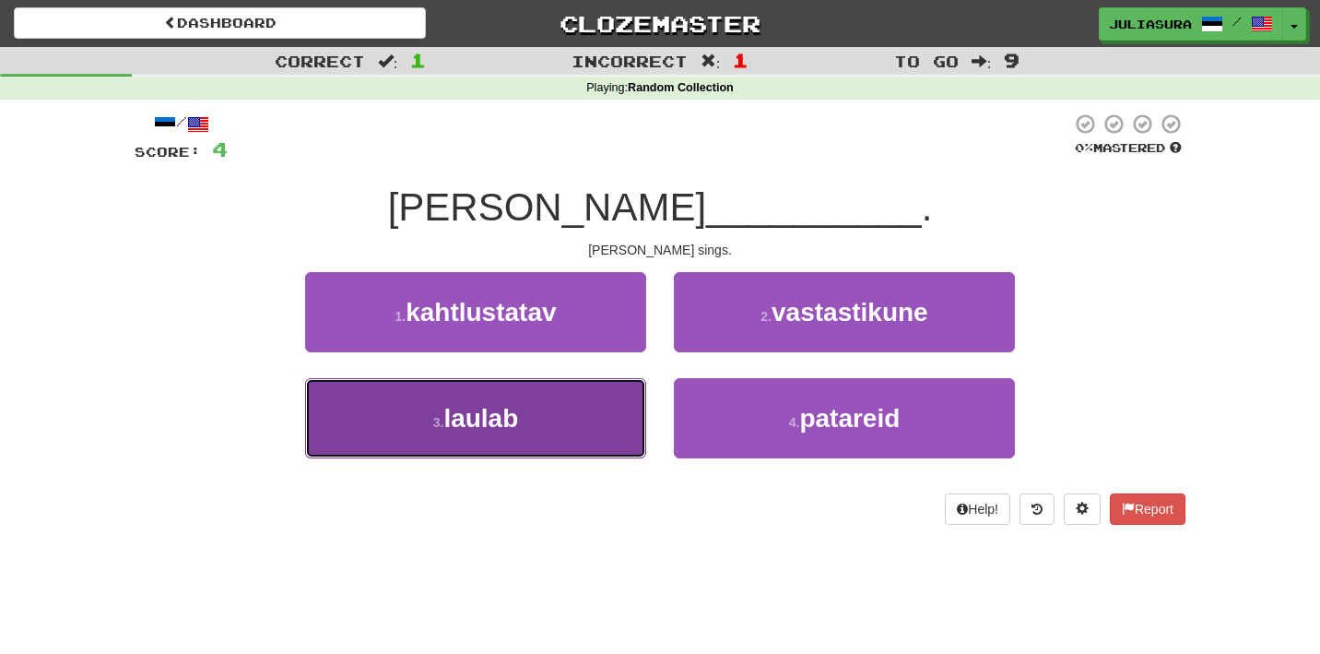
click at [589, 422] on button "3 . laulab" at bounding box center [475, 418] width 341 height 80
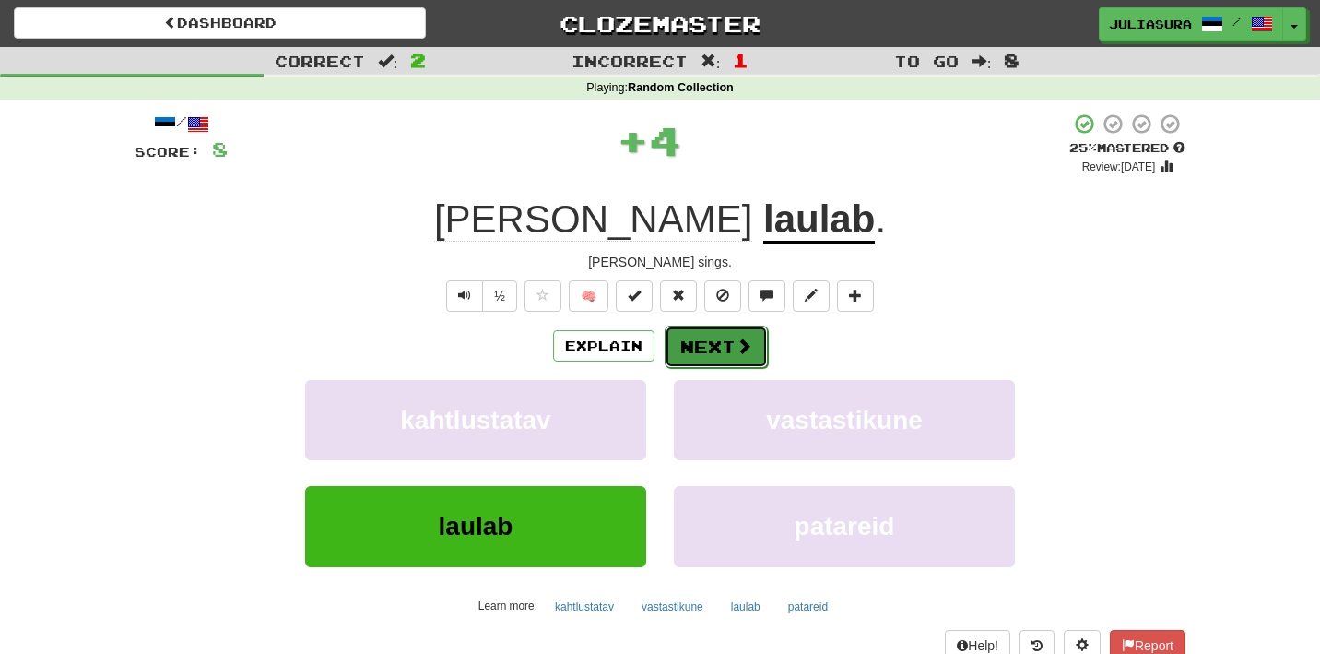
click at [701, 354] on button "Next" at bounding box center [716, 346] width 103 height 42
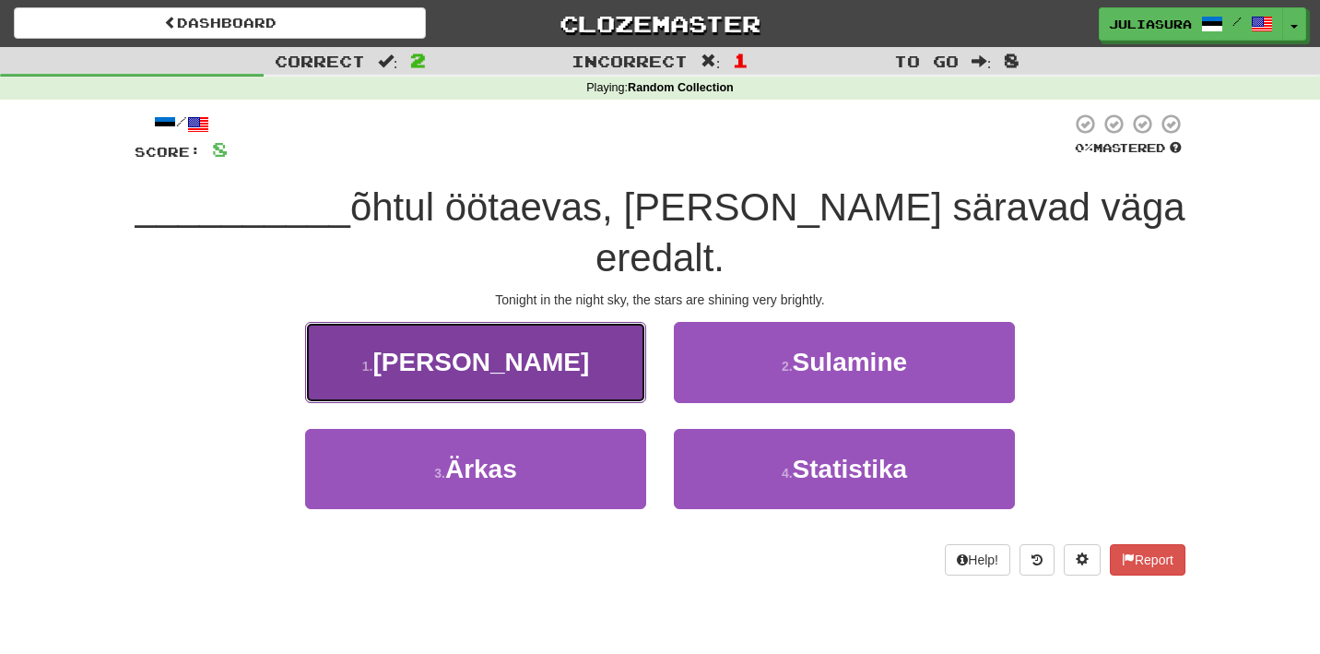
click at [619, 330] on button "1 . Täna" at bounding box center [475, 362] width 341 height 80
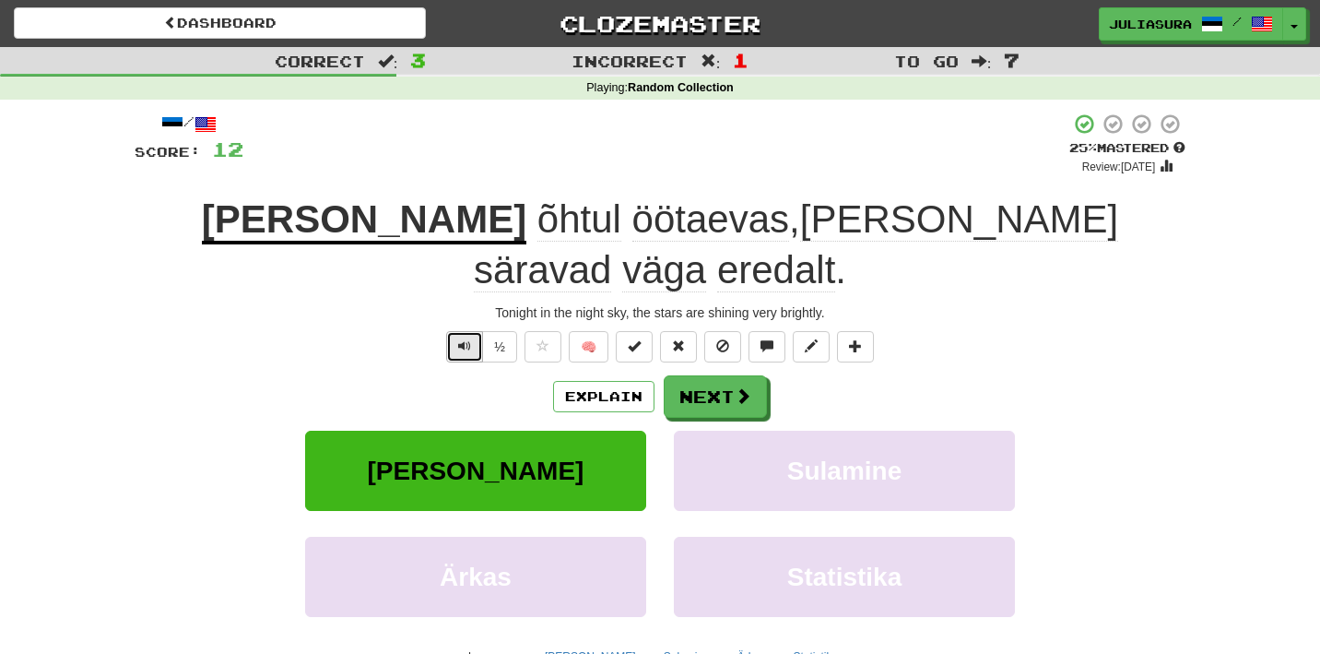
click at [475, 331] on button "Text-to-speech controls" at bounding box center [464, 346] width 37 height 31
click at [715, 376] on button "Next" at bounding box center [716, 397] width 103 height 42
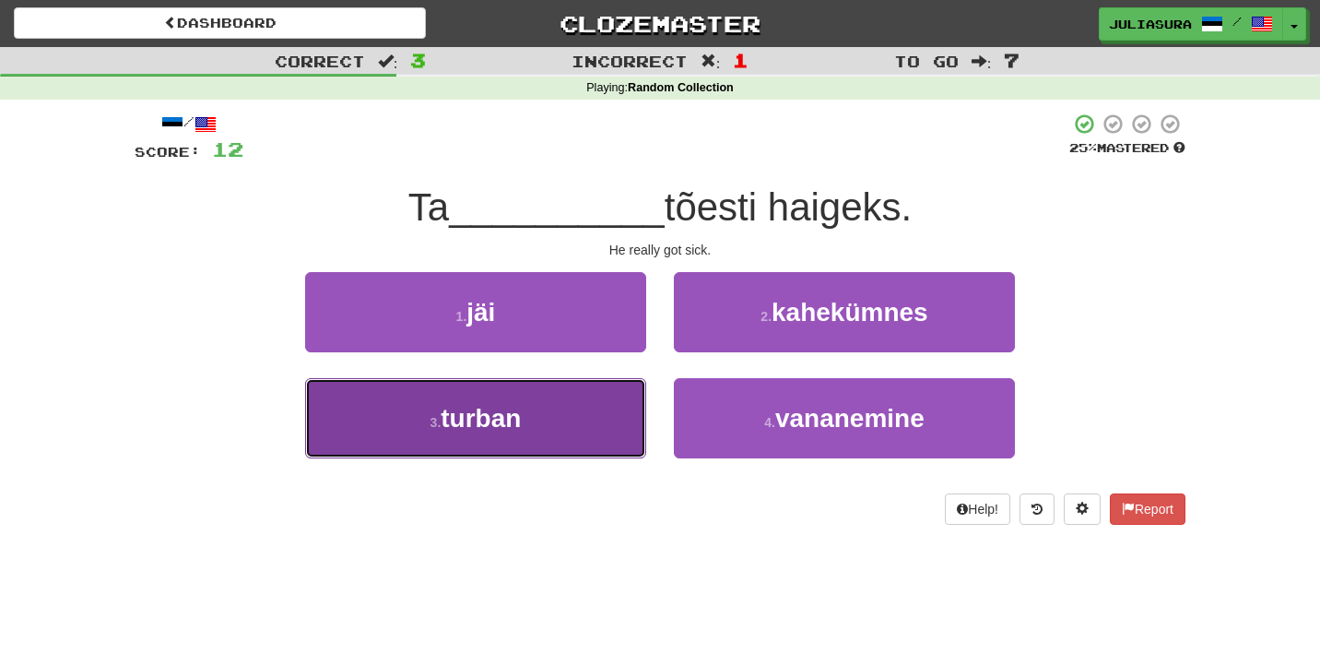
click at [606, 404] on button "3 . turban" at bounding box center [475, 418] width 341 height 80
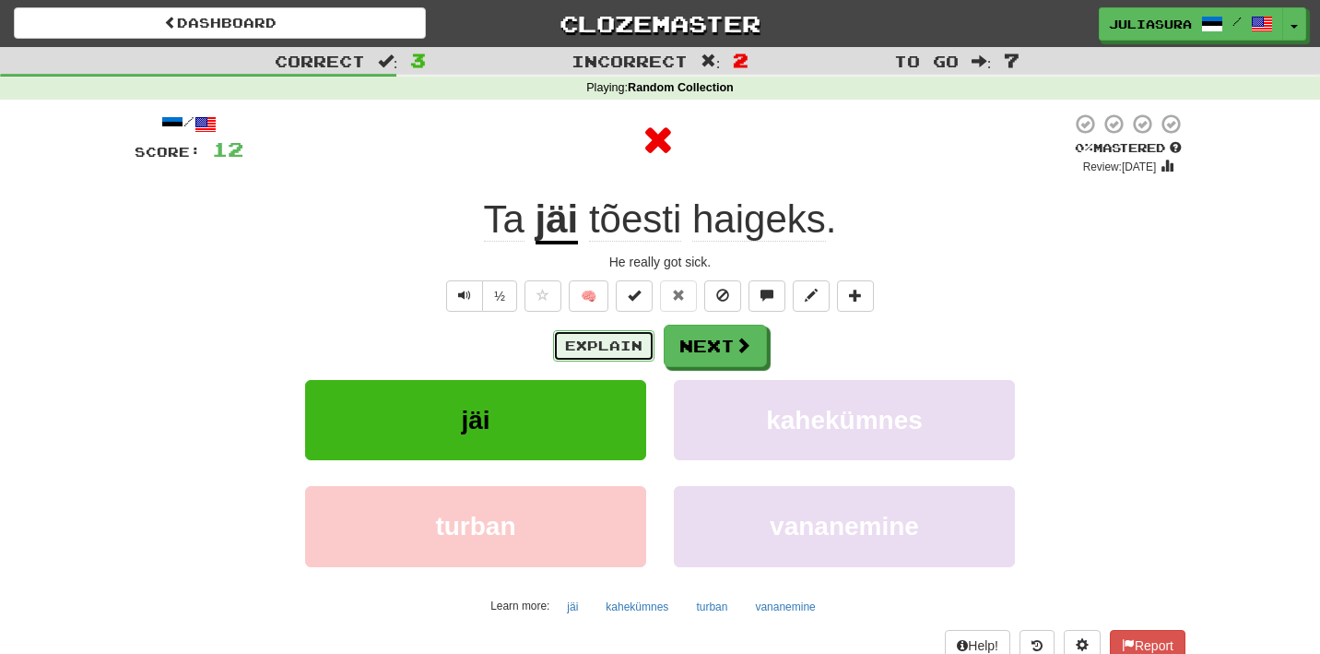
click at [582, 355] on button "Explain" at bounding box center [603, 345] width 101 height 31
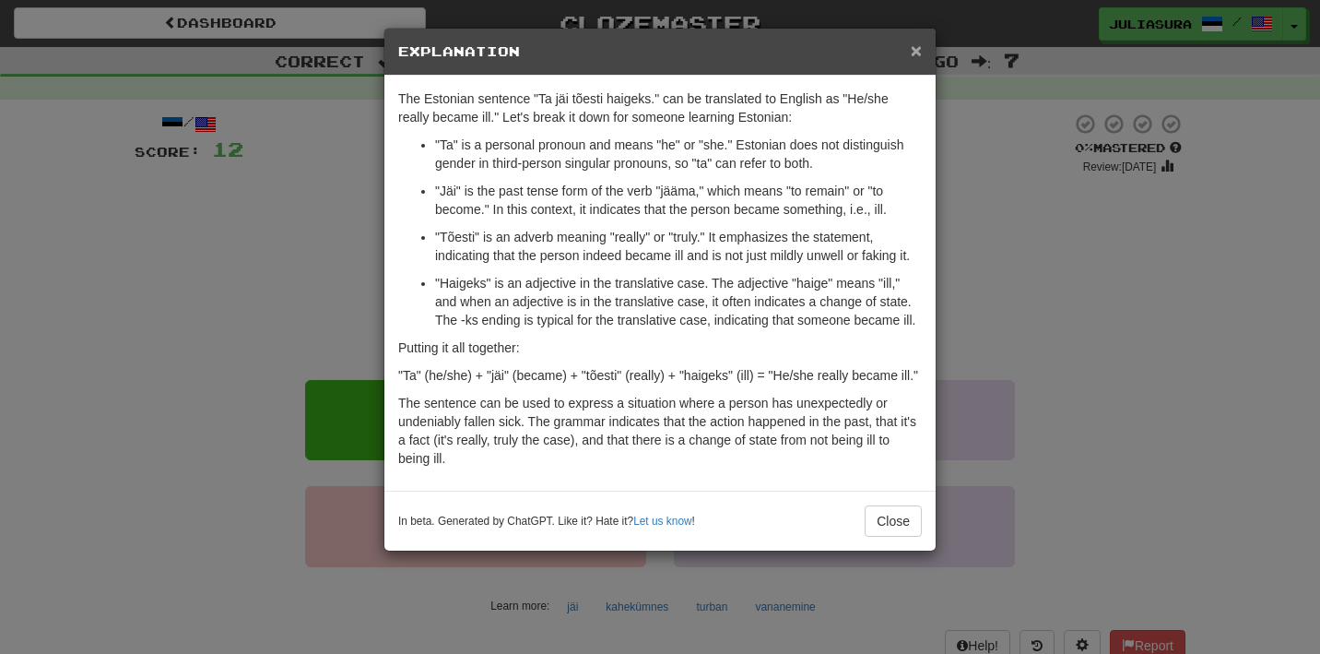
click at [918, 48] on span "×" at bounding box center [916, 50] width 11 height 21
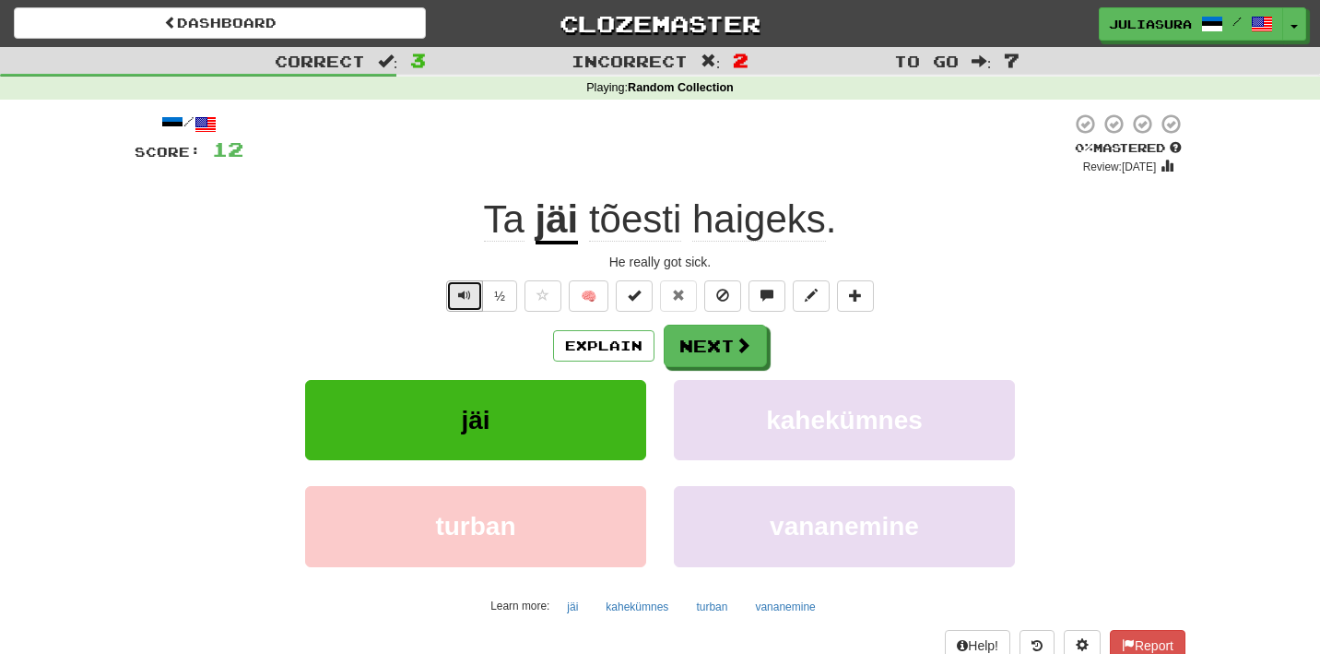
click at [468, 296] on span "Text-to-speech controls" at bounding box center [464, 295] width 13 height 13
click at [729, 349] on button "Next" at bounding box center [716, 346] width 103 height 42
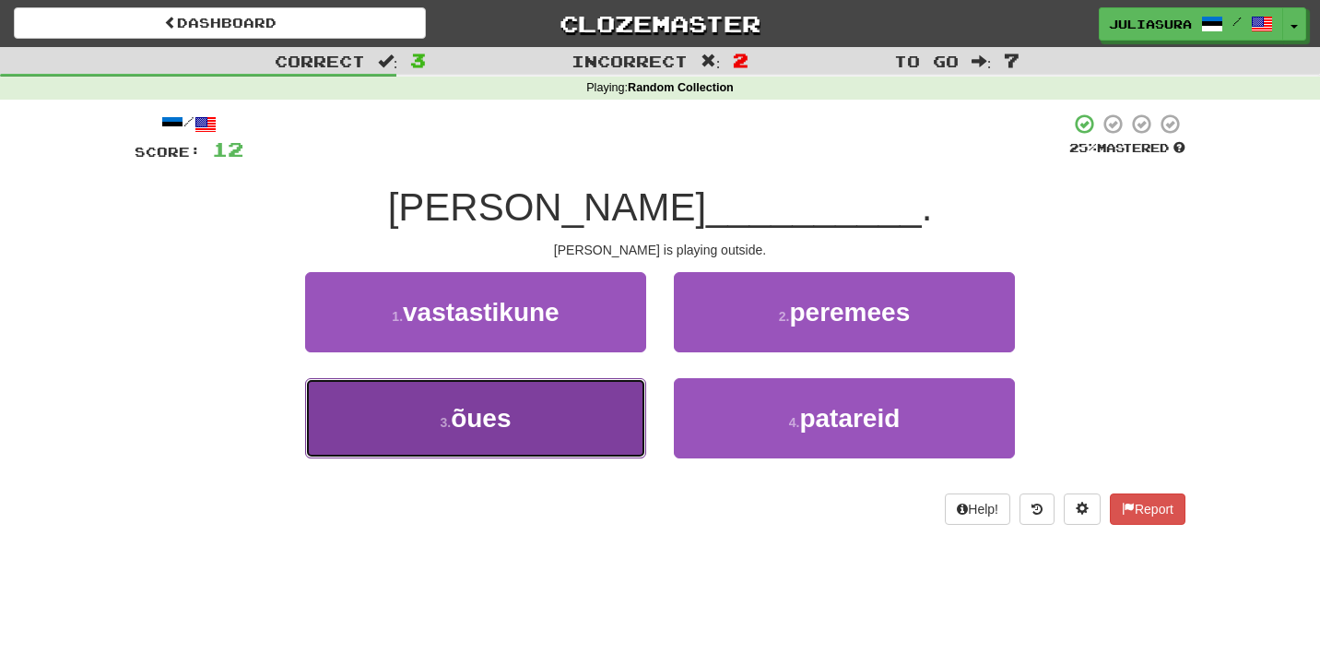
click at [643, 421] on button "3 . õues" at bounding box center [475, 418] width 341 height 80
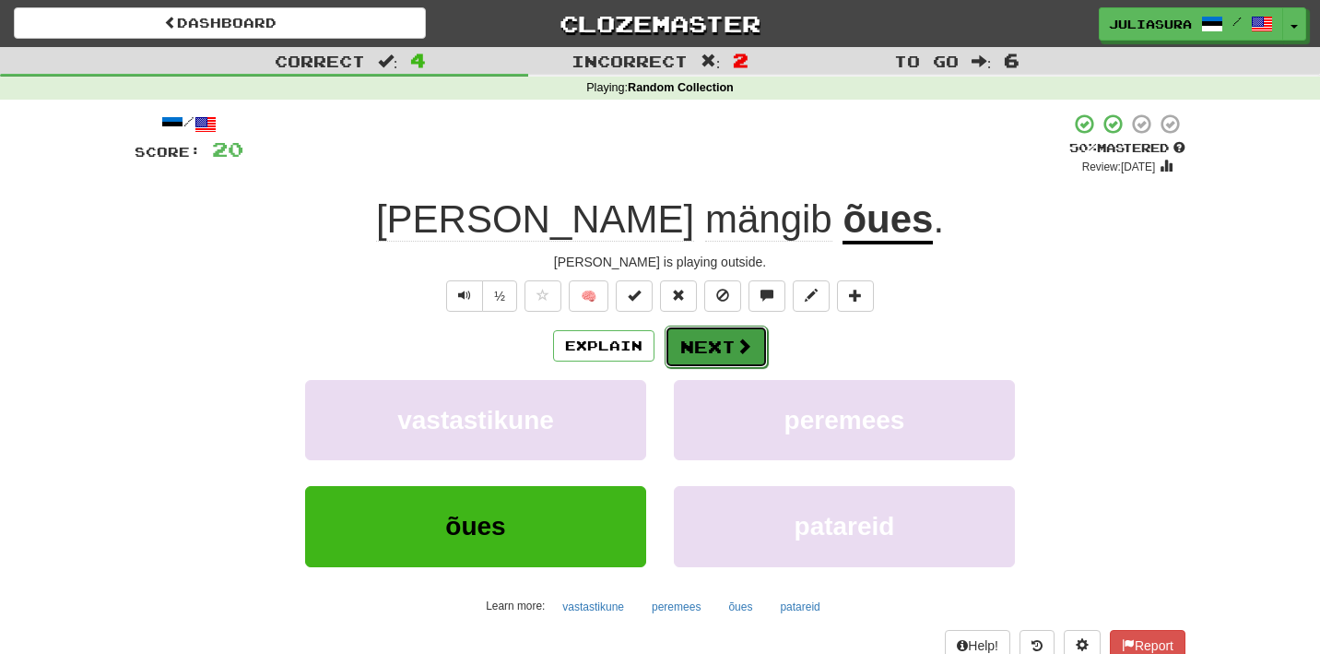
click at [733, 348] on button "Next" at bounding box center [716, 346] width 103 height 42
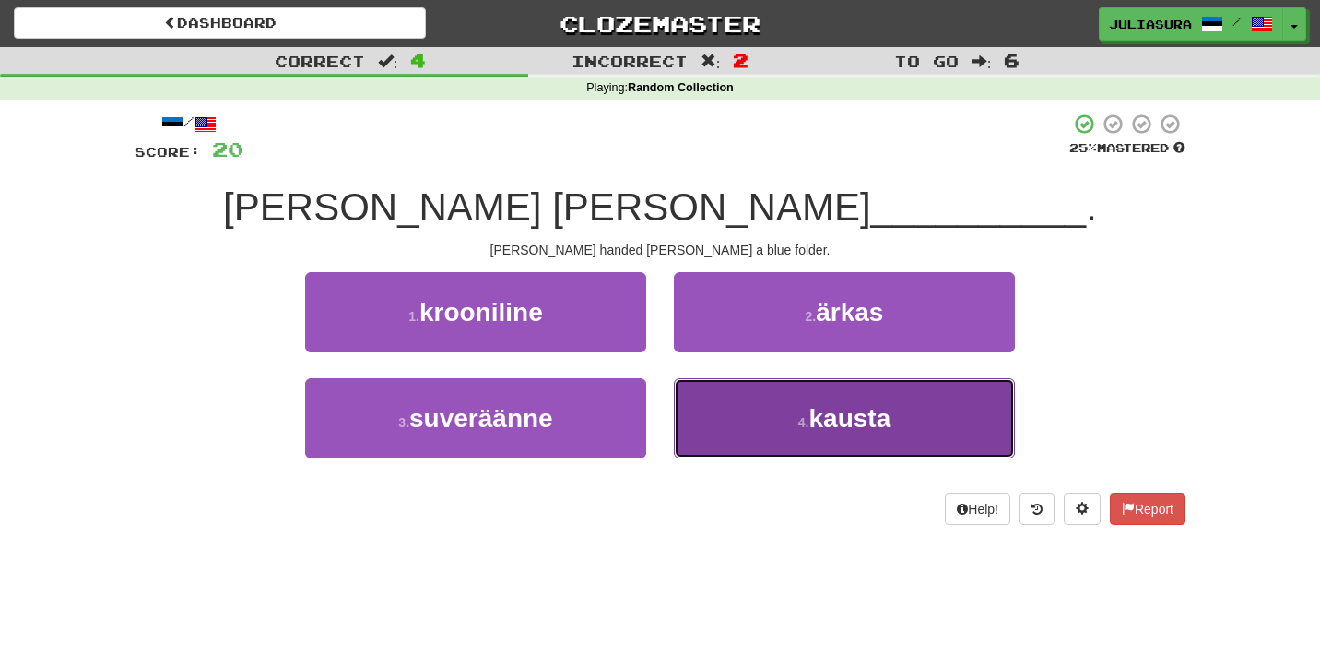
click at [723, 420] on button "4 . kausta" at bounding box center [844, 418] width 341 height 80
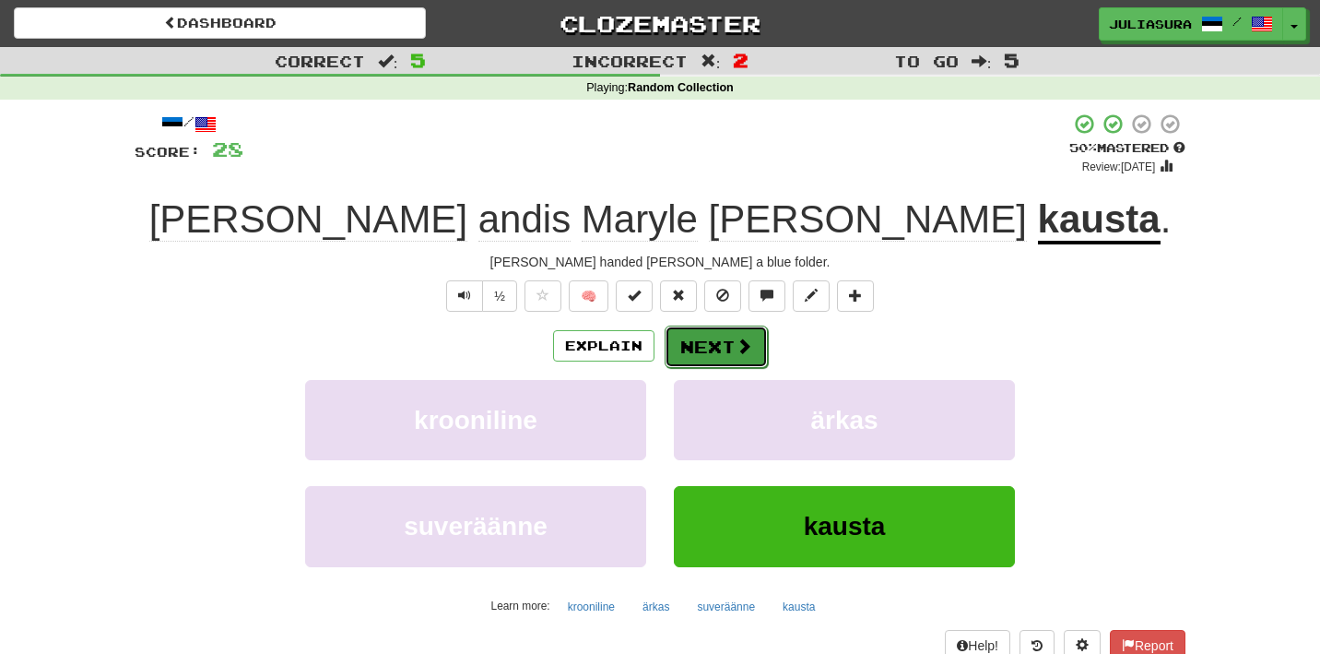
click at [701, 350] on button "Next" at bounding box center [716, 346] width 103 height 42
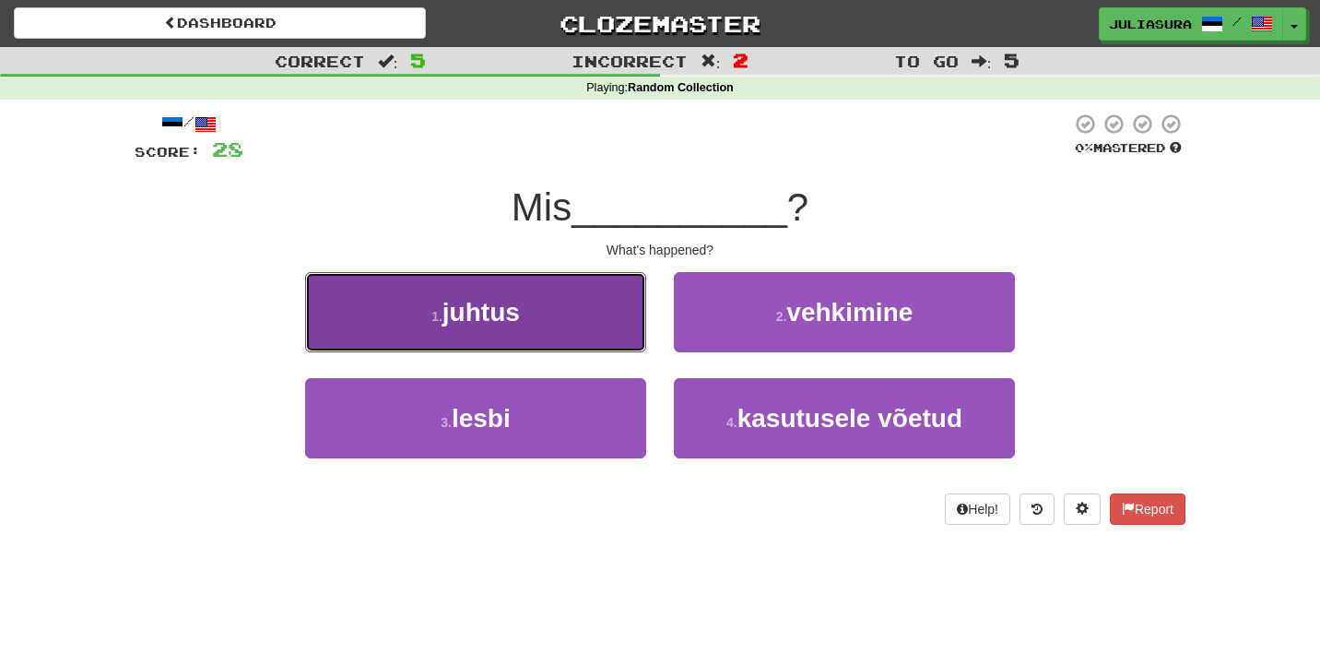
click at [599, 307] on button "1 . juhtus" at bounding box center [475, 312] width 341 height 80
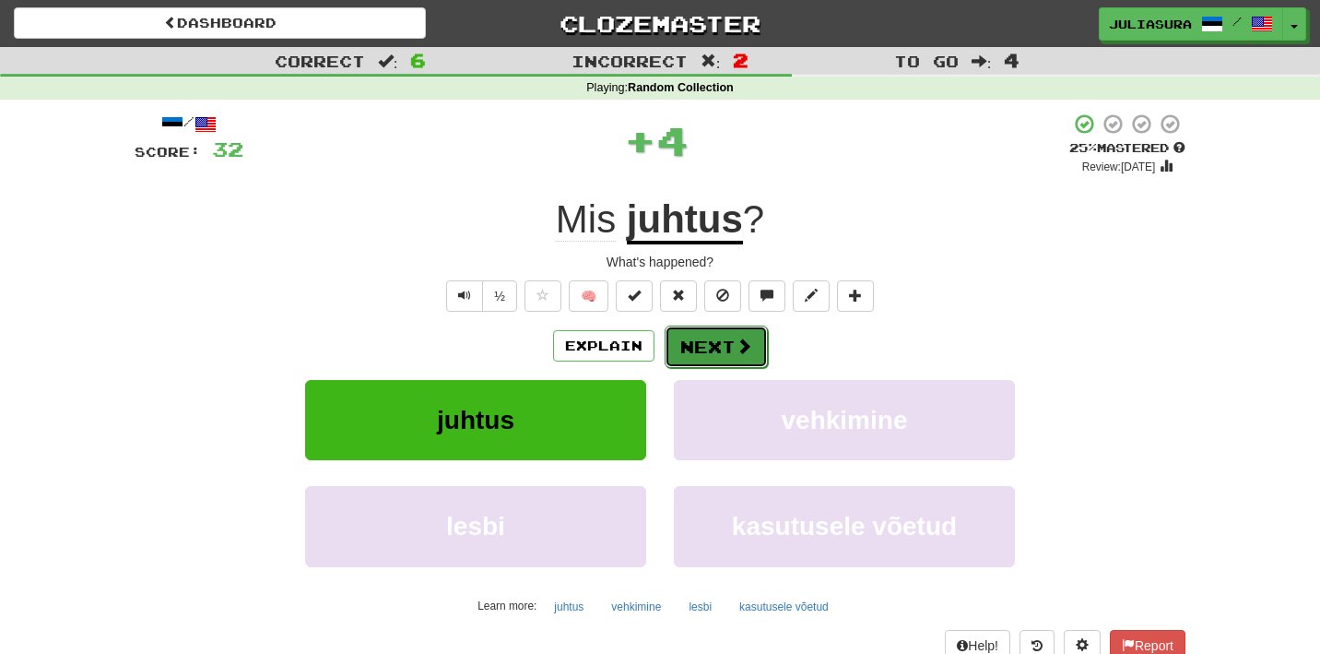
click at [703, 352] on button "Next" at bounding box center [716, 346] width 103 height 42
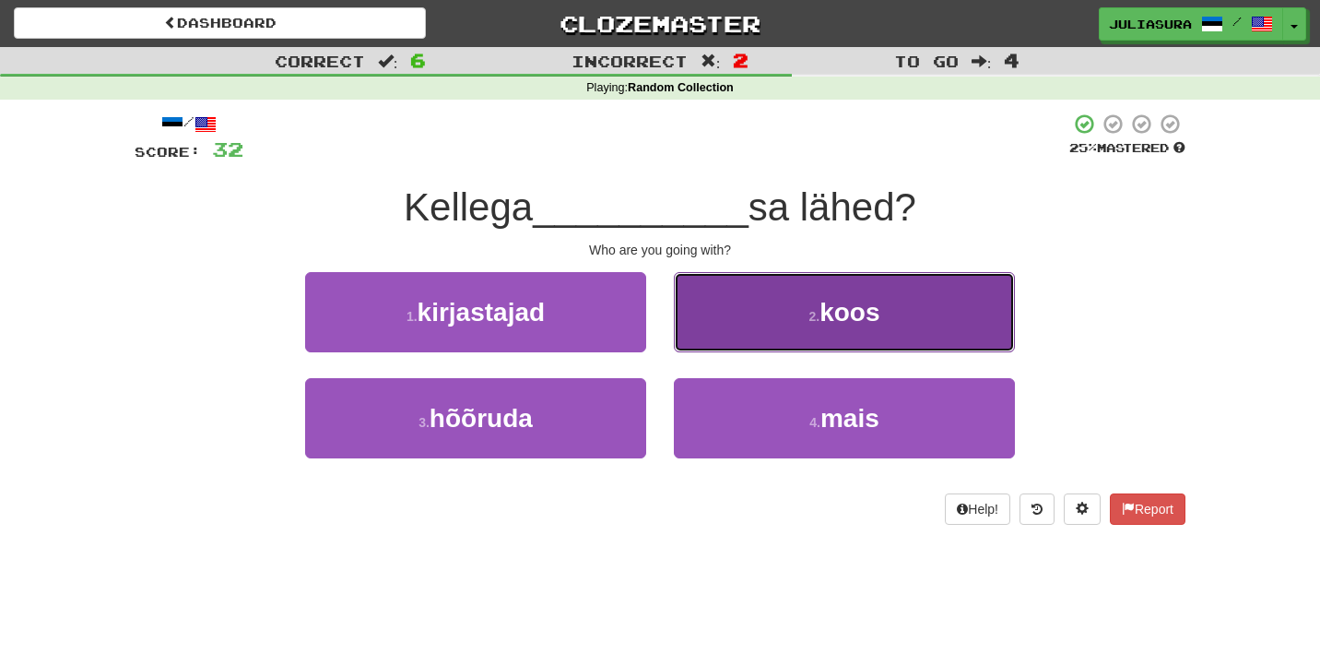
click at [714, 324] on button "2 . koos" at bounding box center [844, 312] width 341 height 80
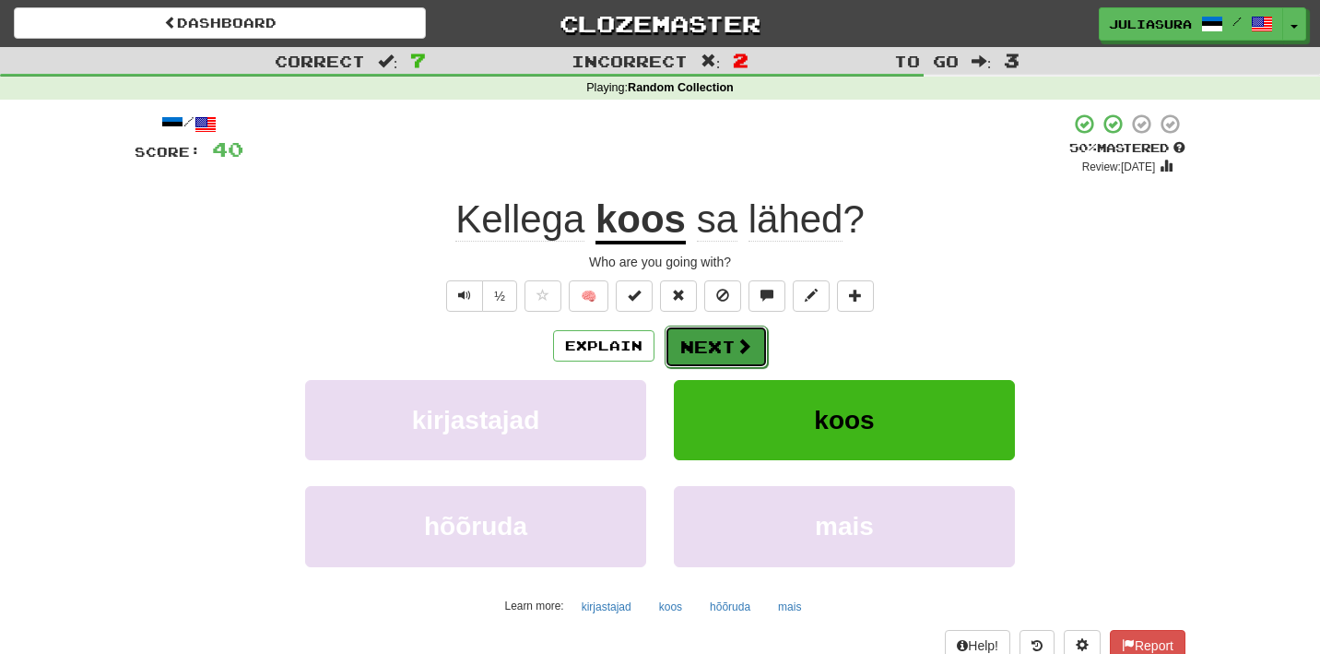
click at [713, 344] on button "Next" at bounding box center [716, 346] width 103 height 42
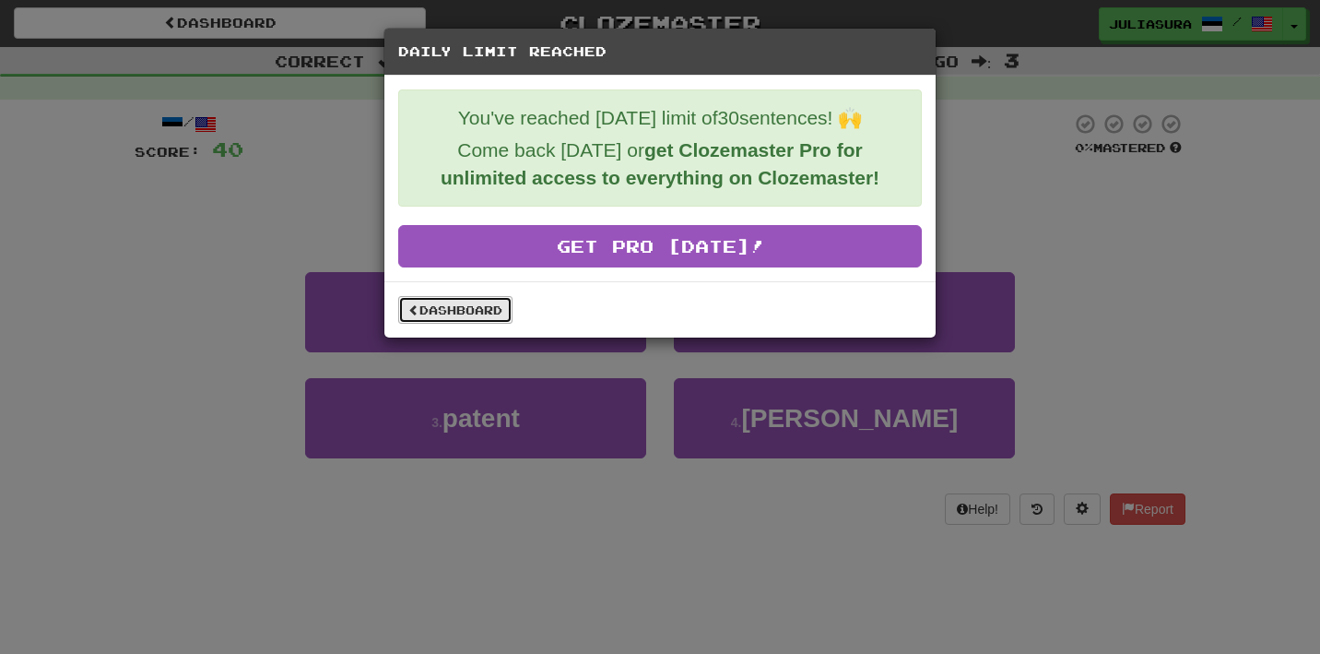
click at [489, 306] on link "Dashboard" at bounding box center [455, 310] width 114 height 28
